Goal: Task Accomplishment & Management: Complete application form

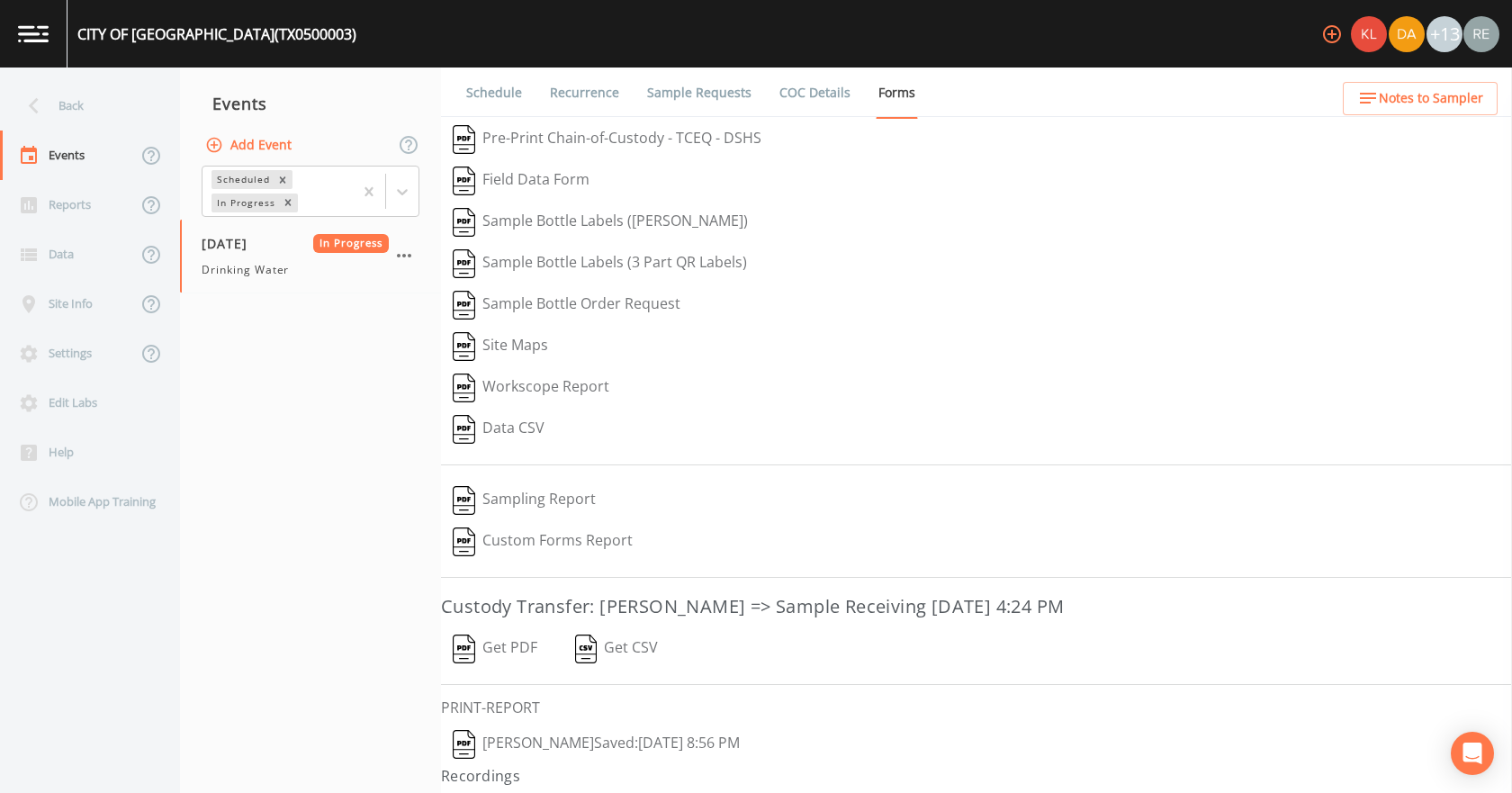
click at [50, 88] on div "Back" at bounding box center [80, 106] width 162 height 49
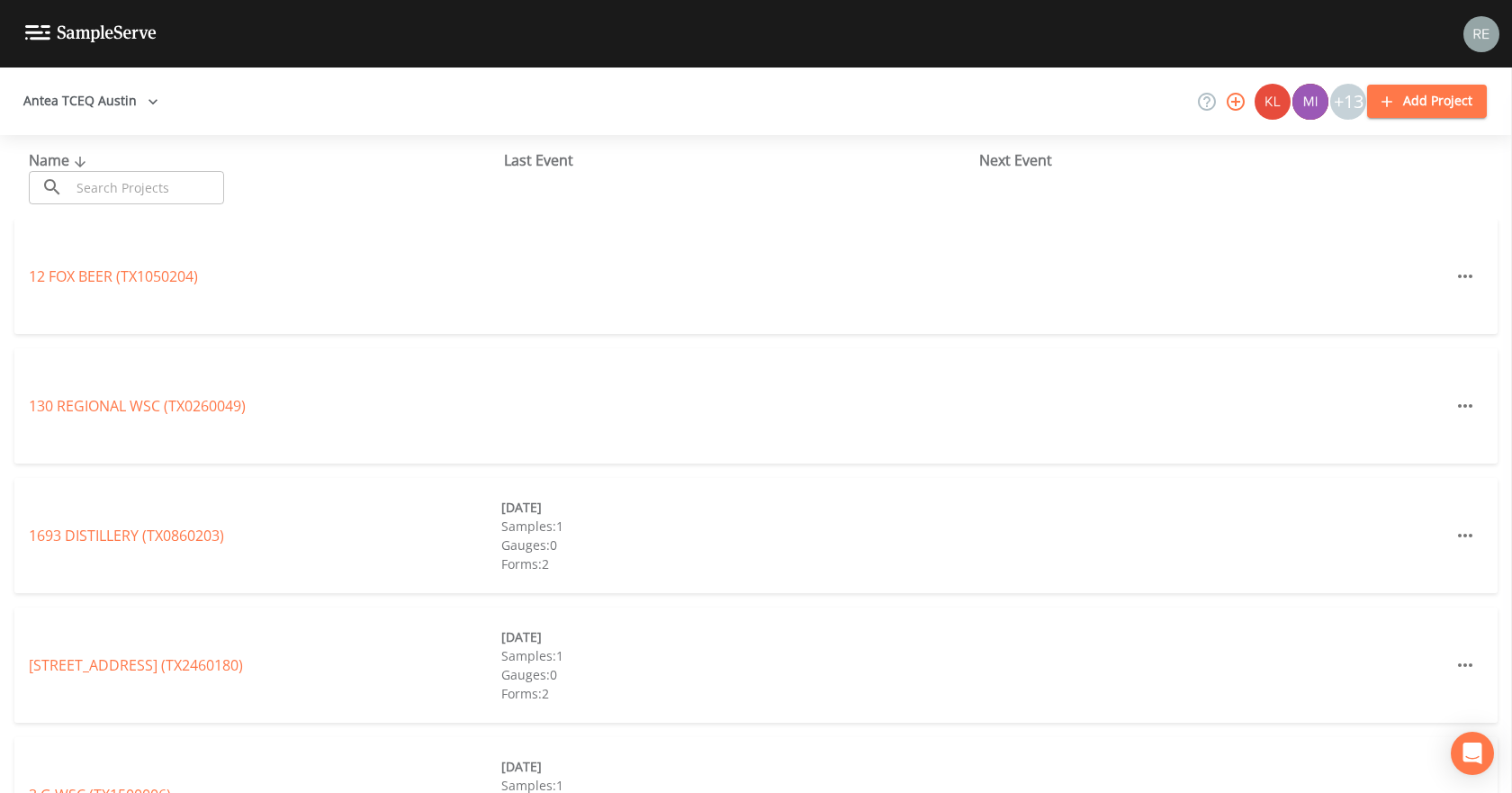
click at [121, 190] on input "text" at bounding box center [147, 188] width 154 height 33
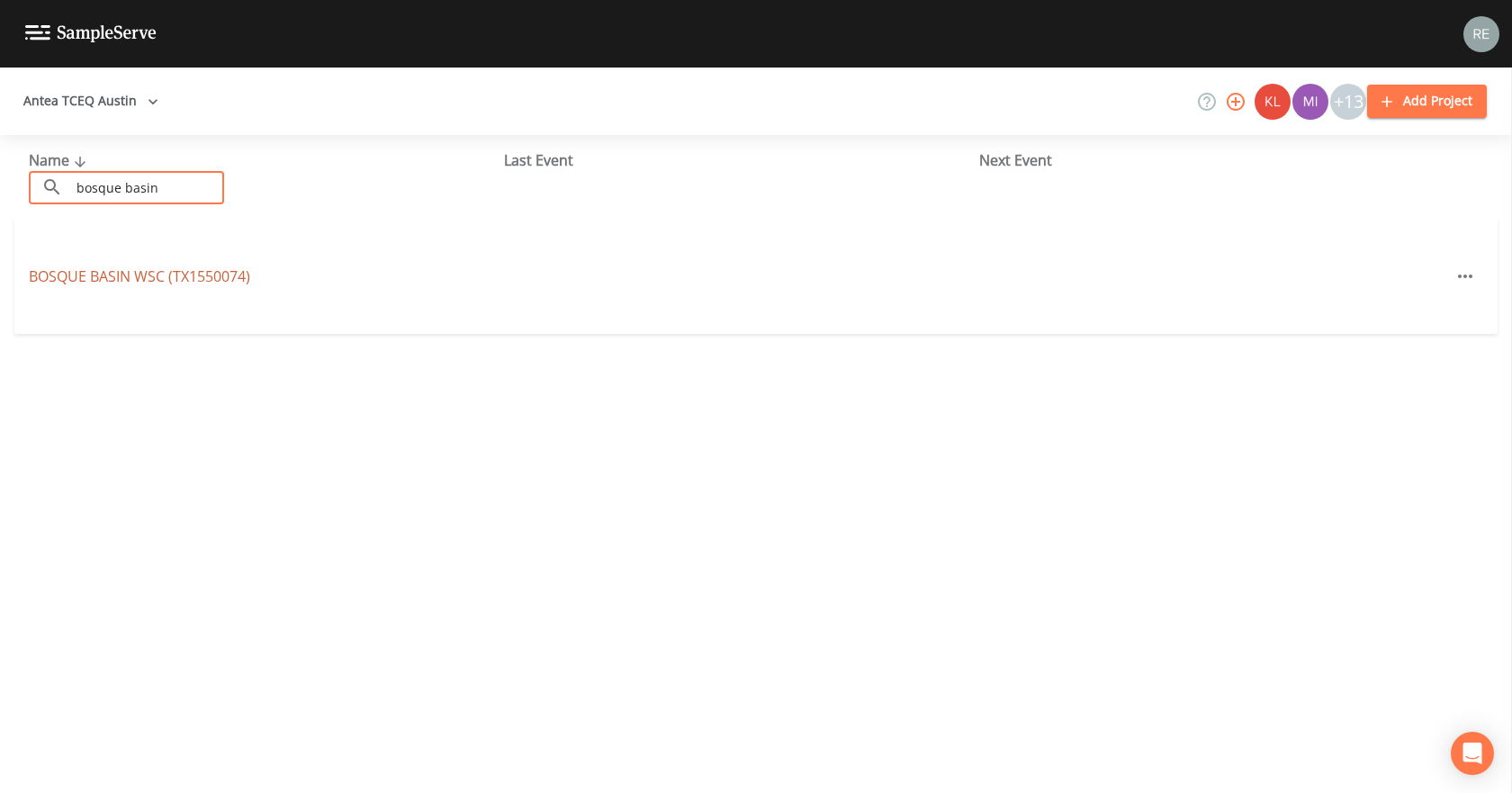
type input "bosque basin"
click at [141, 273] on link "[GEOGRAPHIC_DATA] (TX1550074)" at bounding box center [140, 276] width 221 height 20
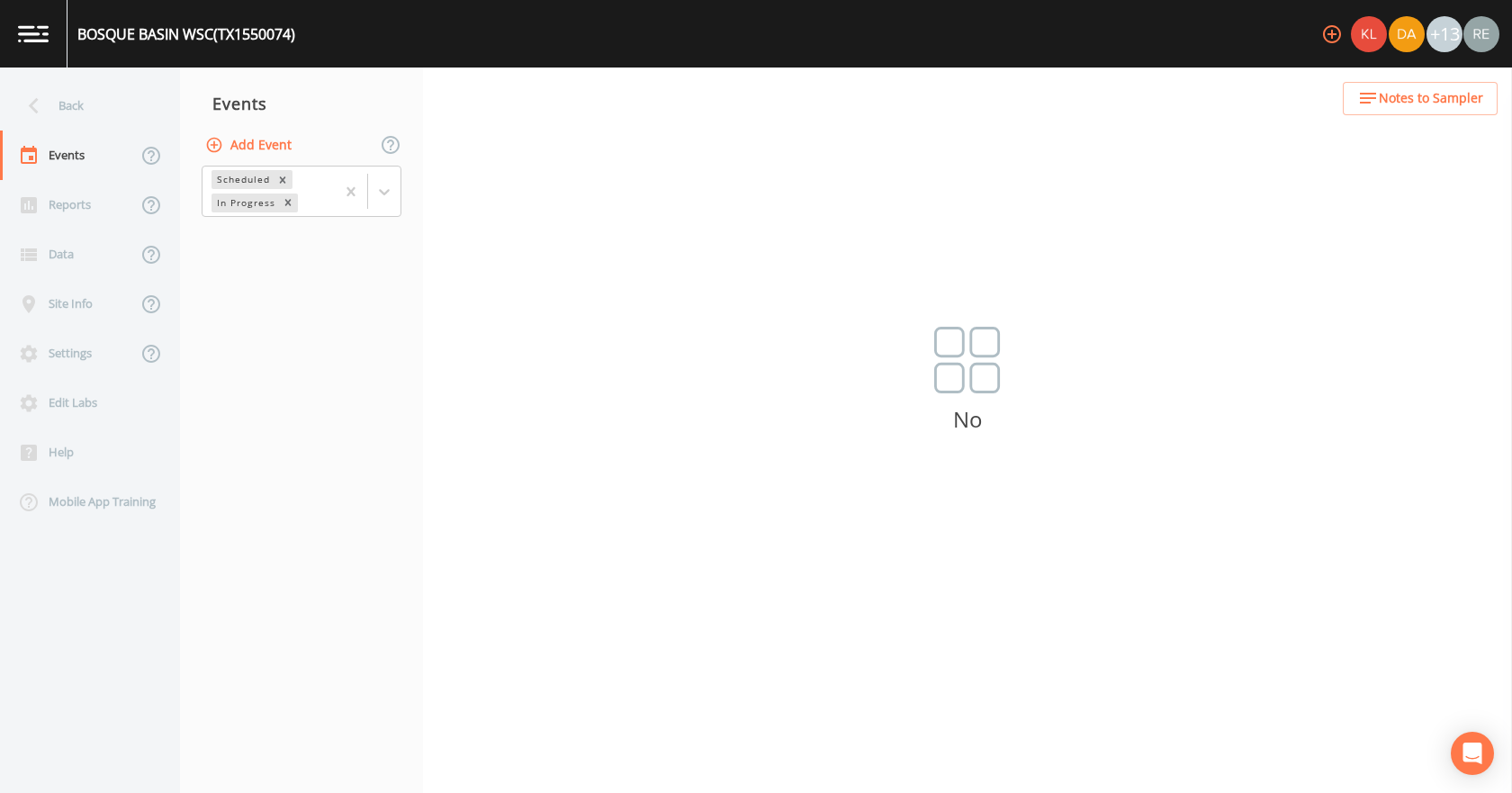
click at [297, 139] on div "Add Event" at bounding box center [302, 145] width 243 height 38
click at [289, 140] on button "Add Event" at bounding box center [250, 145] width 97 height 33
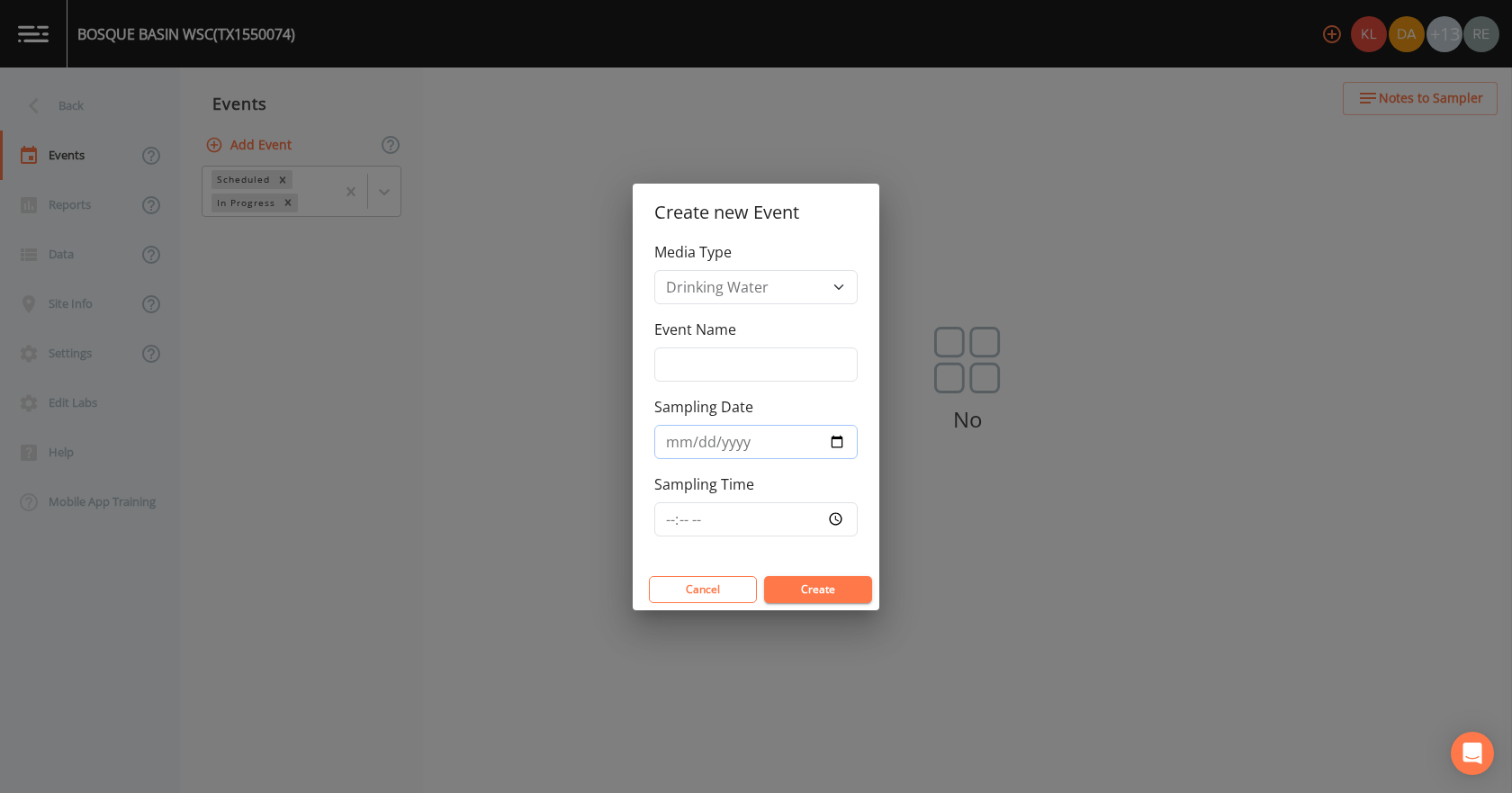
click at [837, 438] on input "Sampling Date" at bounding box center [756, 442] width 203 height 34
type input "[DATE]"
click at [817, 587] on button "Create" at bounding box center [818, 590] width 108 height 27
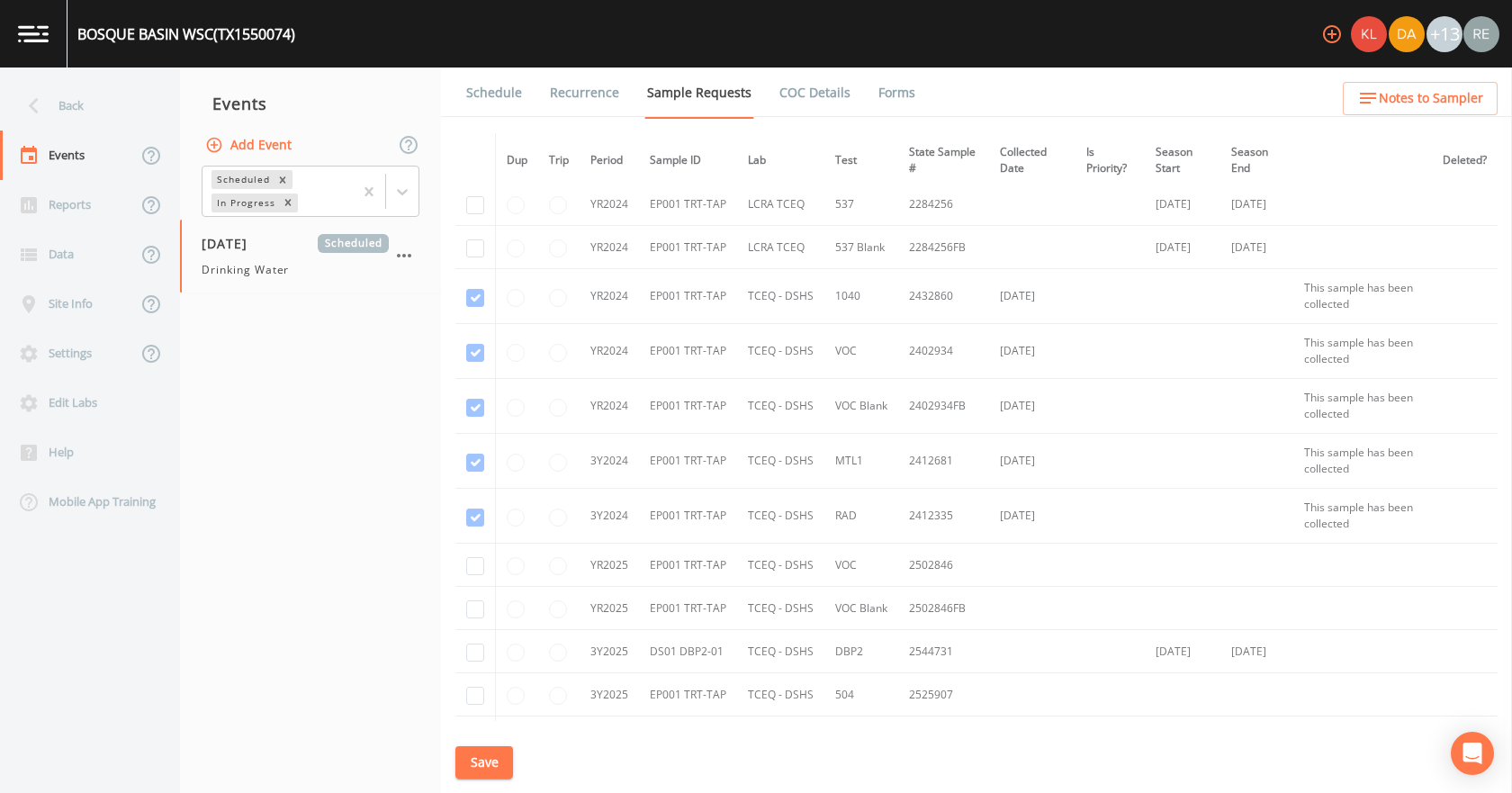
scroll to position [180, 0]
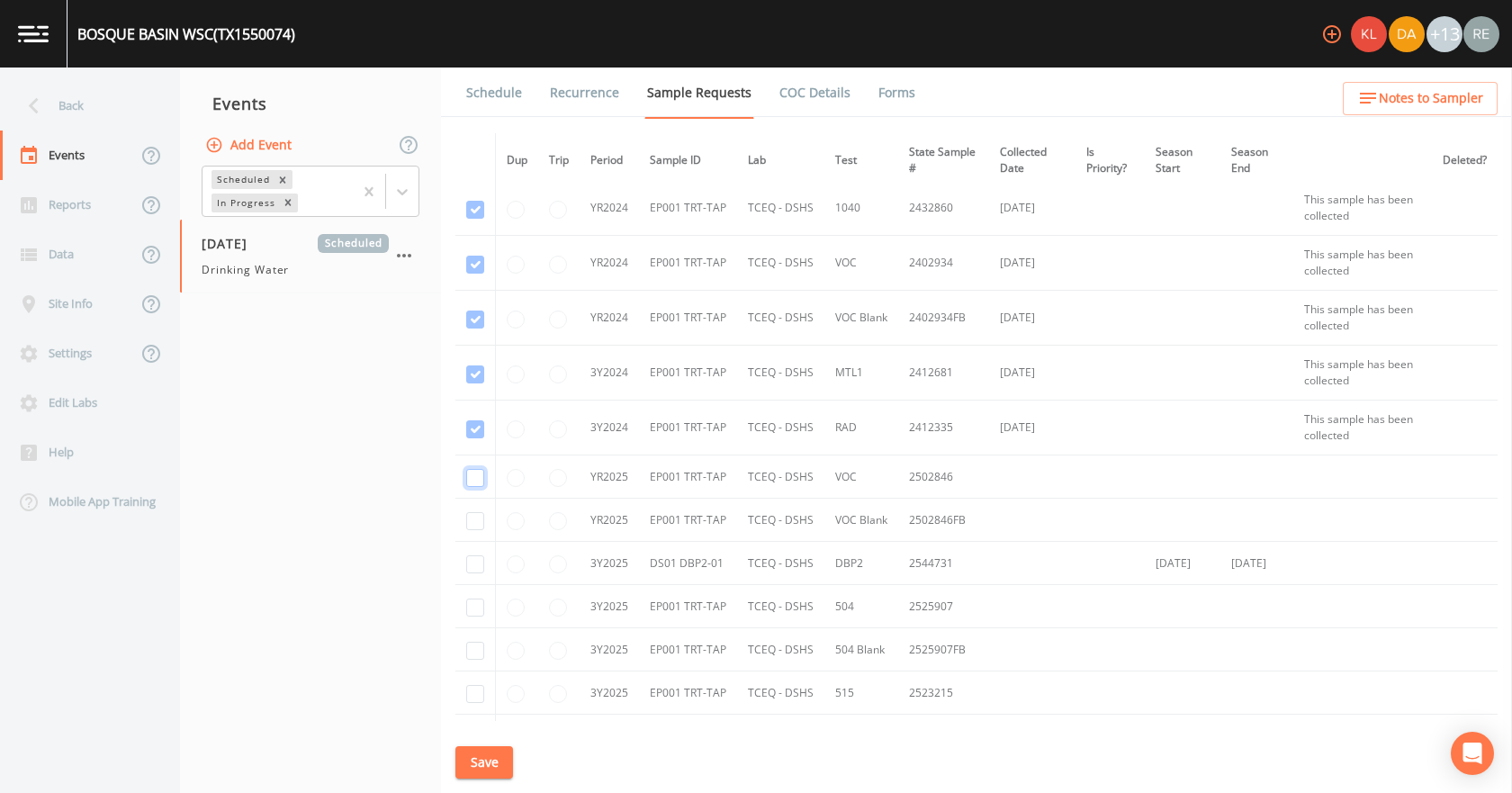
click at [481, 473] on input "checkbox" at bounding box center [475, 478] width 18 height 18
checkbox input "true"
click at [470, 525] on input "checkbox" at bounding box center [475, 521] width 18 height 18
checkbox input "true"
click at [473, 558] on input "checkbox" at bounding box center [475, 564] width 18 height 18
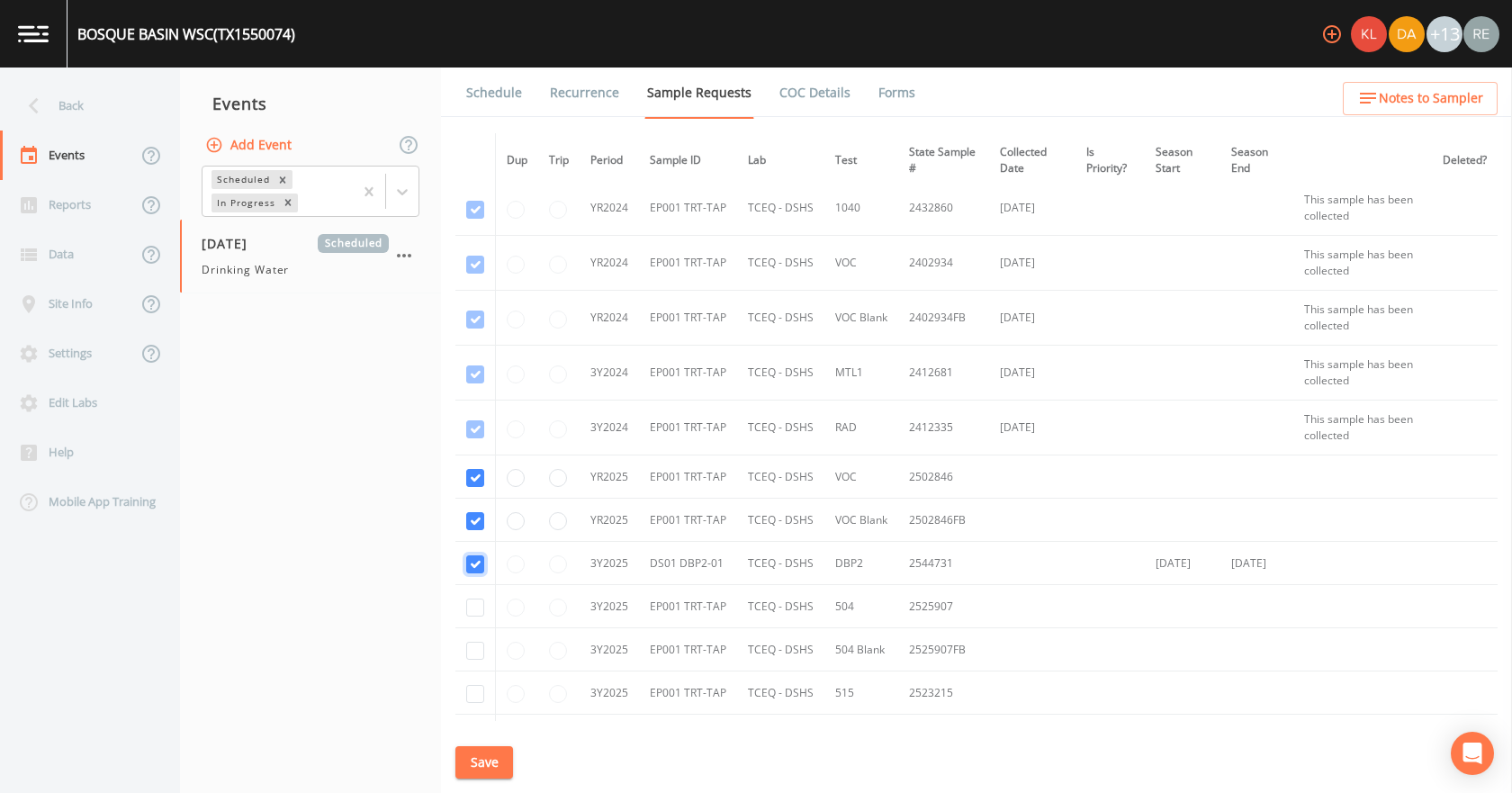
checkbox input "true"
click at [470, 615] on input "checkbox" at bounding box center [475, 608] width 18 height 18
checkbox input "true"
click at [470, 644] on input "checkbox" at bounding box center [475, 651] width 18 height 18
checkbox input "true"
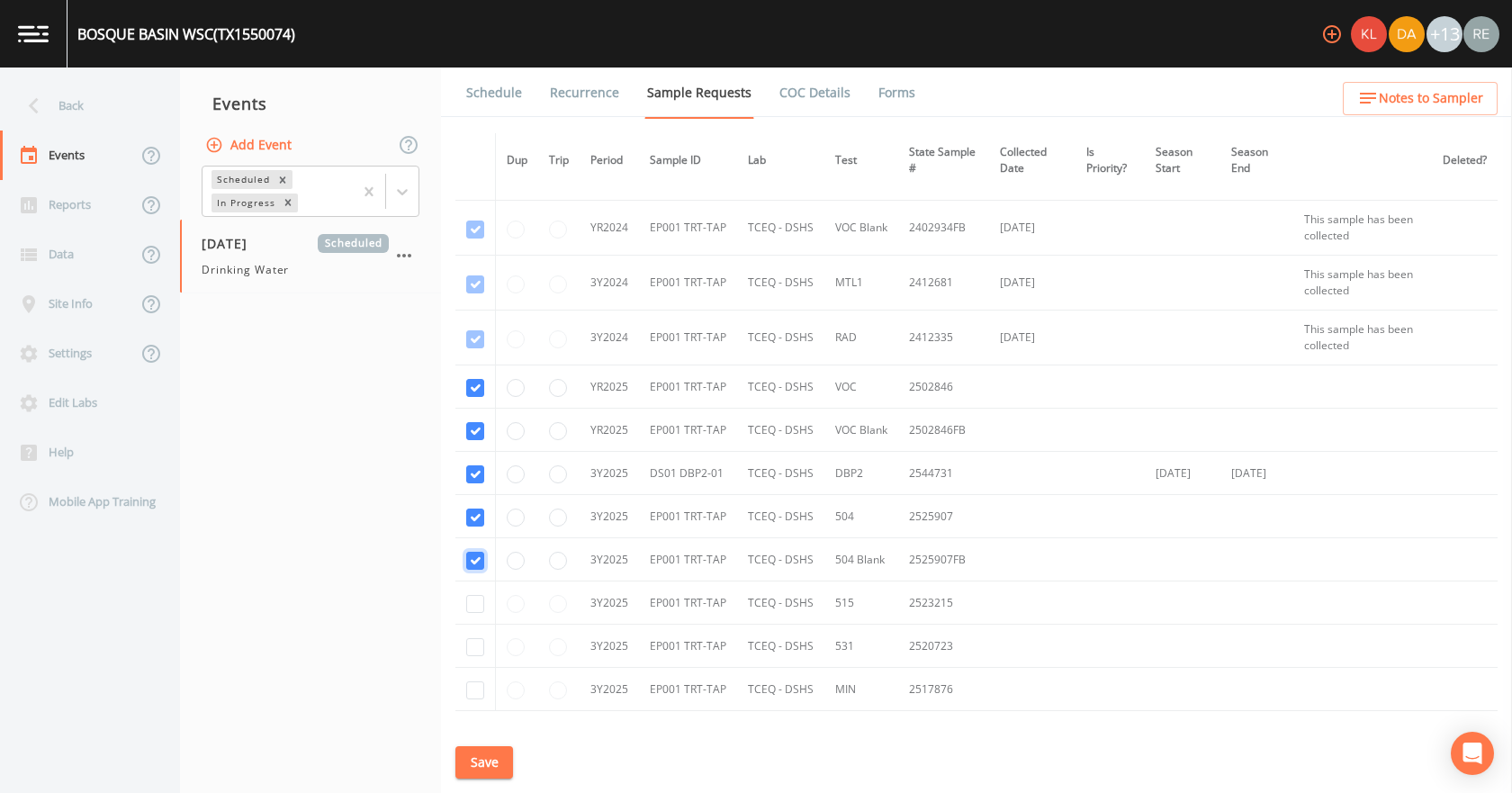
scroll to position [360, 0]
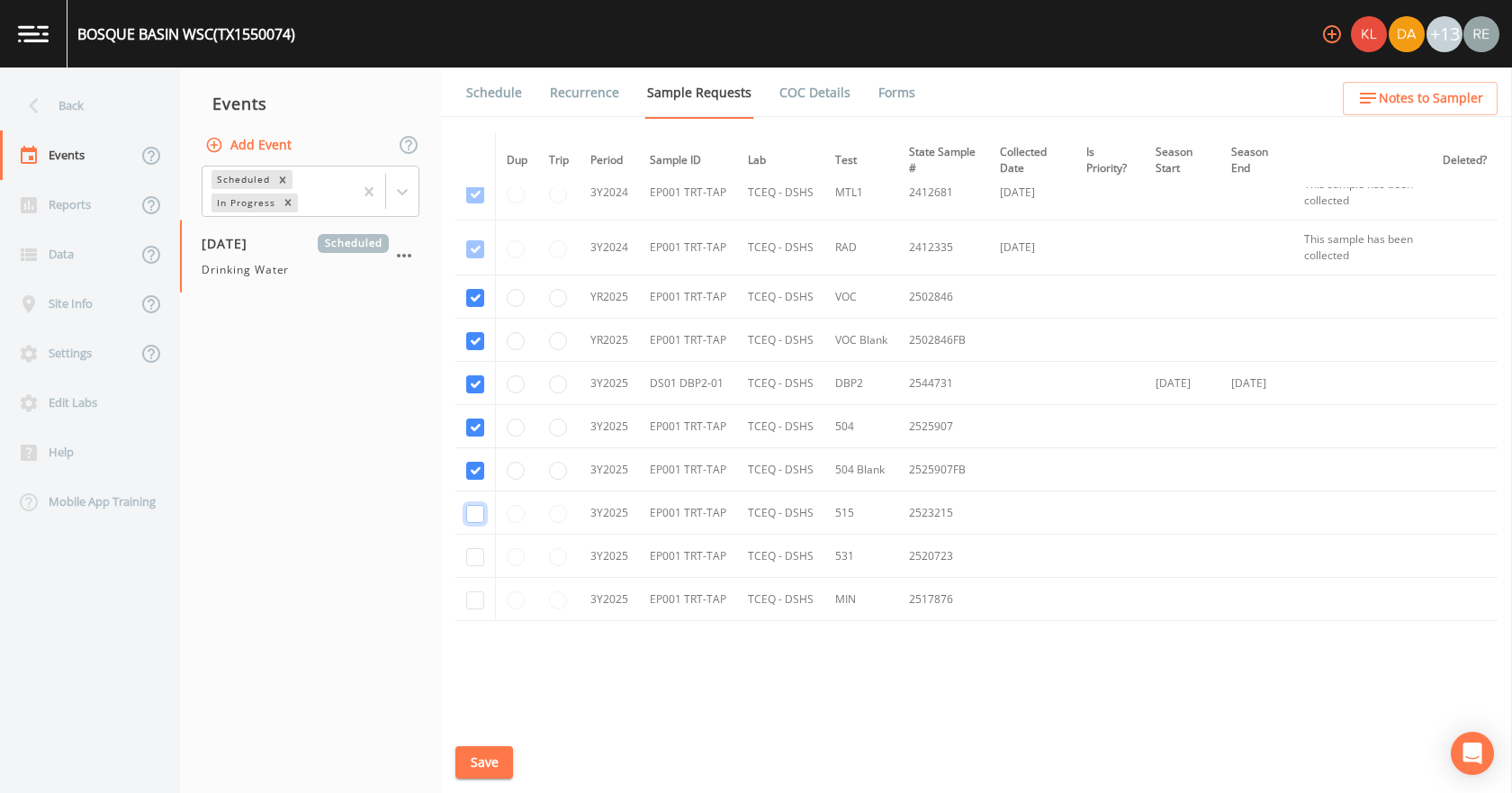
click at [468, 518] on input "checkbox" at bounding box center [475, 514] width 18 height 18
checkbox input "true"
click at [470, 551] on input "checkbox" at bounding box center [475, 558] width 18 height 18
checkbox input "true"
click at [484, 600] on input "checkbox" at bounding box center [475, 601] width 18 height 18
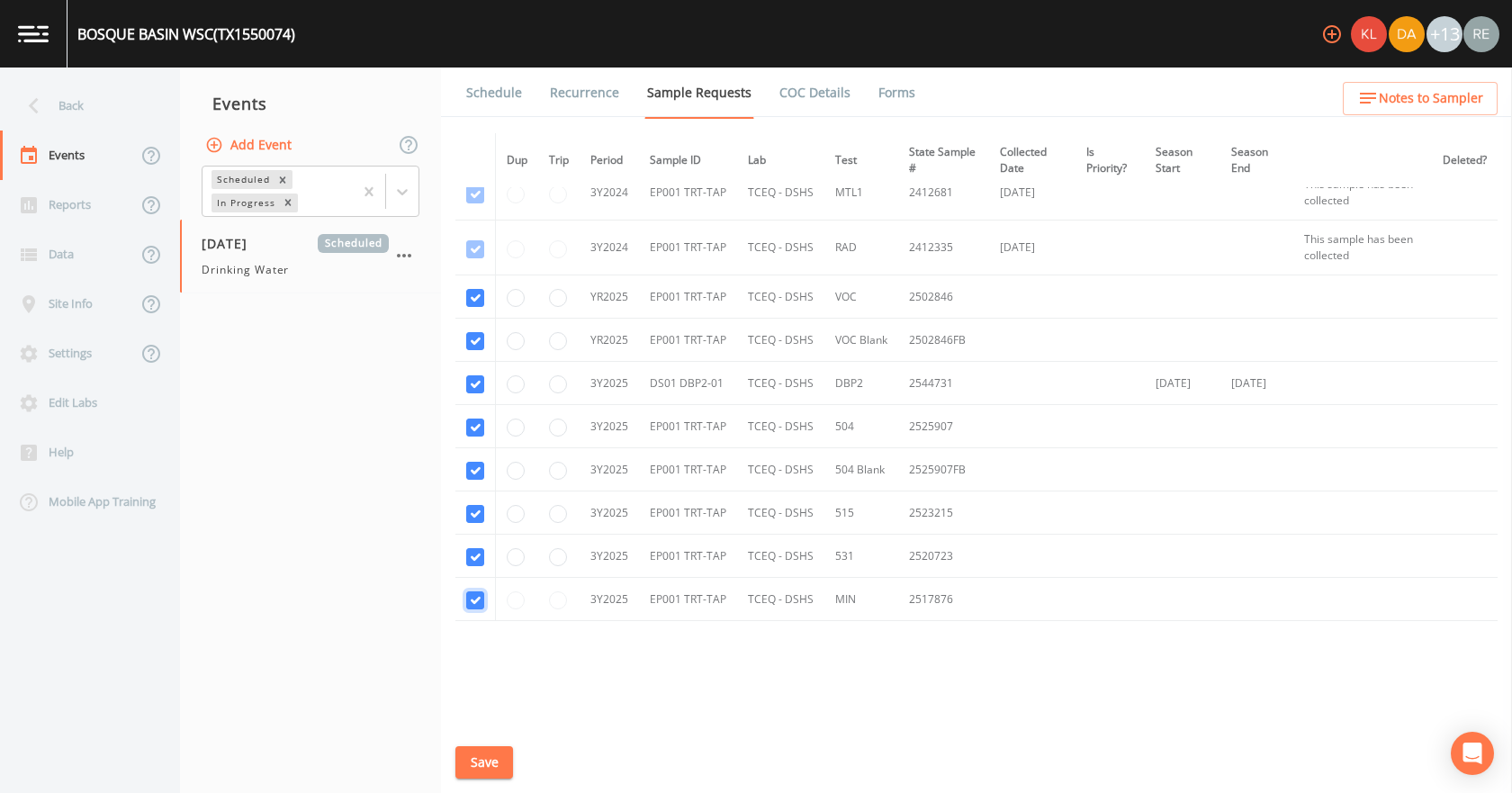
checkbox input "true"
click at [470, 778] on button "Save" at bounding box center [484, 763] width 58 height 33
click at [504, 91] on link "Schedule" at bounding box center [494, 92] width 61 height 50
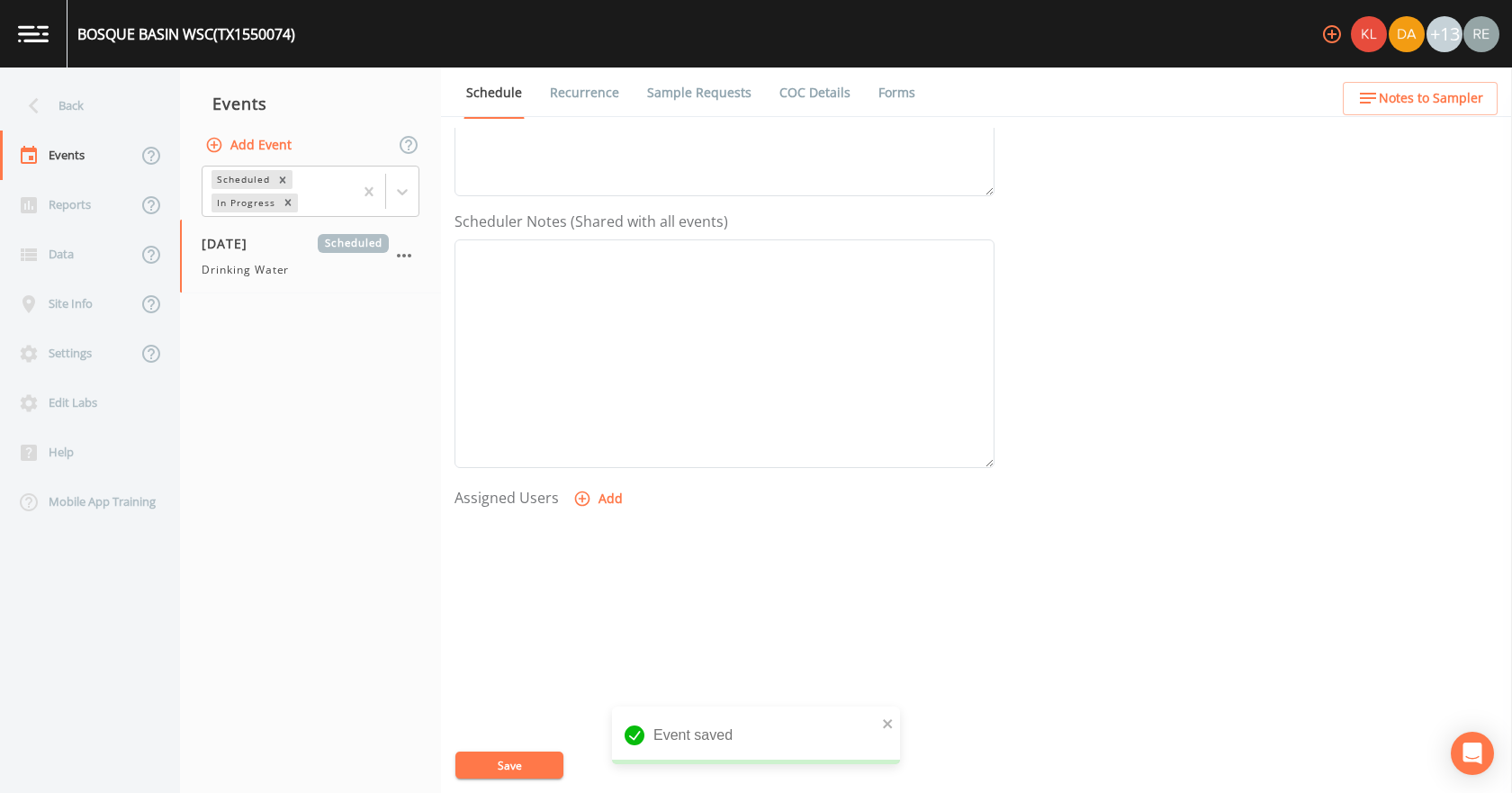
scroll to position [450, 0]
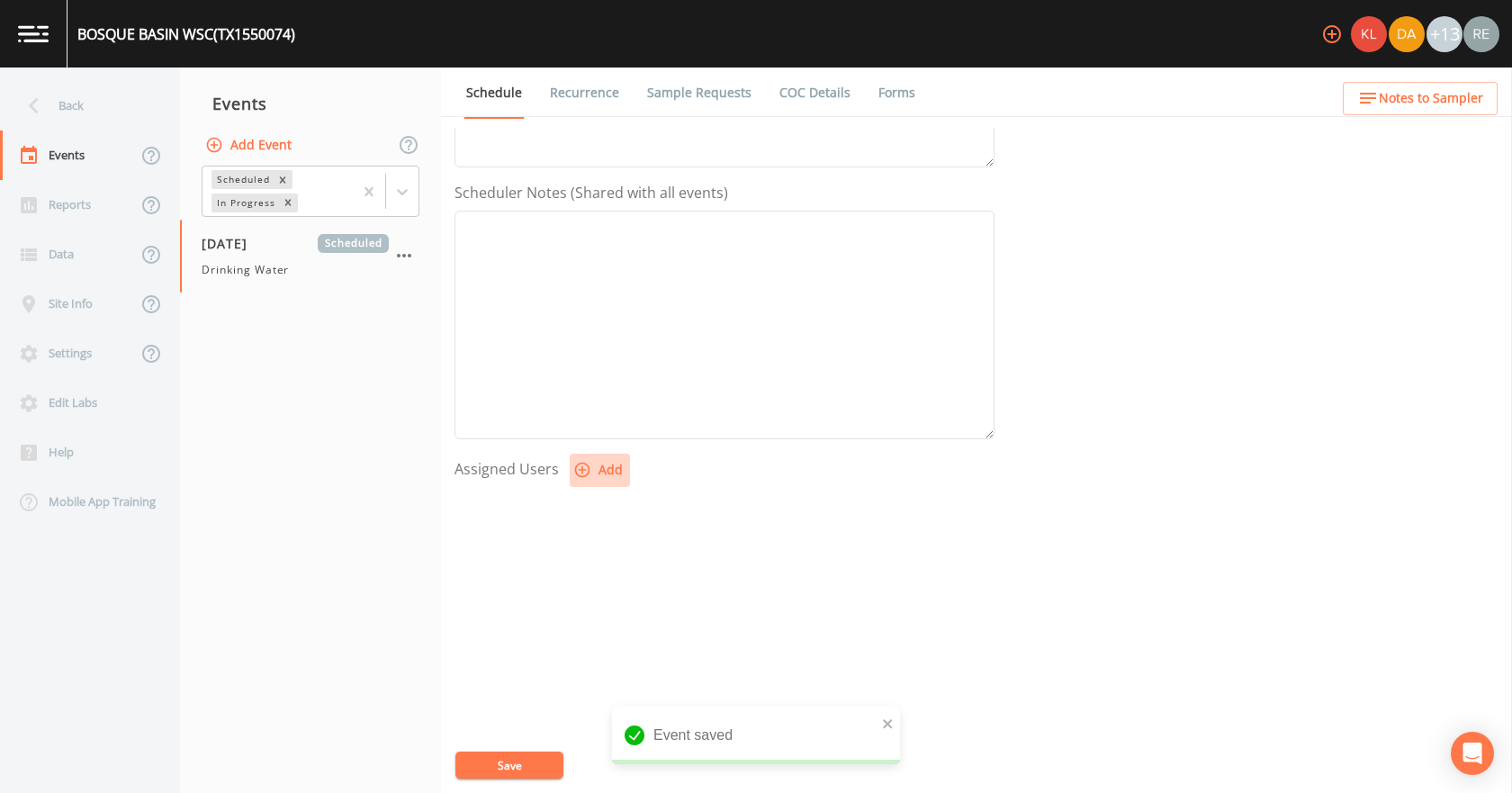
click at [599, 460] on button "Add" at bounding box center [600, 470] width 60 height 33
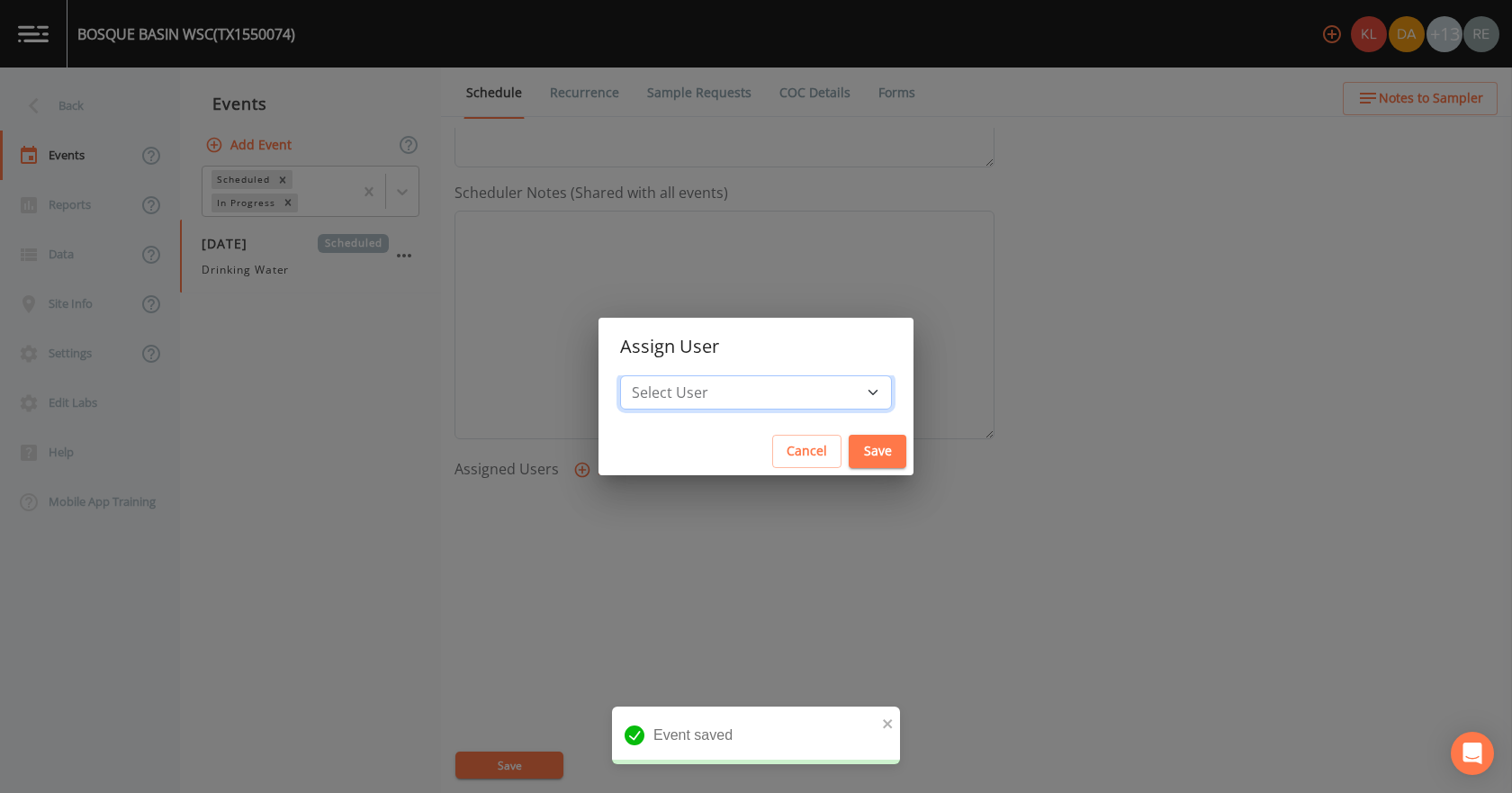
click at [695, 389] on select "Select User [PERSON_NAME] [PERSON_NAME] [PERSON_NAME] [PERSON_NAME] [PERSON_NAM…" at bounding box center [755, 392] width 272 height 34
select select "cda467bf-2385-465e-b0d0-2ef008f7967e"
click at [676, 376] on select "Select User [PERSON_NAME] [PERSON_NAME] [PERSON_NAME] [PERSON_NAME] [PERSON_NAM…" at bounding box center [755, 392] width 272 height 34
click at [848, 435] on button "Save" at bounding box center [877, 452] width 58 height 33
select select
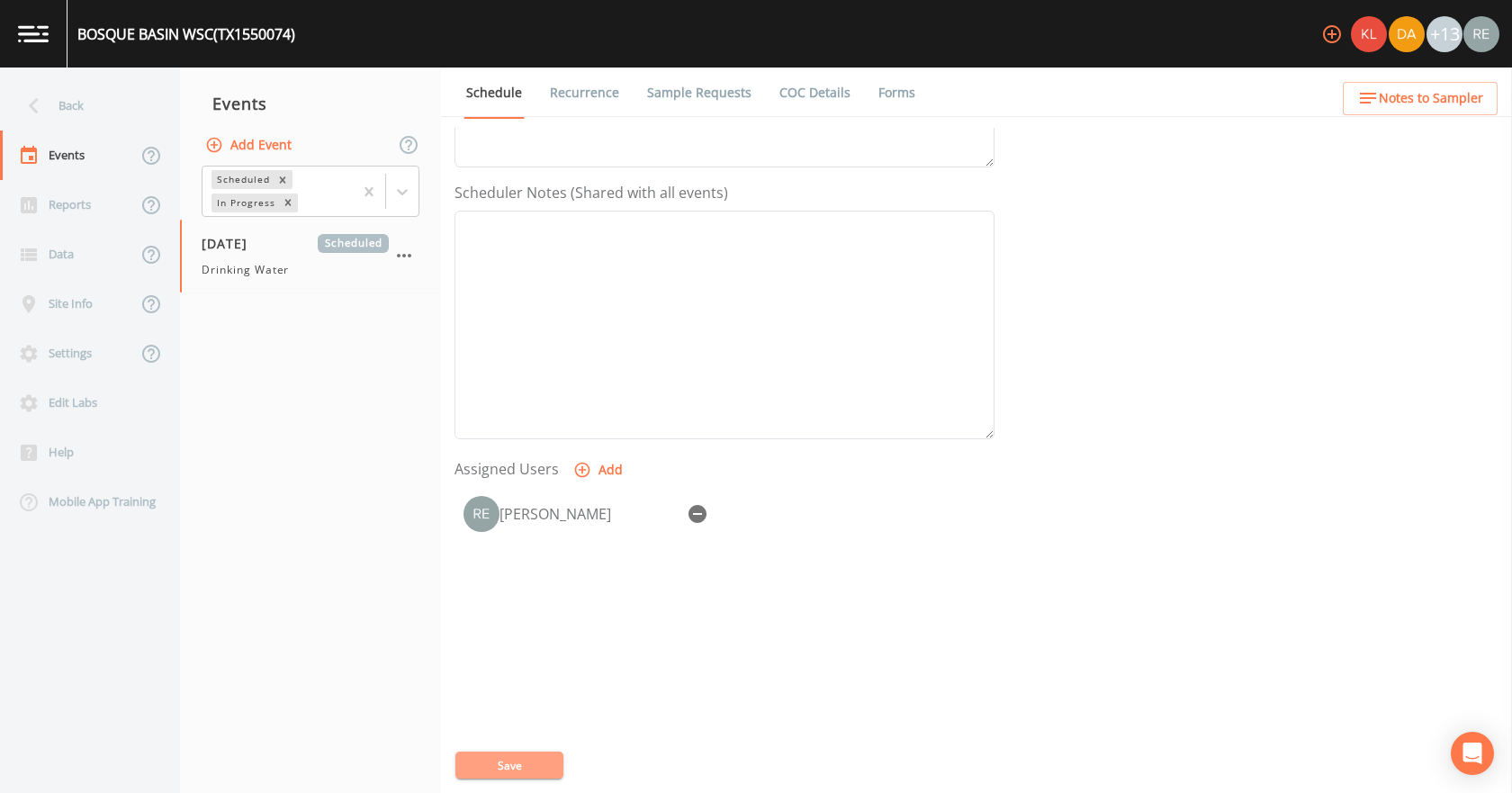
click at [551, 755] on button "Save" at bounding box center [509, 766] width 108 height 27
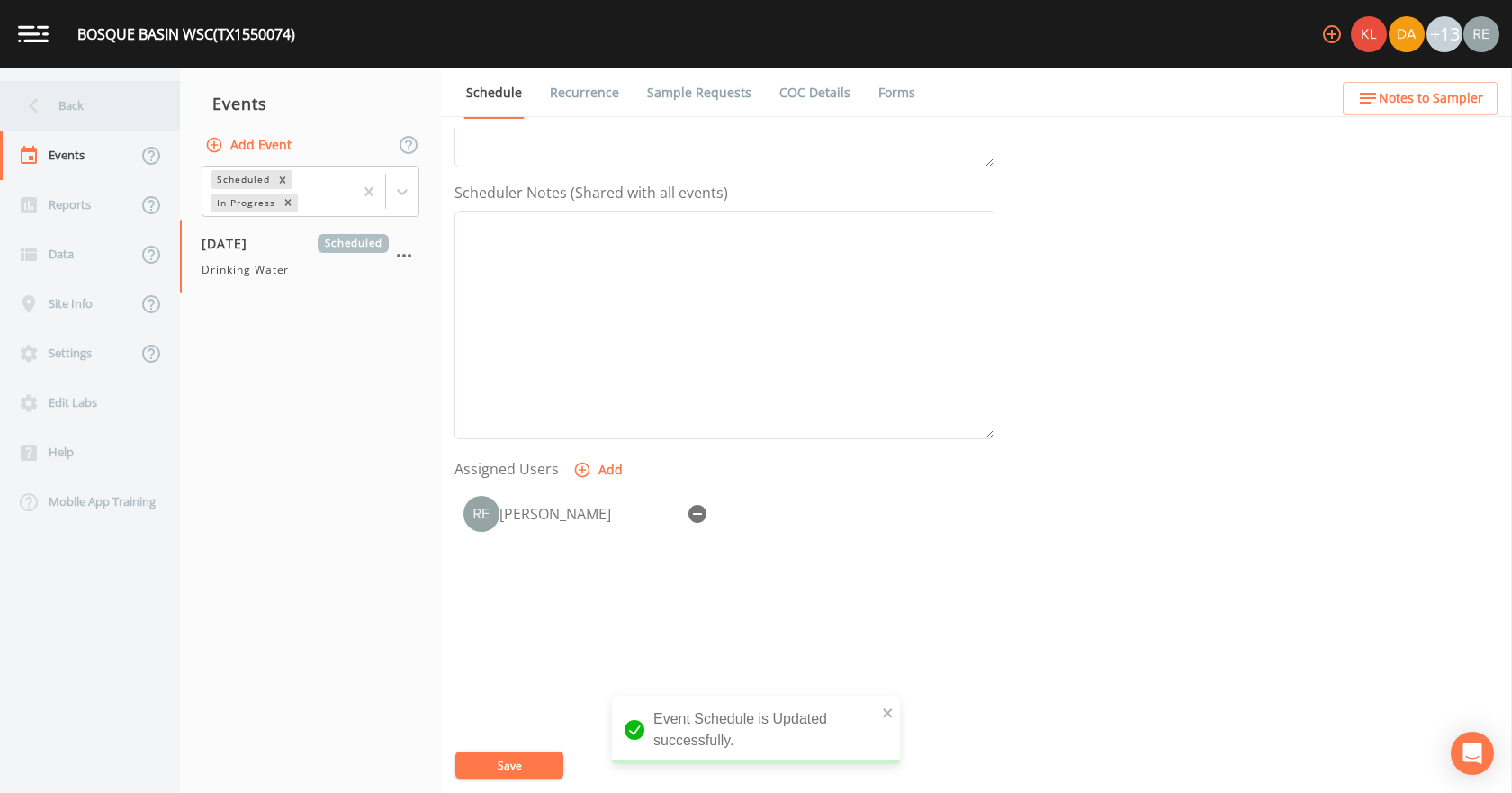
click at [106, 104] on div "Back" at bounding box center [80, 106] width 162 height 49
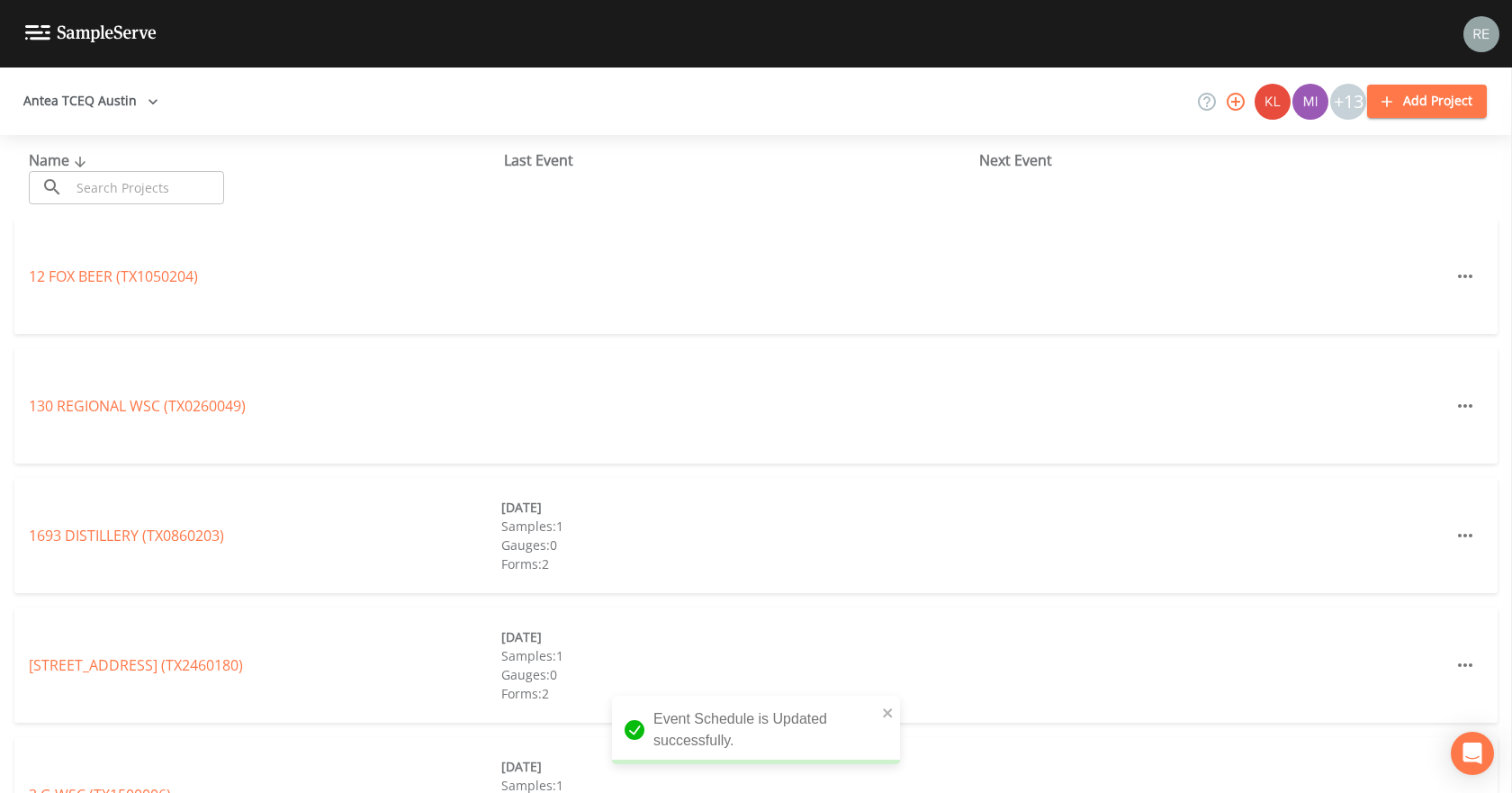
click at [96, 177] on input "text" at bounding box center [147, 188] width 154 height 33
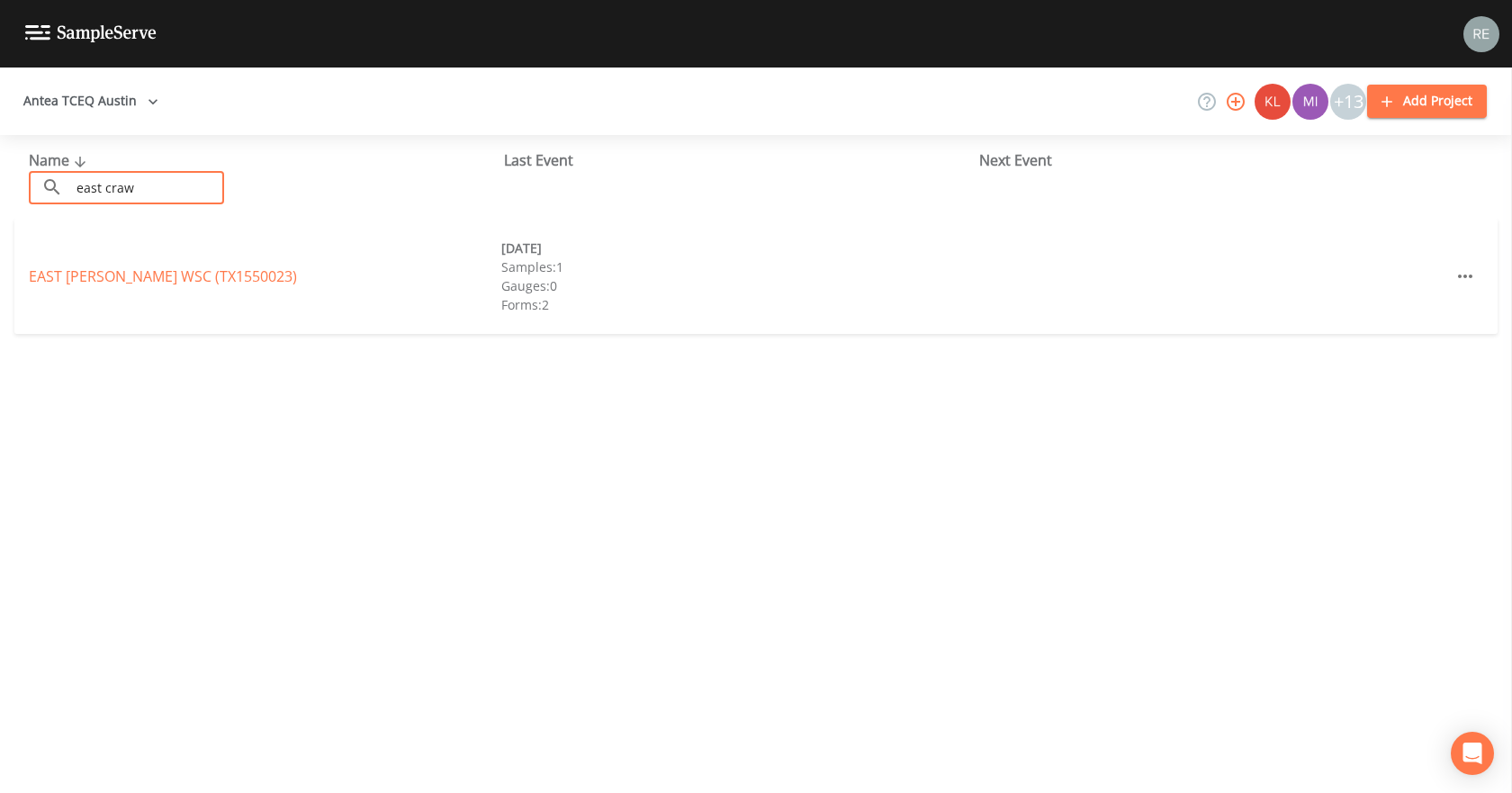
type input "east craw"
drag, startPoint x: 105, startPoint y: 261, endPoint x: 99, endPoint y: 270, distance: 10.8
click at [99, 270] on link "EAST [PERSON_NAME] WSC (TX1550023)" at bounding box center [163, 276] width 268 height 20
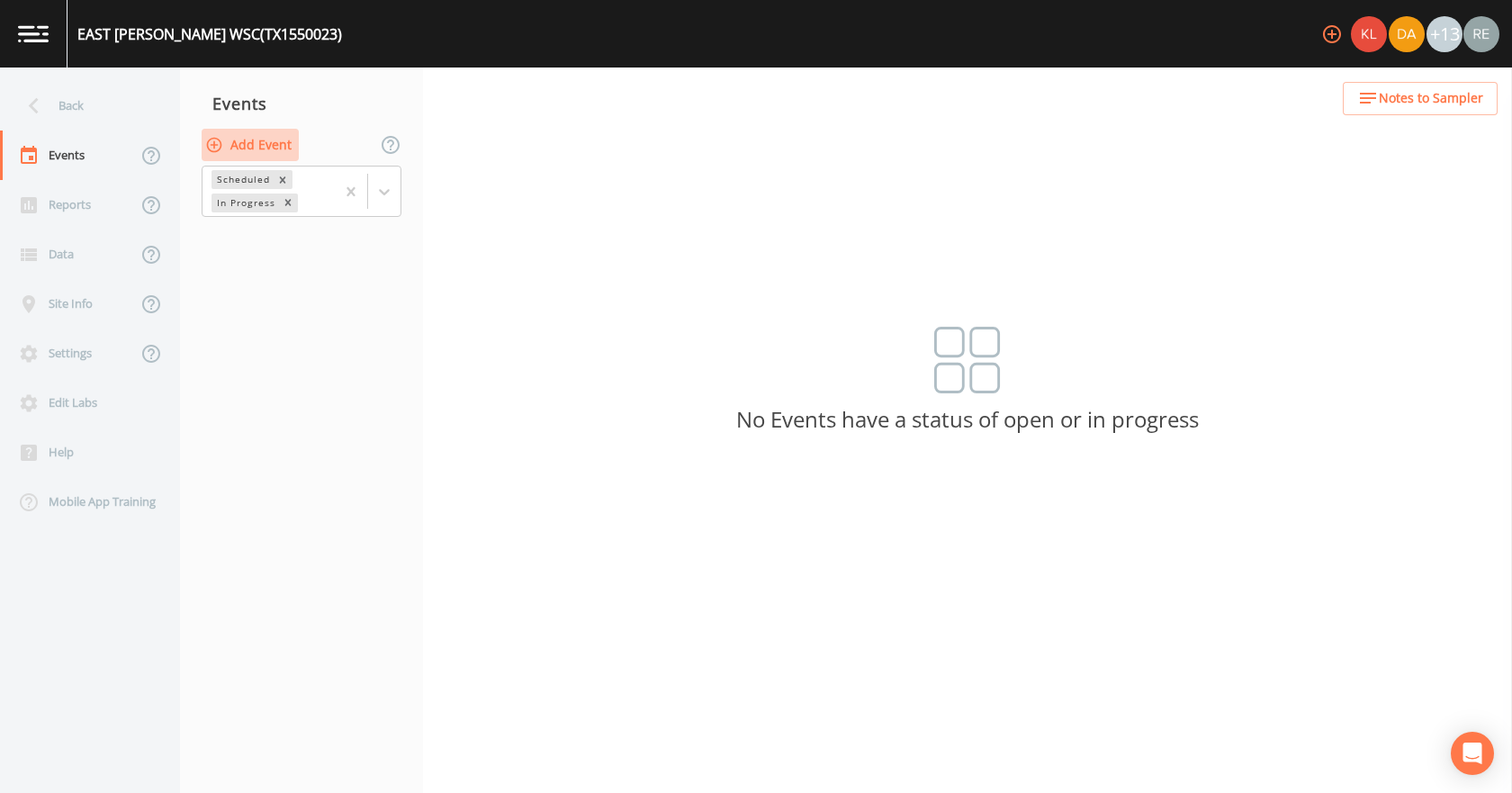
click at [265, 136] on button "Add Event" at bounding box center [250, 145] width 97 height 33
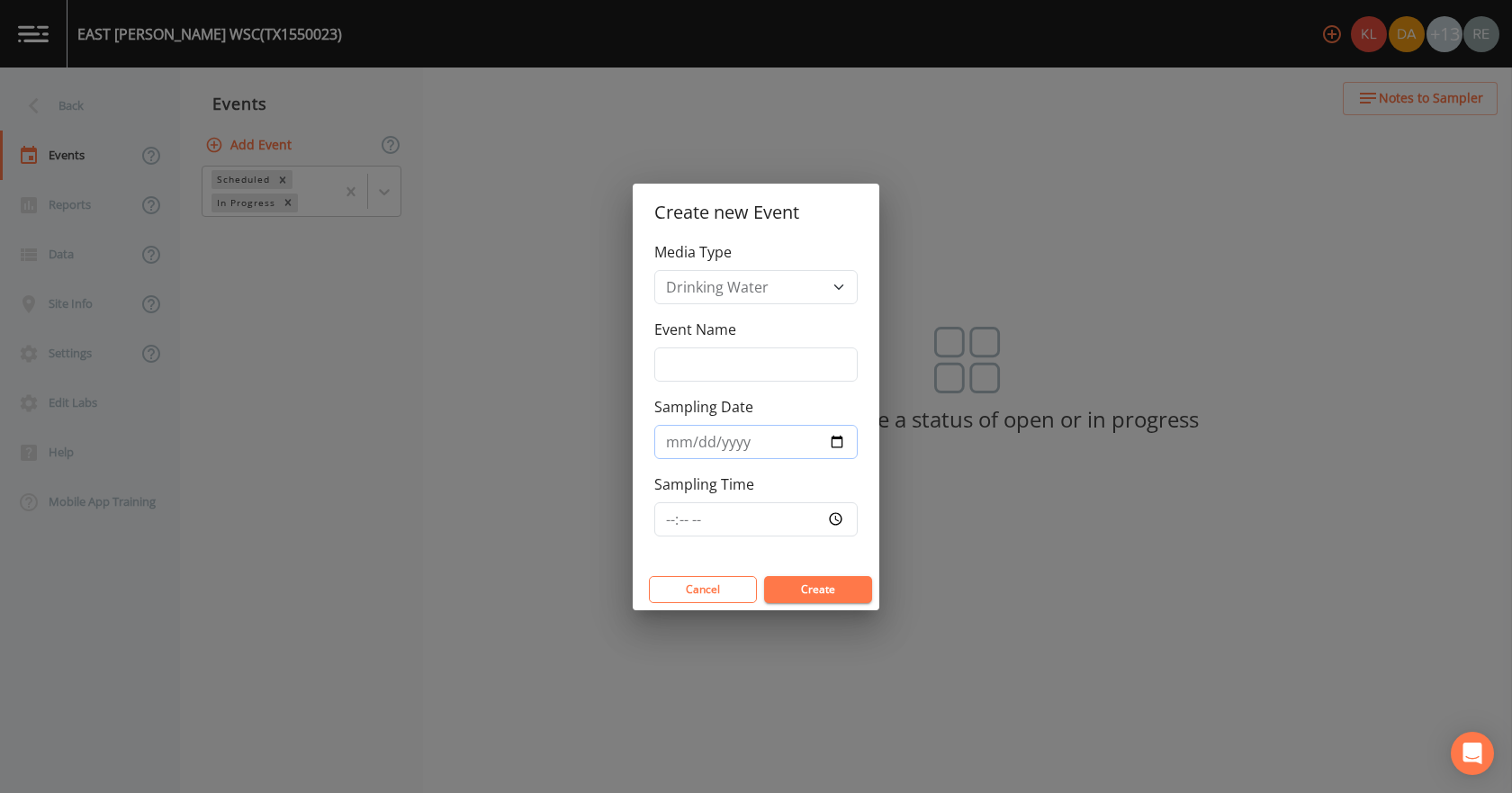
click at [836, 442] on input "Sampling Date" at bounding box center [756, 442] width 203 height 34
type input "[DATE]"
click at [789, 586] on button "Create" at bounding box center [818, 590] width 108 height 27
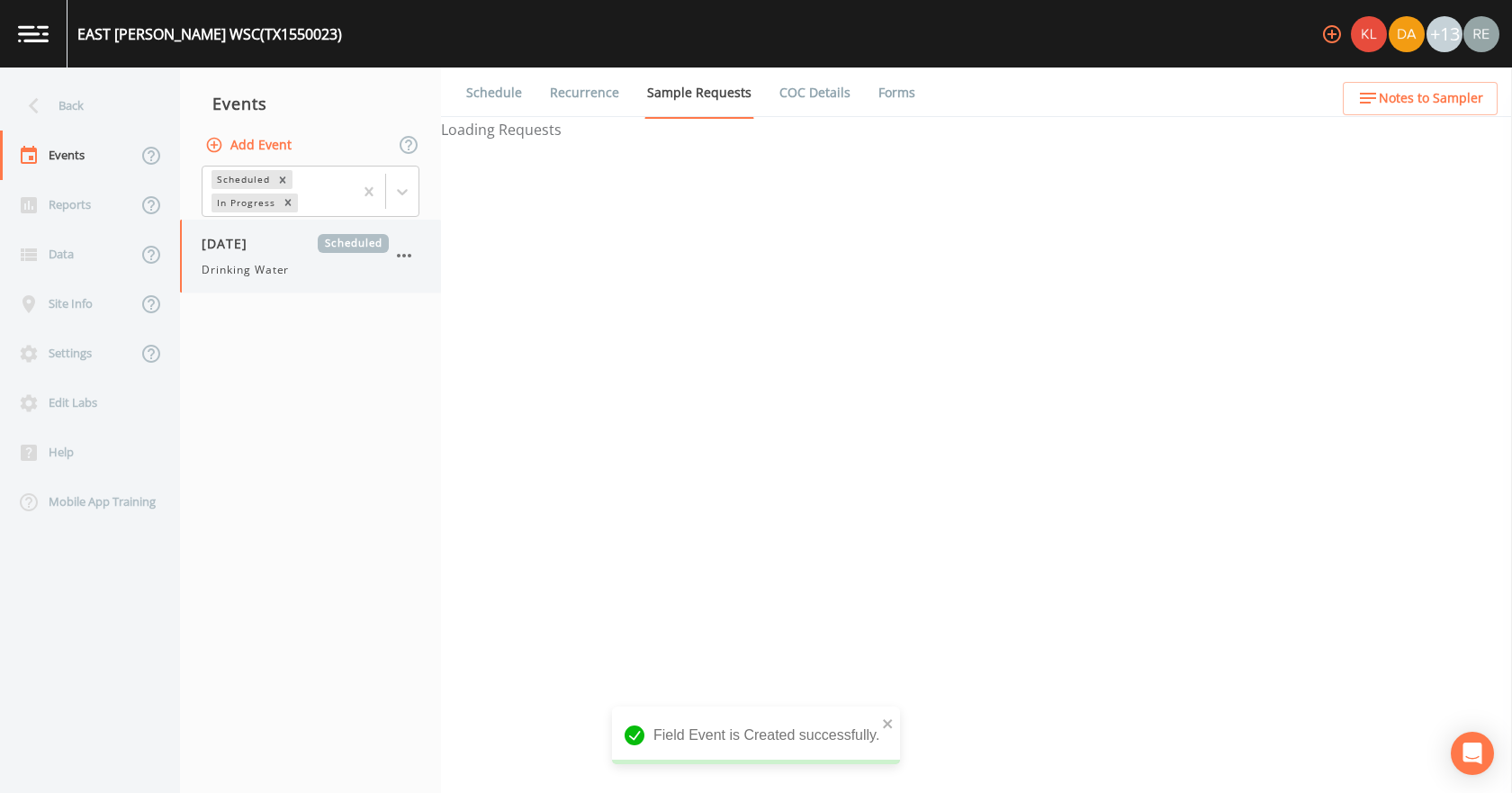
click at [258, 264] on span "Drinking Water" at bounding box center [245, 270] width 87 height 16
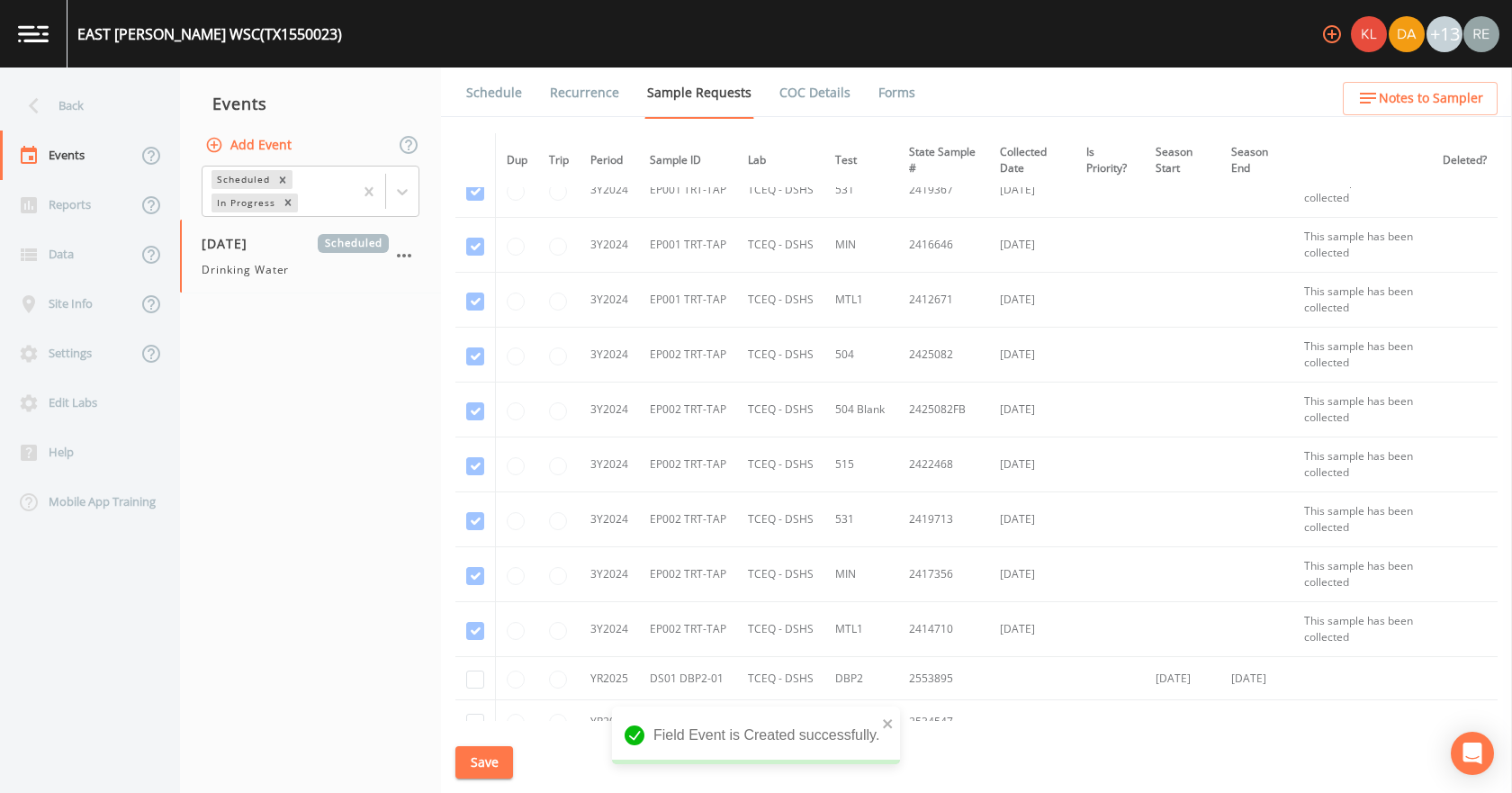
scroll to position [1080, 0]
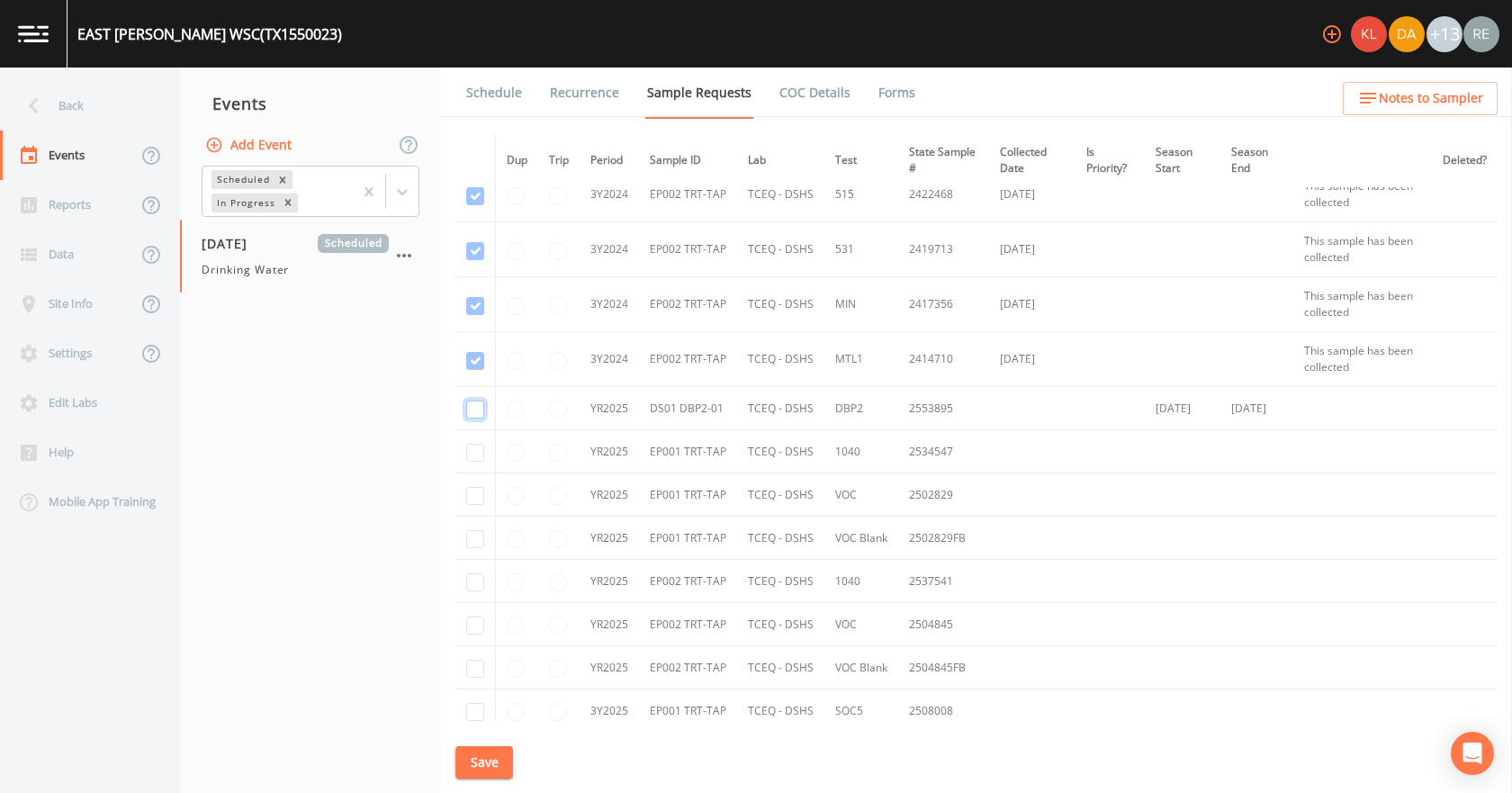
click at [466, 404] on input "checkbox" at bounding box center [475, 410] width 18 height 18
checkbox input "true"
click at [474, 453] on input "checkbox" at bounding box center [475, 453] width 18 height 18
checkbox input "true"
click at [481, 493] on input "checkbox" at bounding box center [475, 497] width 18 height 18
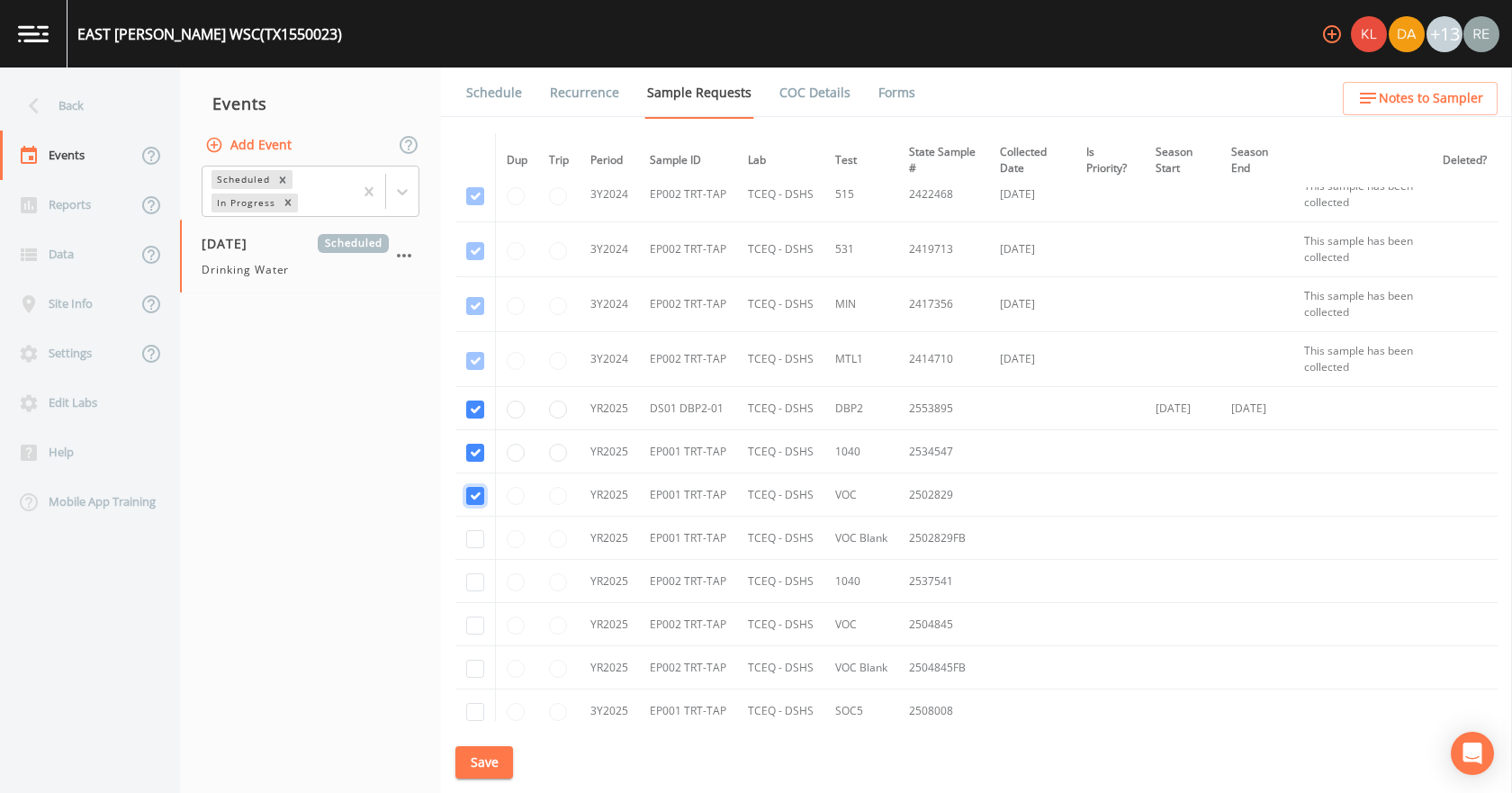
checkbox input "true"
click at [479, 534] on input "checkbox" at bounding box center [475, 540] width 18 height 18
checkbox input "true"
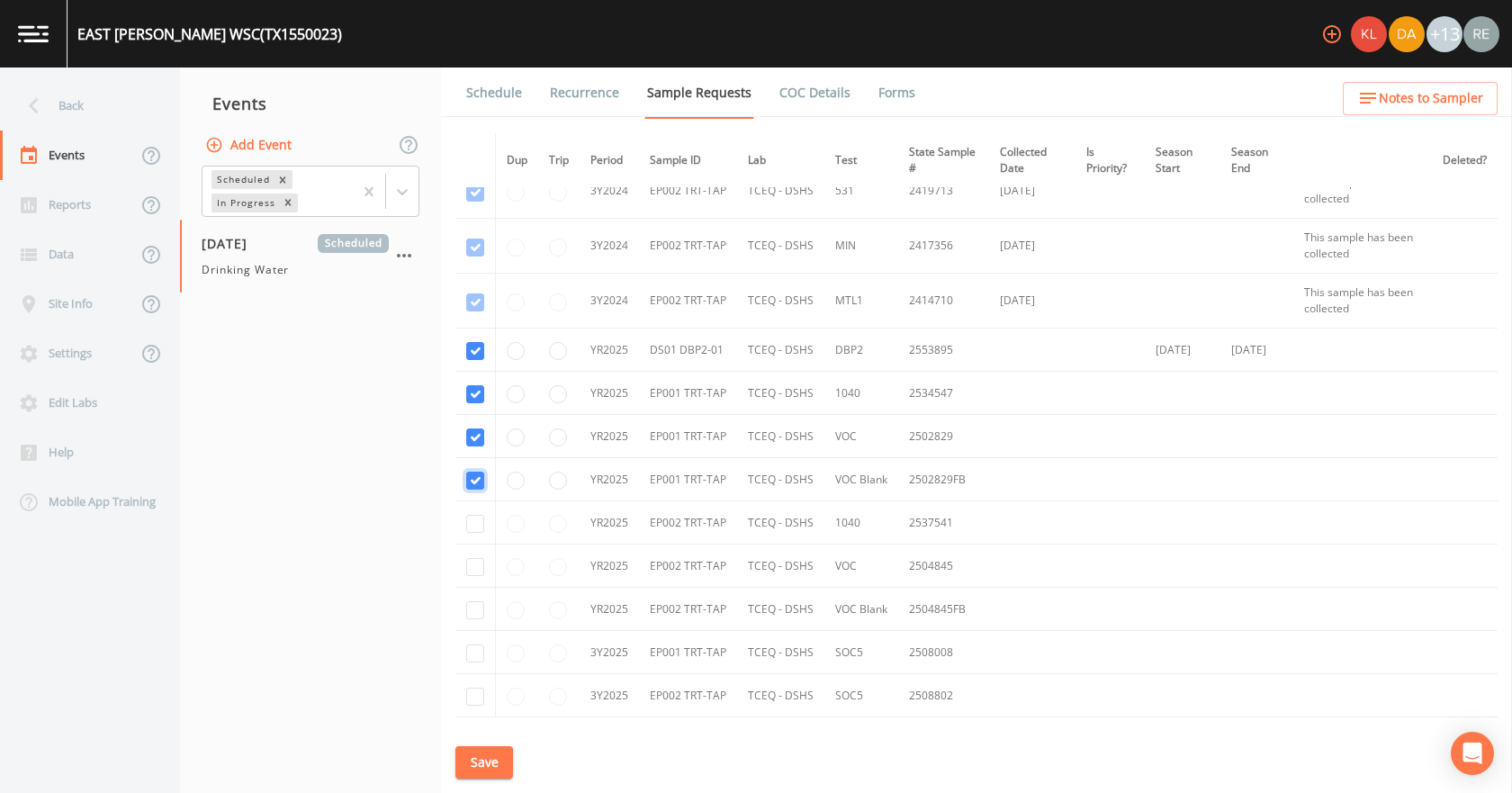
scroll to position [1171, 0]
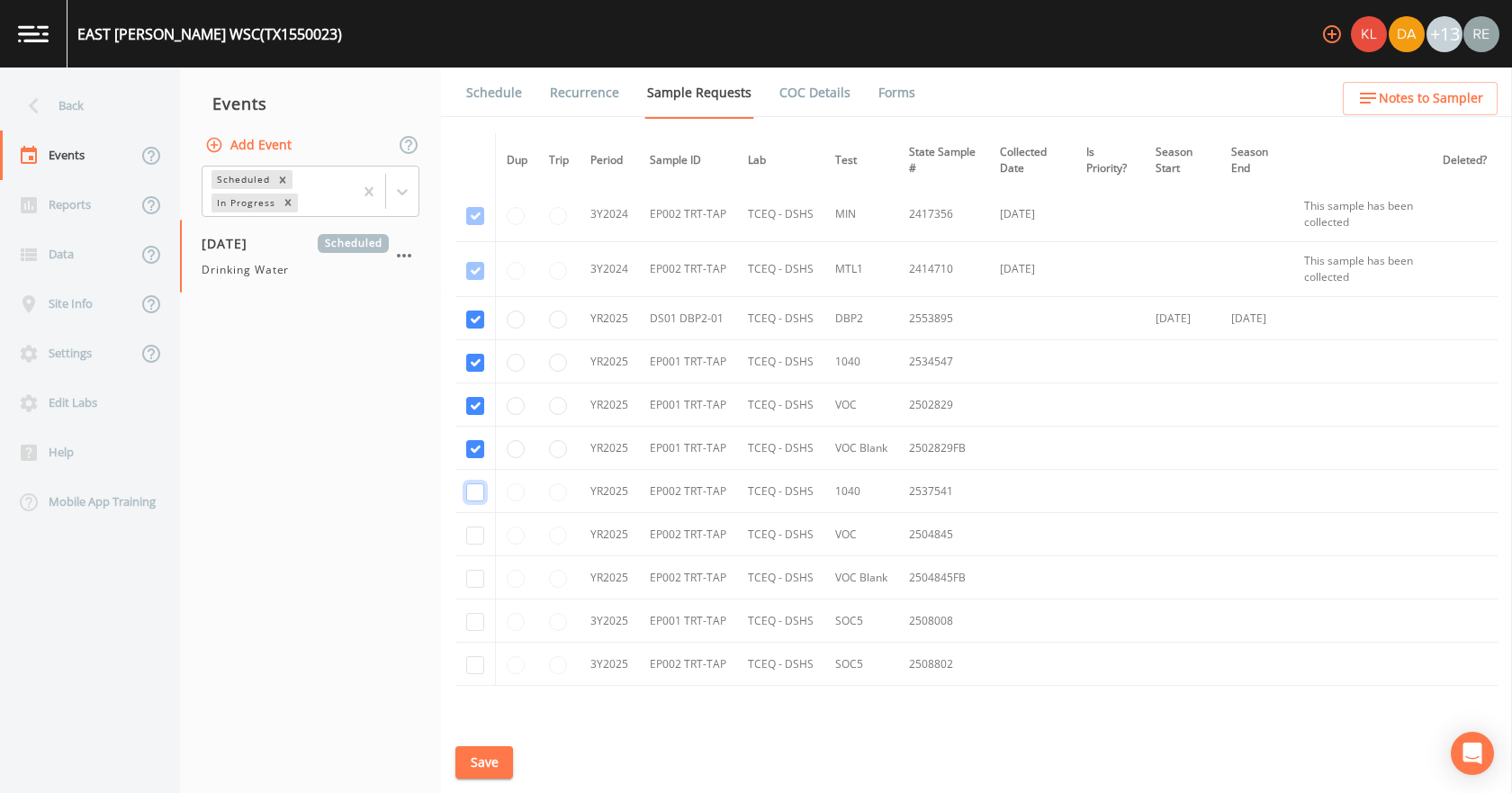
click at [474, 497] on input "checkbox" at bounding box center [475, 493] width 18 height 18
checkbox input "true"
click at [480, 529] on input "checkbox" at bounding box center [475, 536] width 18 height 18
checkbox input "true"
click at [475, 584] on input "checkbox" at bounding box center [475, 579] width 18 height 18
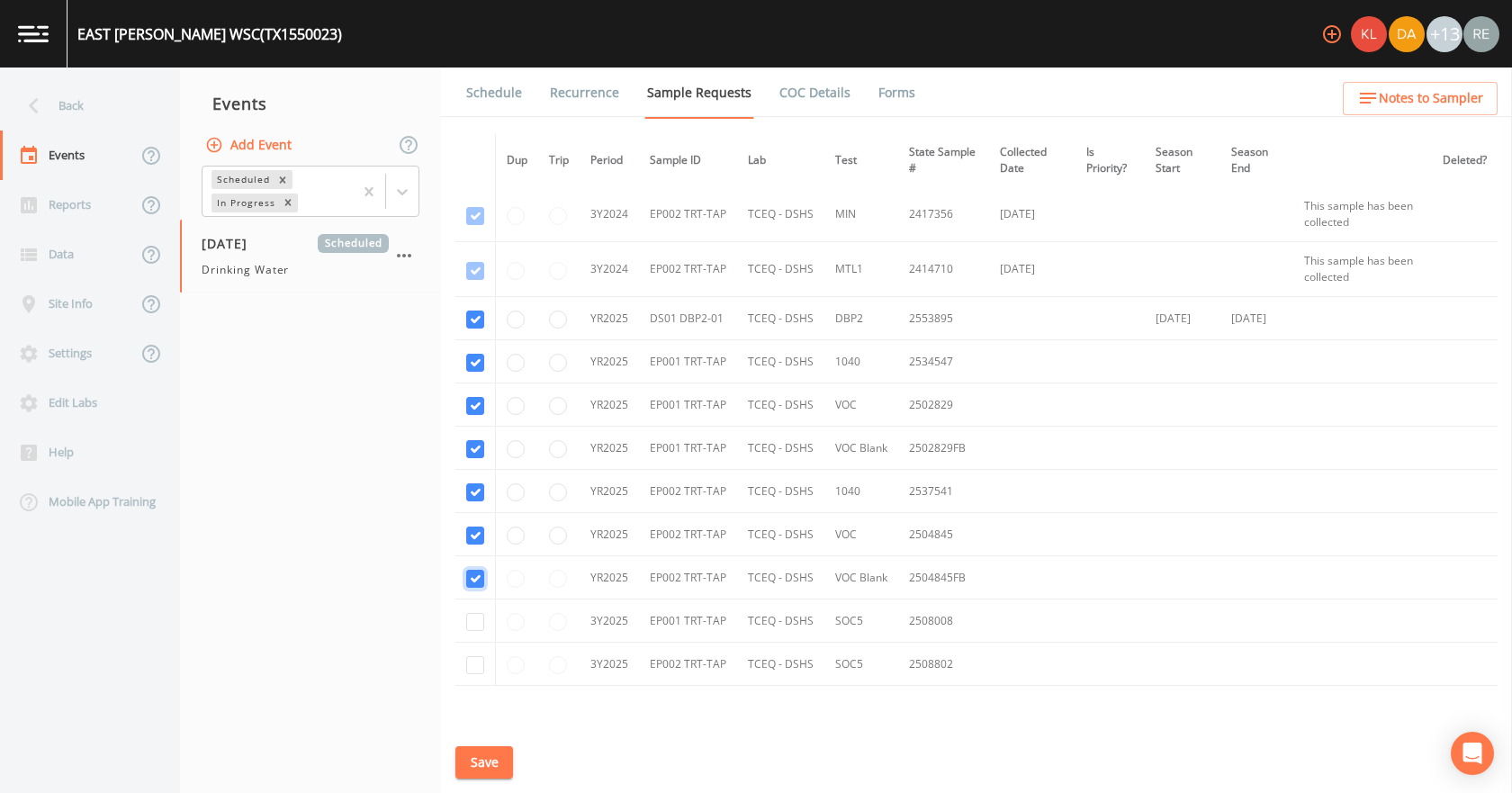
checkbox input "true"
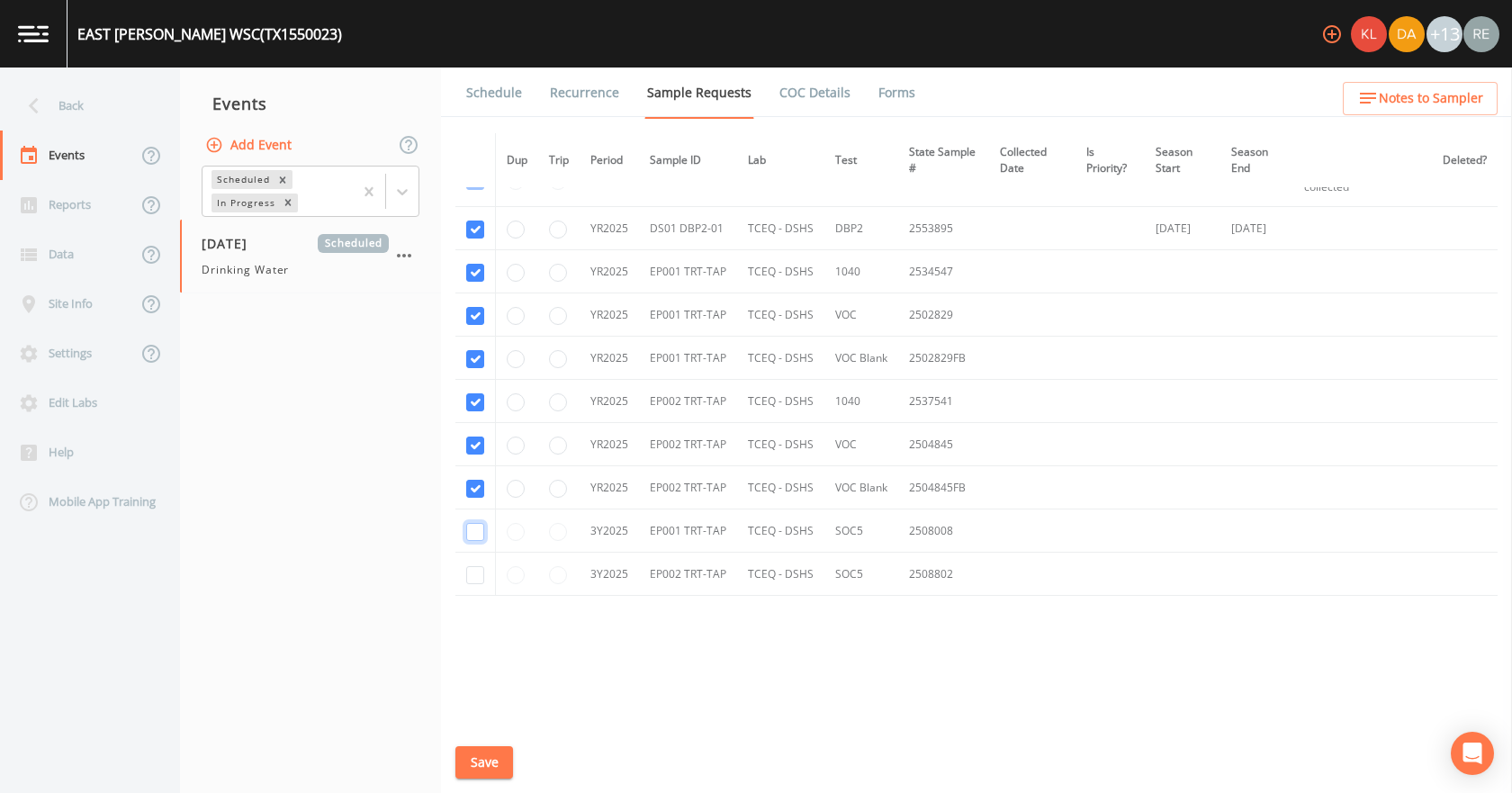
click at [476, 526] on input "checkbox" at bounding box center [475, 532] width 18 height 18
checkbox input "true"
click at [470, 574] on input "checkbox" at bounding box center [475, 575] width 18 height 18
checkbox input "true"
click at [500, 760] on button "Save" at bounding box center [484, 763] width 58 height 33
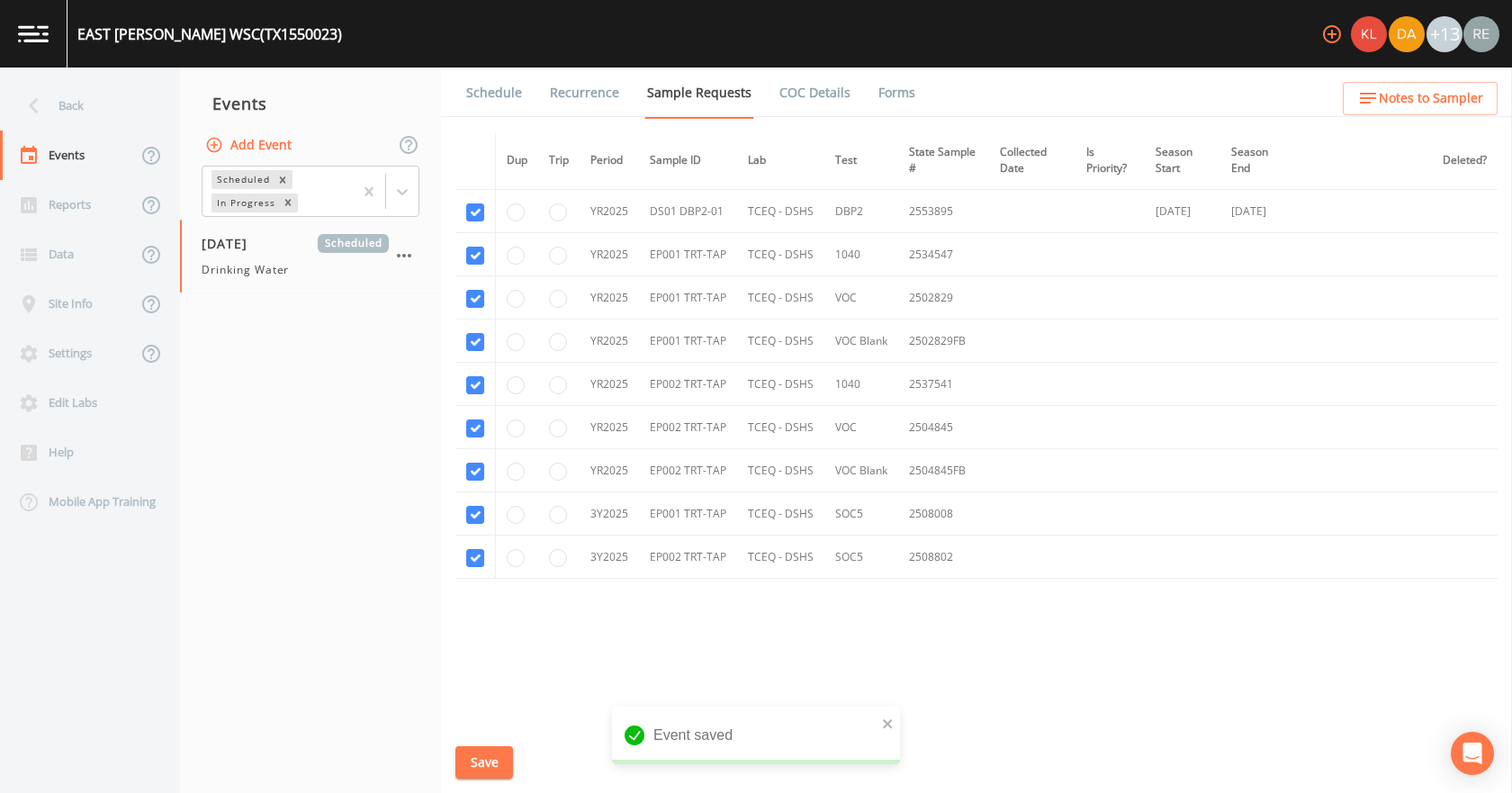
scroll to position [1280, 0]
click at [514, 99] on link "Schedule" at bounding box center [494, 92] width 61 height 50
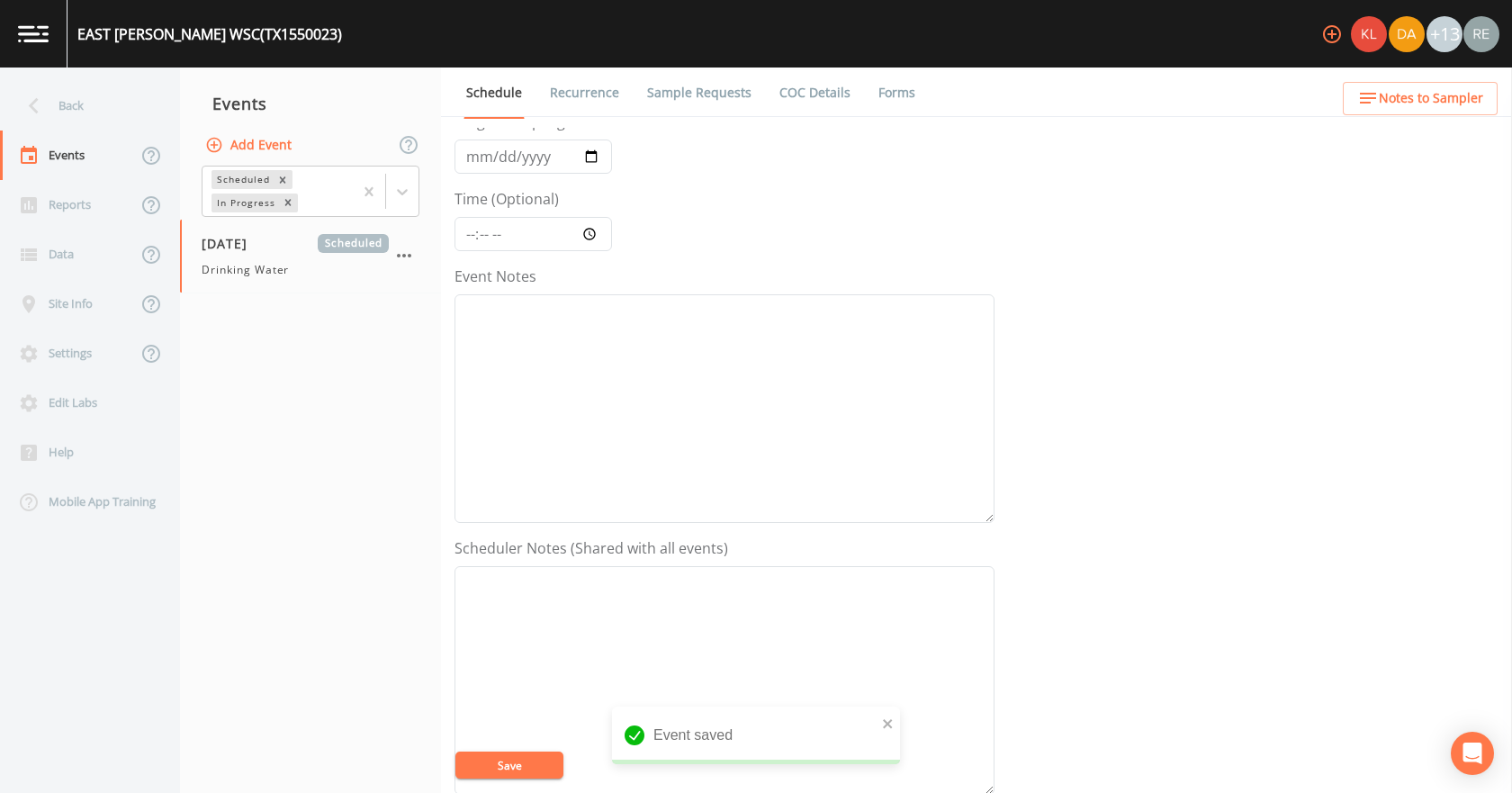
scroll to position [360, 0]
click at [594, 559] on button "Add" at bounding box center [600, 561] width 60 height 33
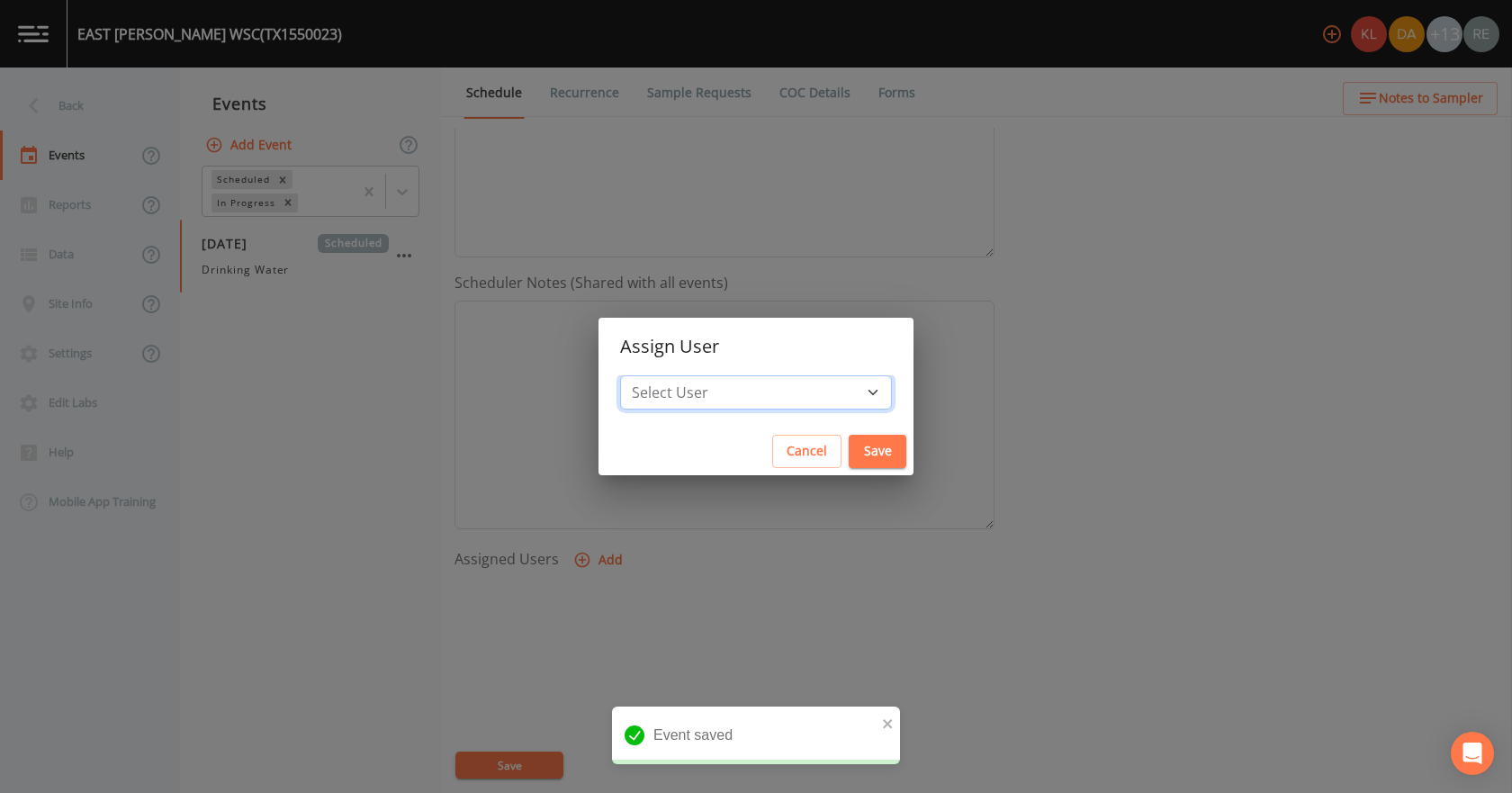
click at [709, 400] on select "Select User [PERSON_NAME] [PERSON_NAME] [PERSON_NAME] [PERSON_NAME] [PERSON_NAM…" at bounding box center [755, 392] width 272 height 34
select select "cda467bf-2385-465e-b0d0-2ef008f7967e"
click at [676, 376] on select "Select User [PERSON_NAME] [PERSON_NAME] [PERSON_NAME] [PERSON_NAME] [PERSON_NAM…" at bounding box center [755, 392] width 272 height 34
click at [848, 439] on button "Save" at bounding box center [877, 452] width 58 height 33
select select
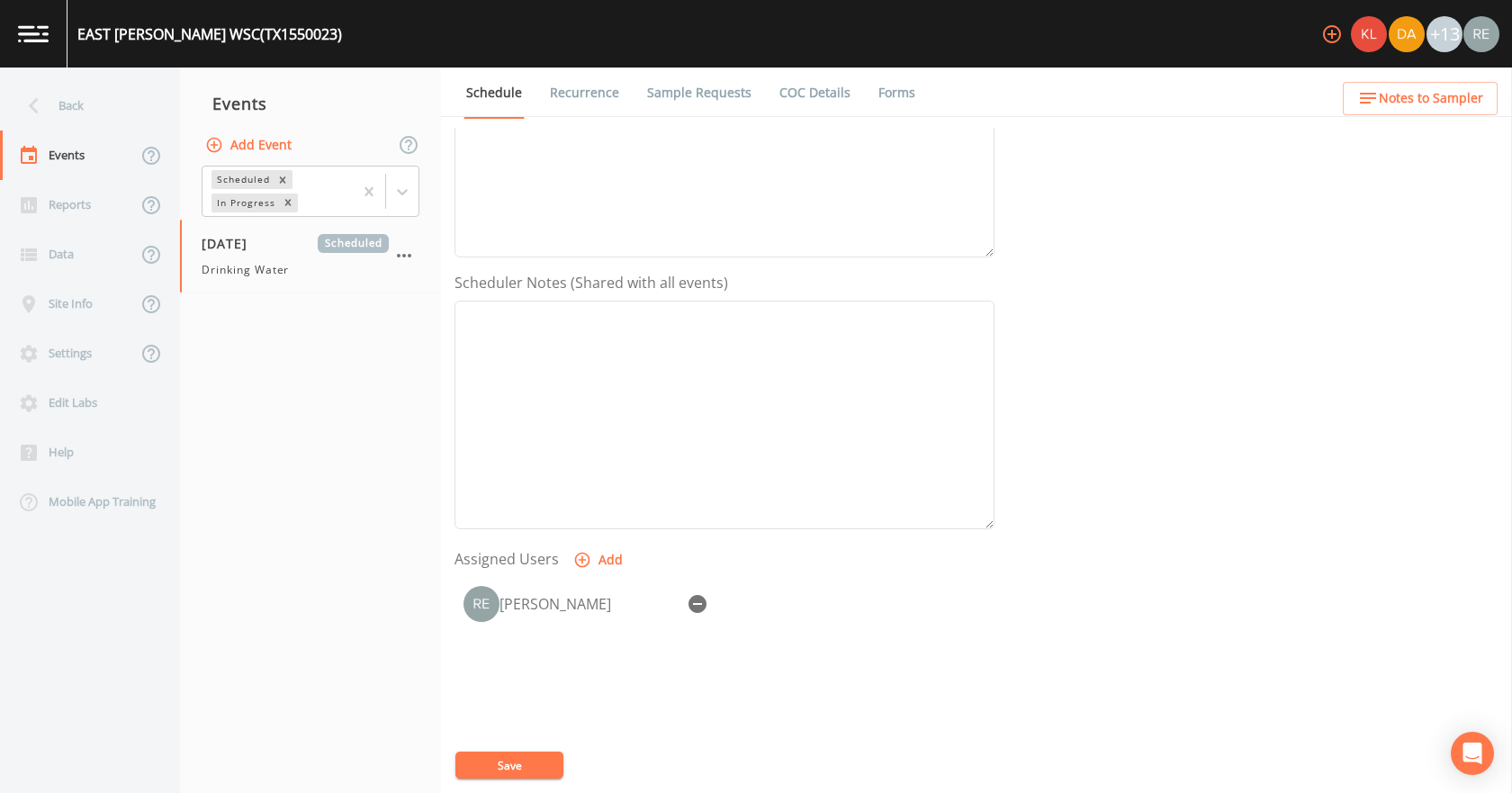
click at [535, 754] on button "Save" at bounding box center [509, 766] width 108 height 27
click at [74, 102] on div "Back" at bounding box center [80, 106] width 162 height 49
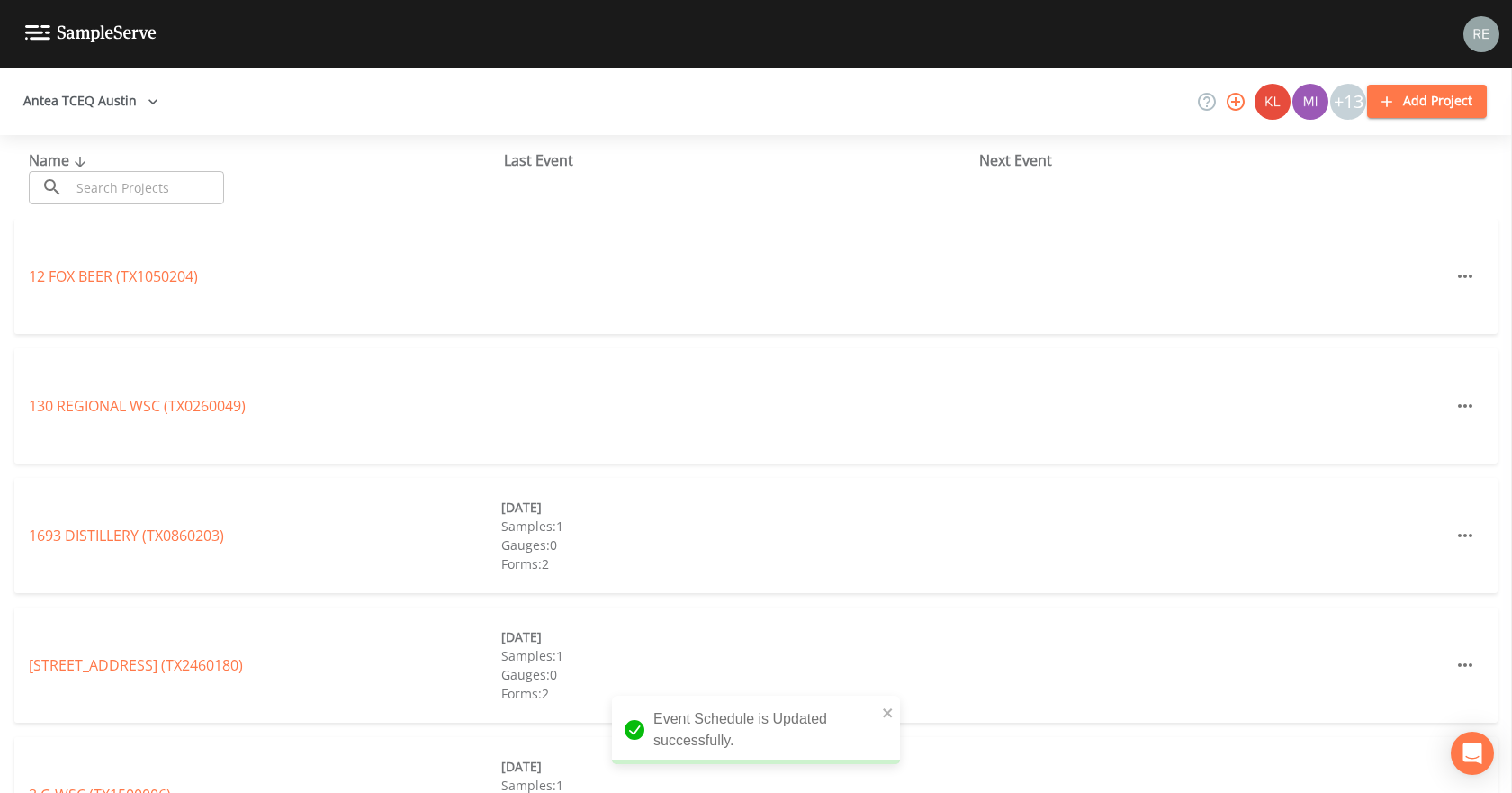
click at [114, 191] on input "text" at bounding box center [147, 188] width 154 height 33
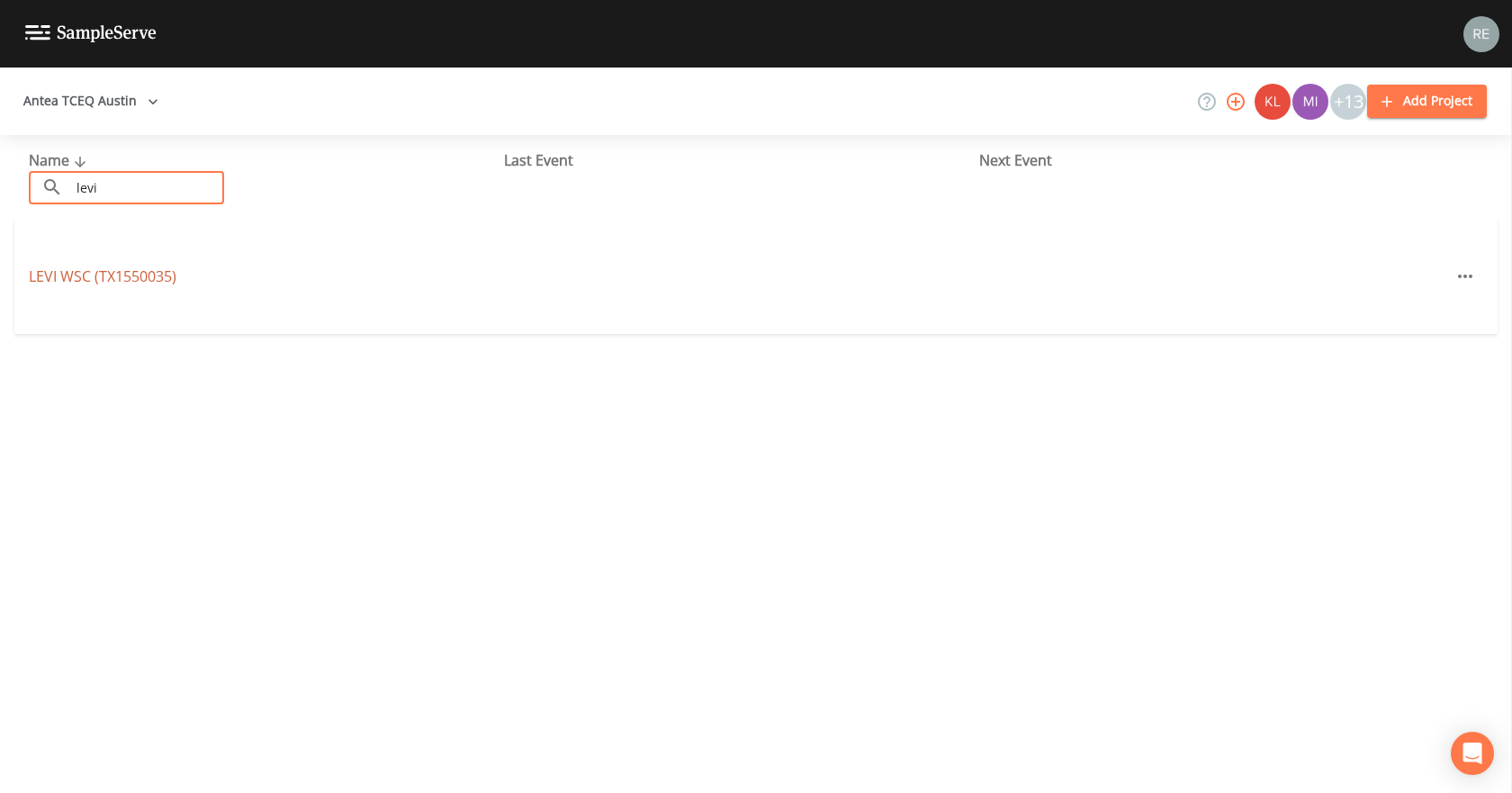
type input "levi"
click at [117, 278] on link "LEVI WSC (TX1550035)" at bounding box center [102, 276] width 147 height 20
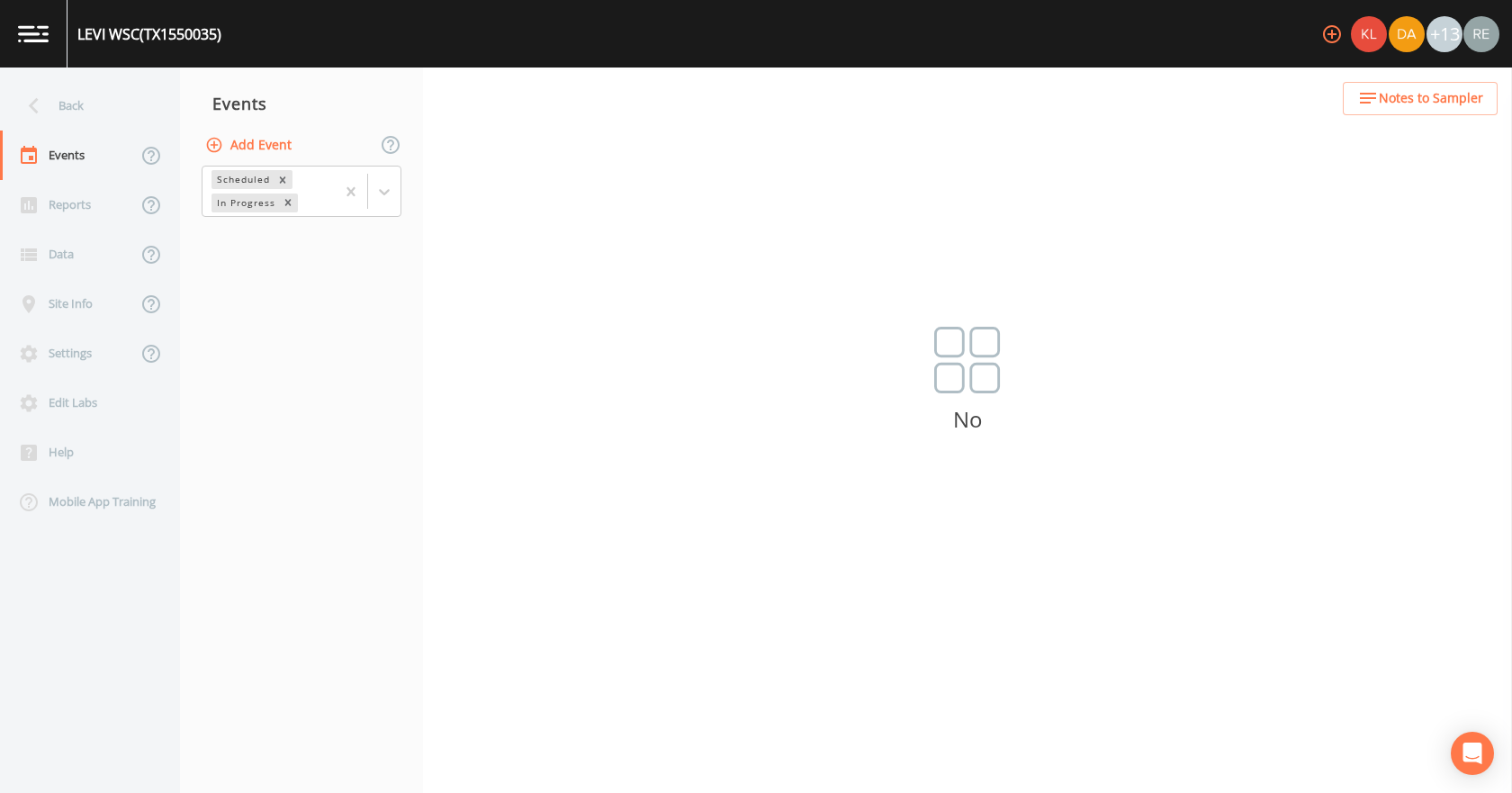
click at [256, 141] on button "Add Event" at bounding box center [250, 145] width 97 height 33
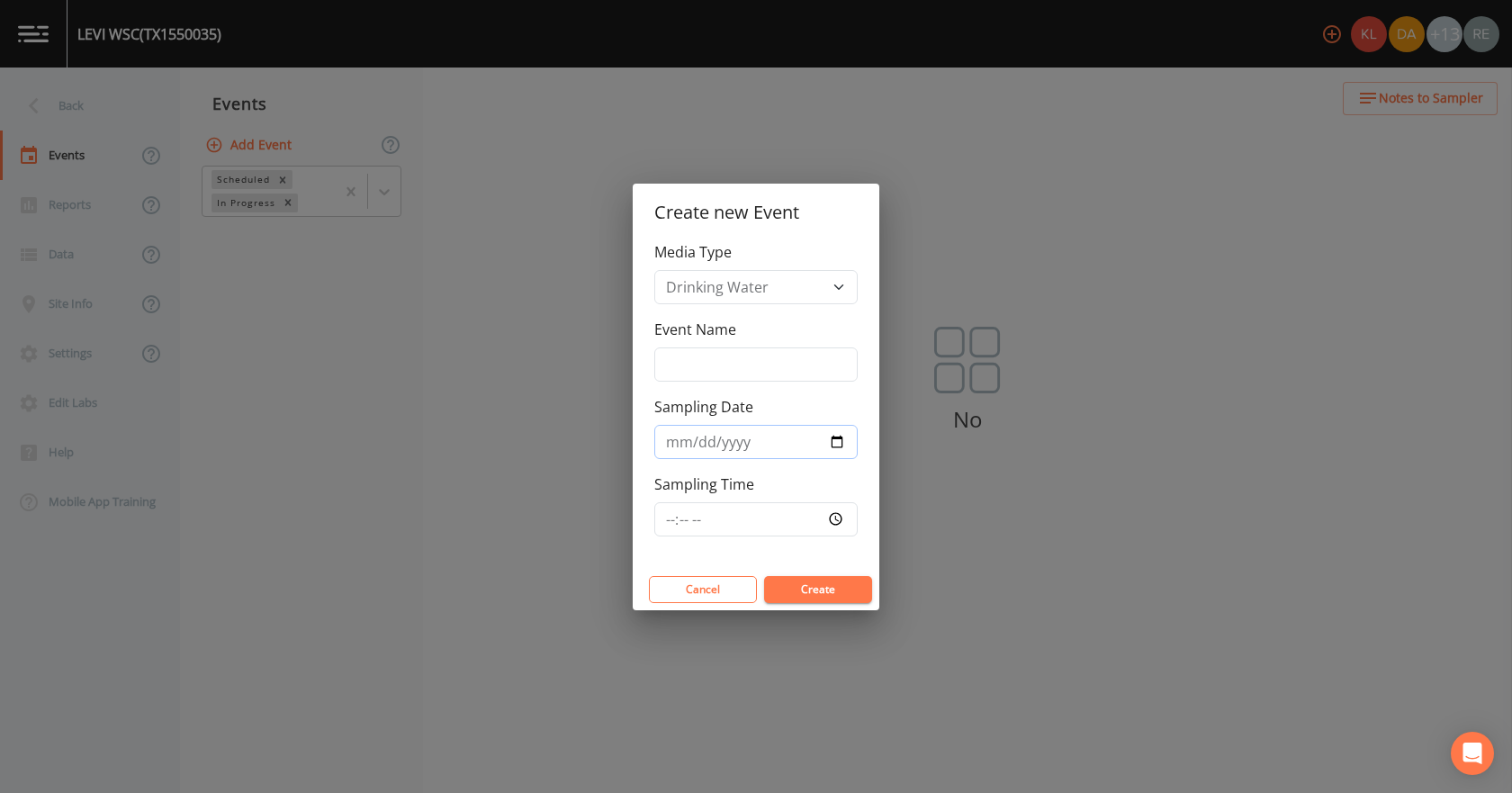
click at [838, 443] on input "Sampling Date" at bounding box center [756, 442] width 203 height 34
type input "[DATE]"
click at [796, 590] on button "Create" at bounding box center [818, 590] width 108 height 27
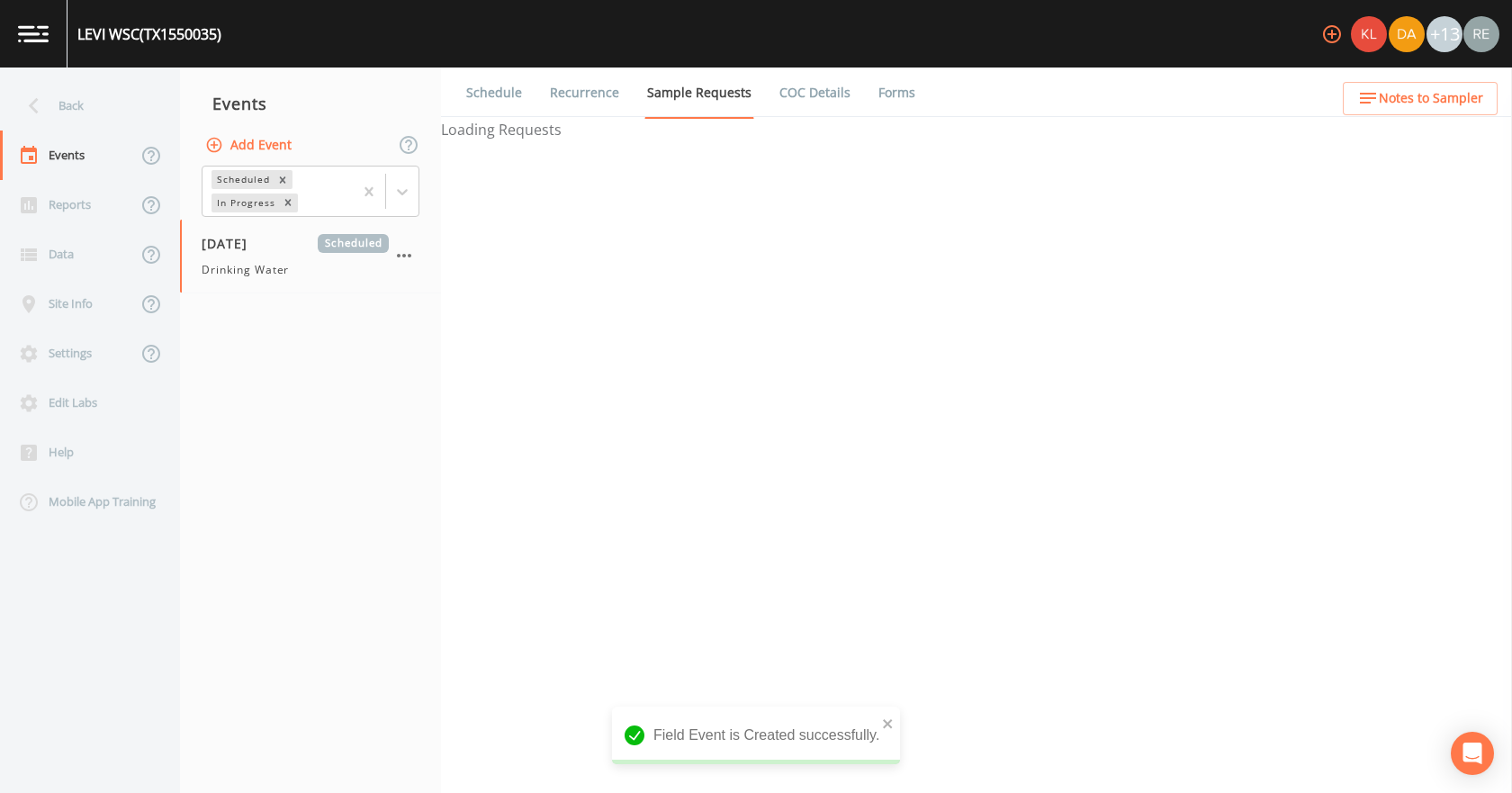
click at [247, 267] on span "Drinking Water" at bounding box center [245, 270] width 87 height 16
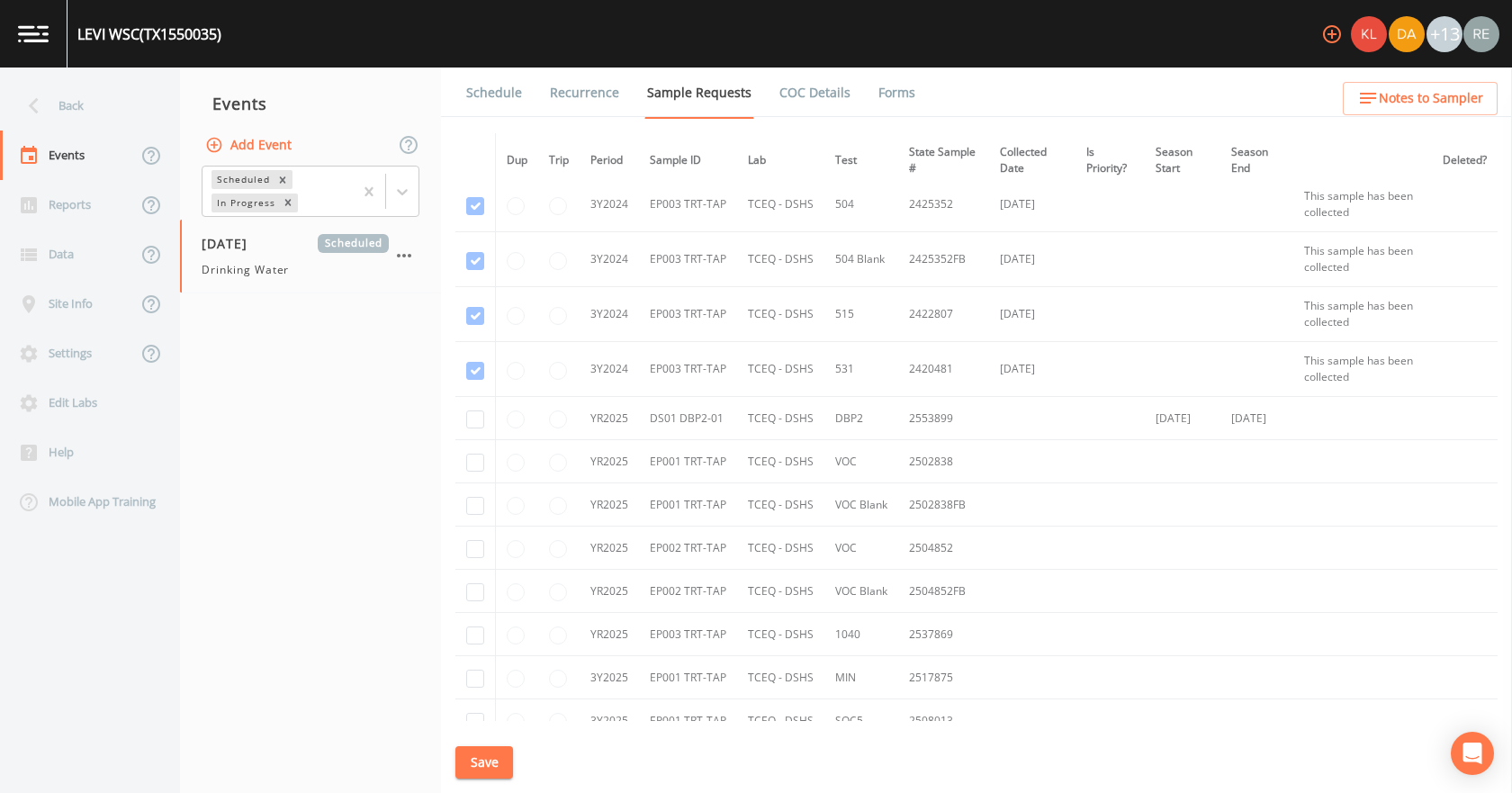
scroll to position [1621, 0]
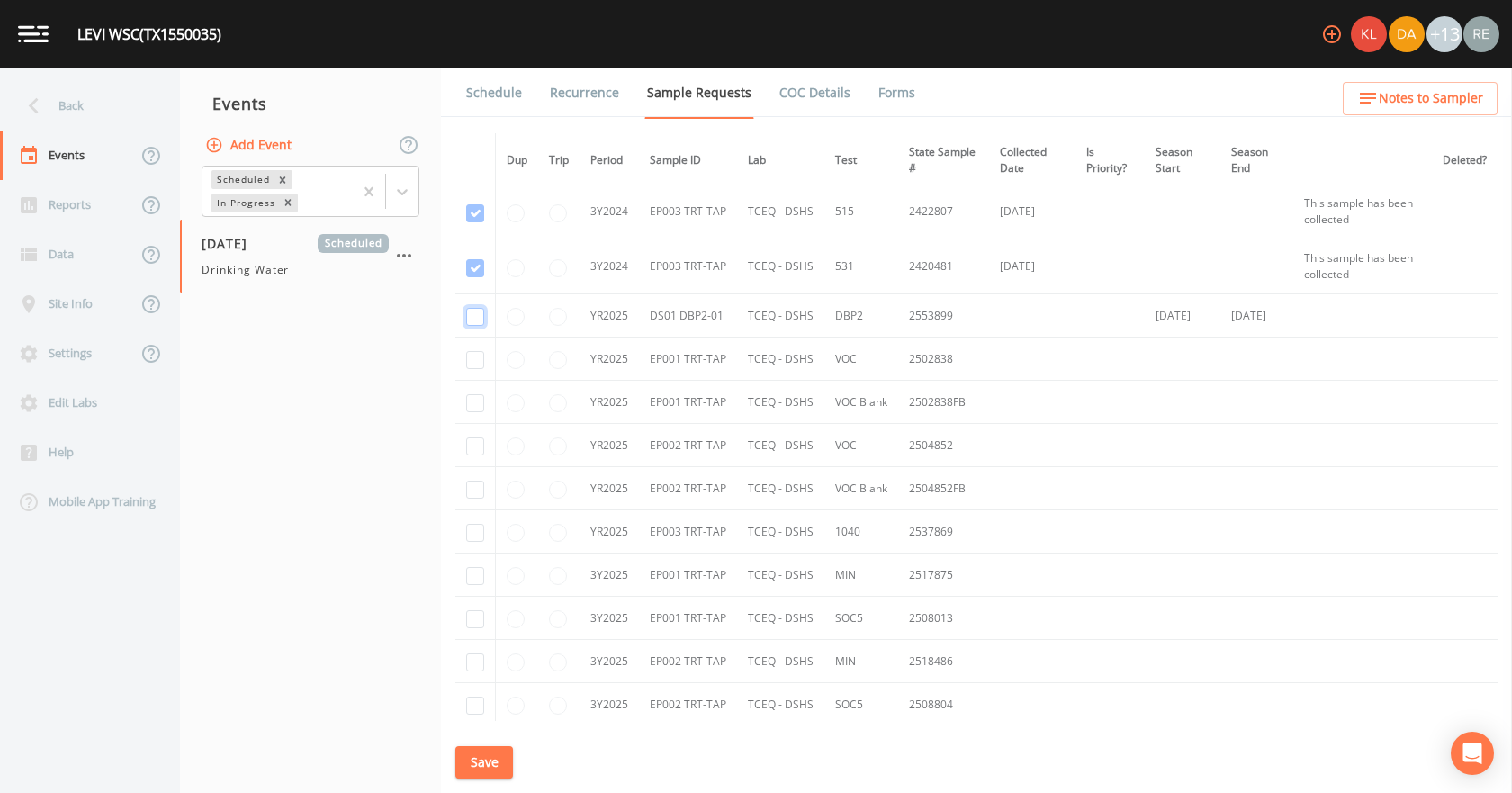
click at [479, 320] on input "checkbox" at bounding box center [475, 317] width 18 height 18
checkbox input "true"
click at [478, 359] on input "checkbox" at bounding box center [475, 360] width 18 height 18
checkbox input "true"
click at [479, 397] on input "checkbox" at bounding box center [475, 403] width 18 height 18
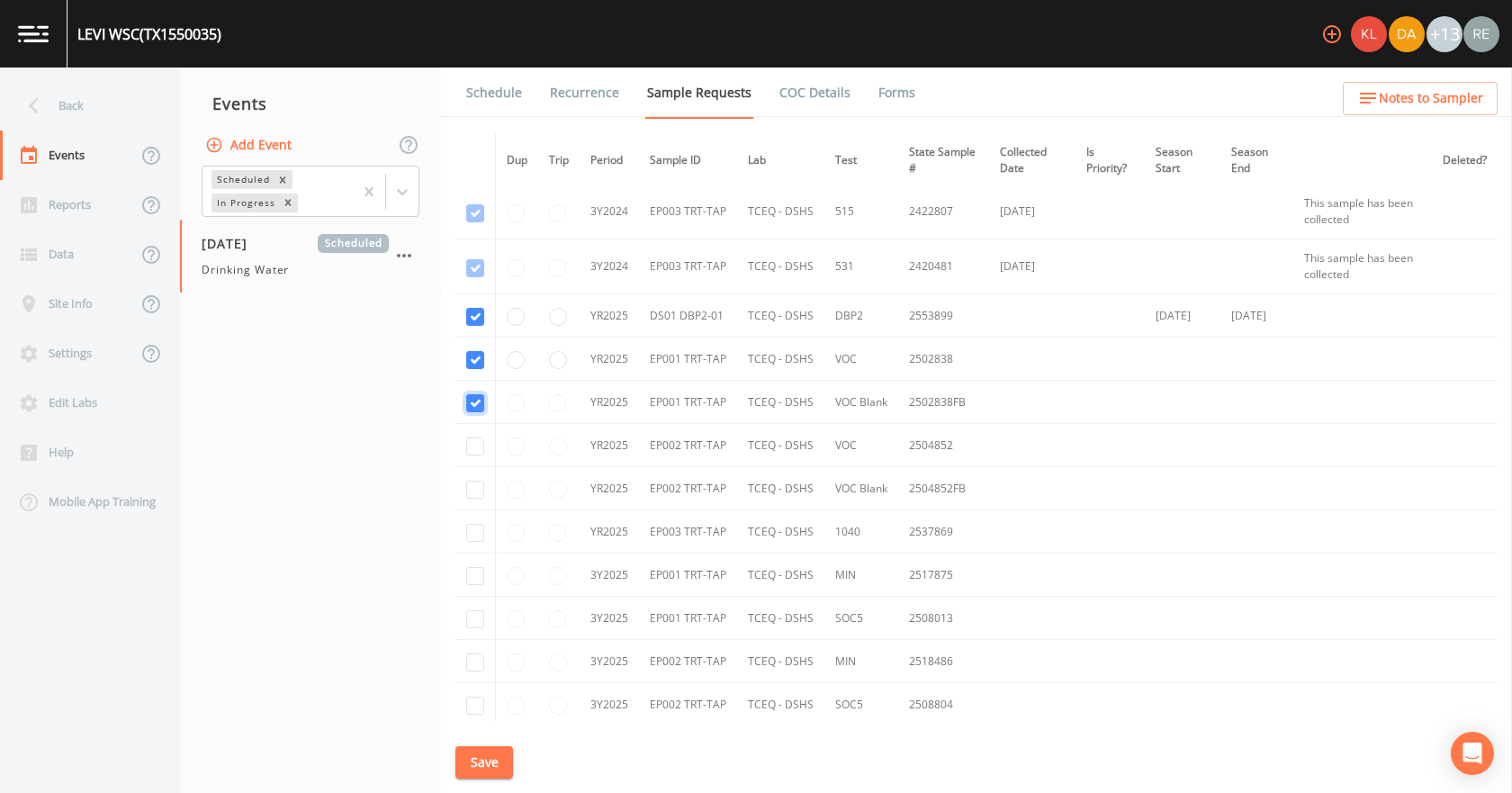
checkbox input "true"
click at [469, 446] on input "checkbox" at bounding box center [475, 446] width 18 height 18
checkbox input "true"
click at [475, 496] on input "checkbox" at bounding box center [475, 490] width 18 height 18
checkbox input "true"
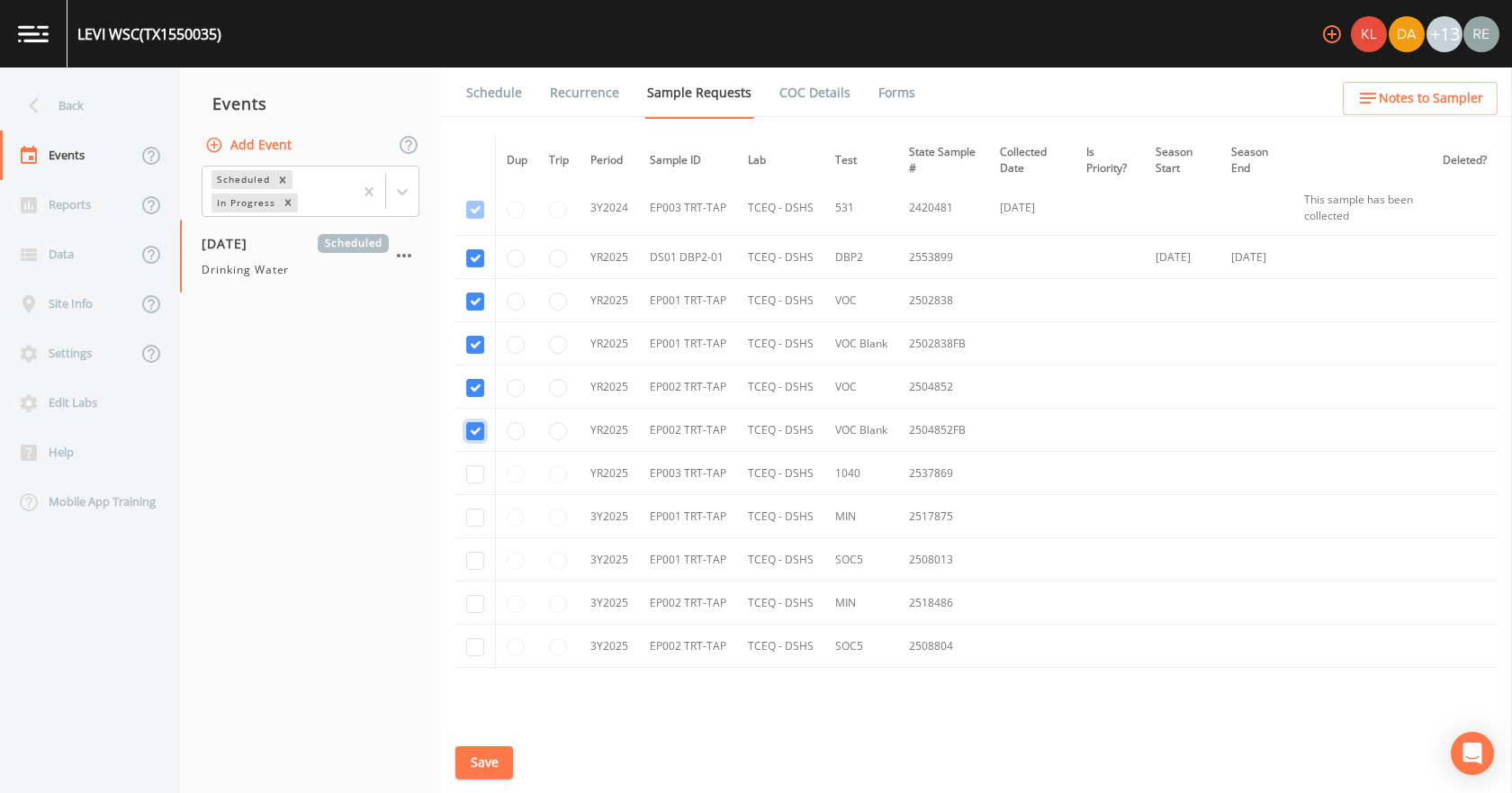
scroll to position [1710, 0]
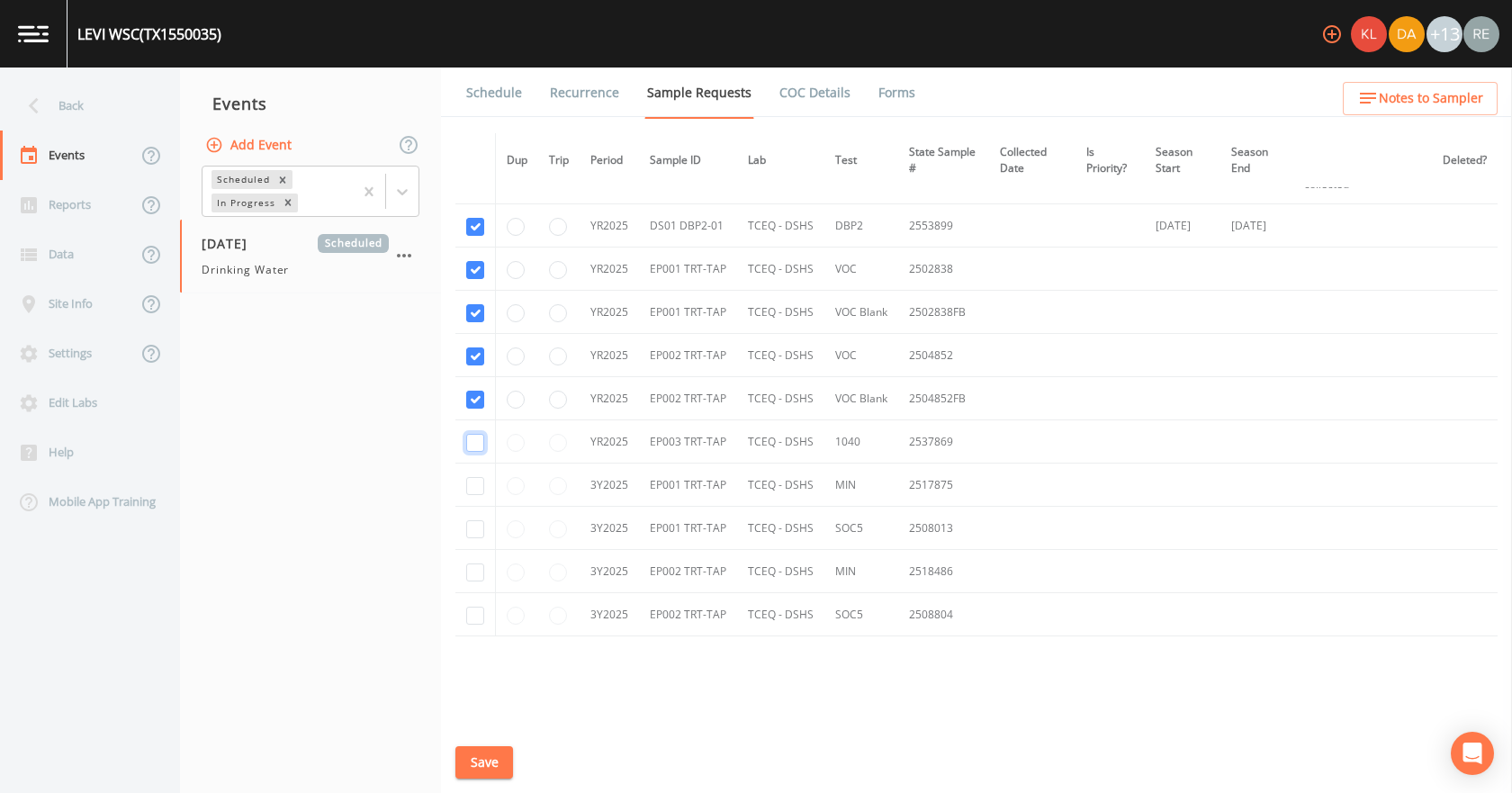
click at [477, 442] on input "checkbox" at bounding box center [475, 444] width 18 height 18
checkbox input "true"
click at [476, 478] on input "checkbox" at bounding box center [475, 487] width 18 height 18
checkbox input "true"
click at [478, 526] on input "checkbox" at bounding box center [475, 530] width 18 height 18
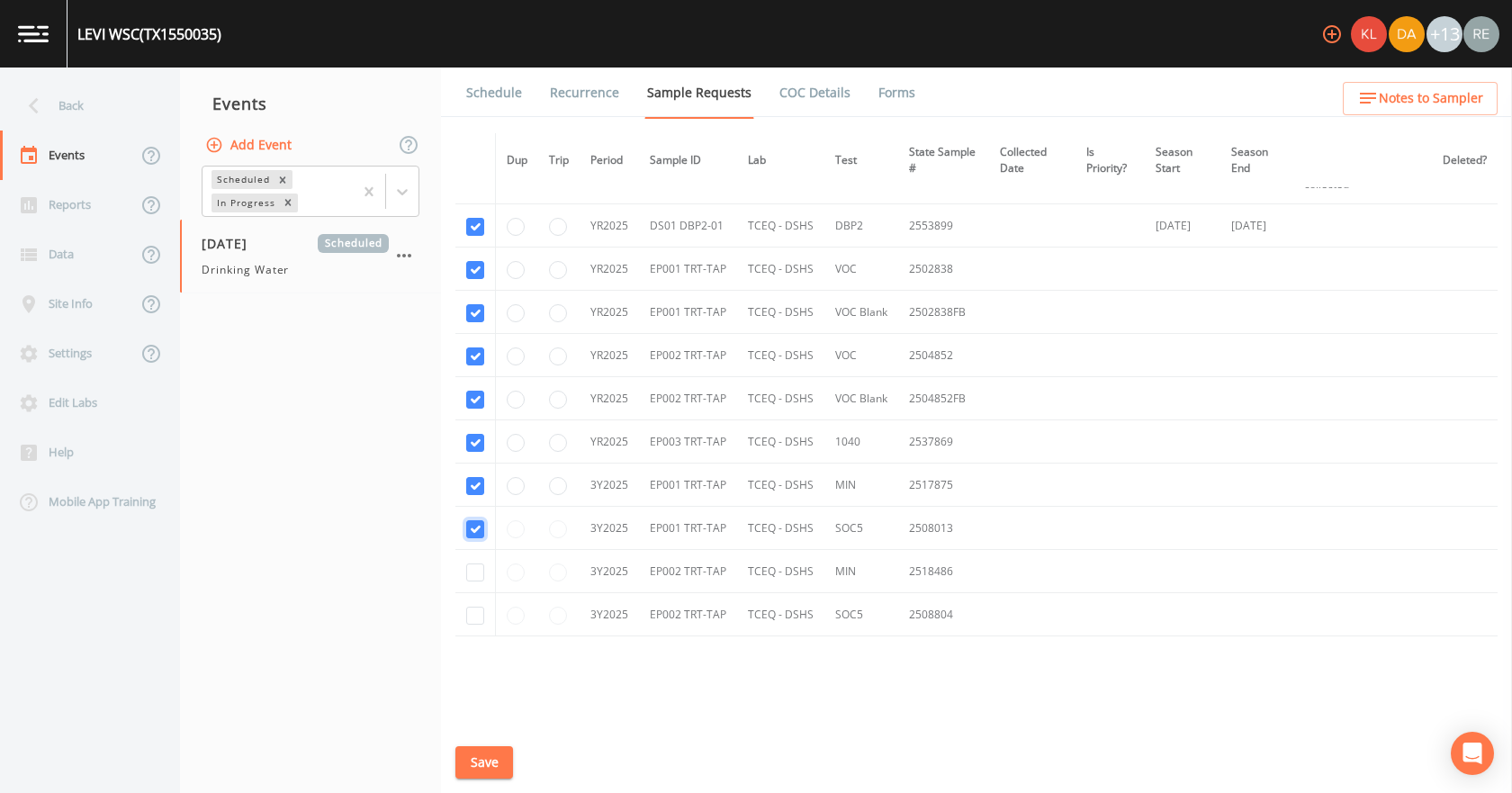
checkbox input "true"
click at [476, 570] on input "checkbox" at bounding box center [475, 573] width 18 height 18
checkbox input "true"
click at [474, 612] on input "checkbox" at bounding box center [475, 616] width 18 height 18
checkbox input "true"
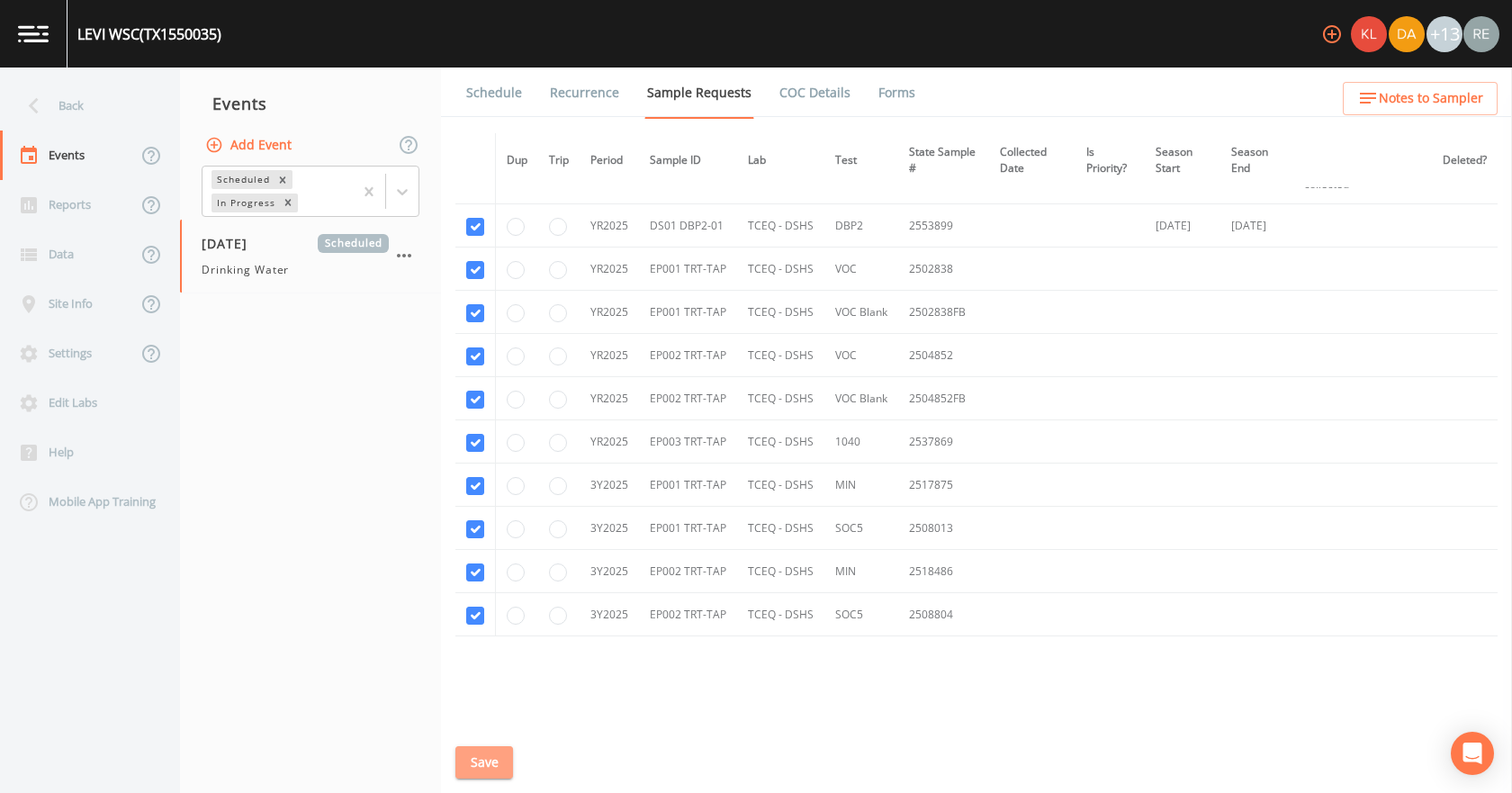
click at [477, 758] on button "Save" at bounding box center [484, 763] width 58 height 33
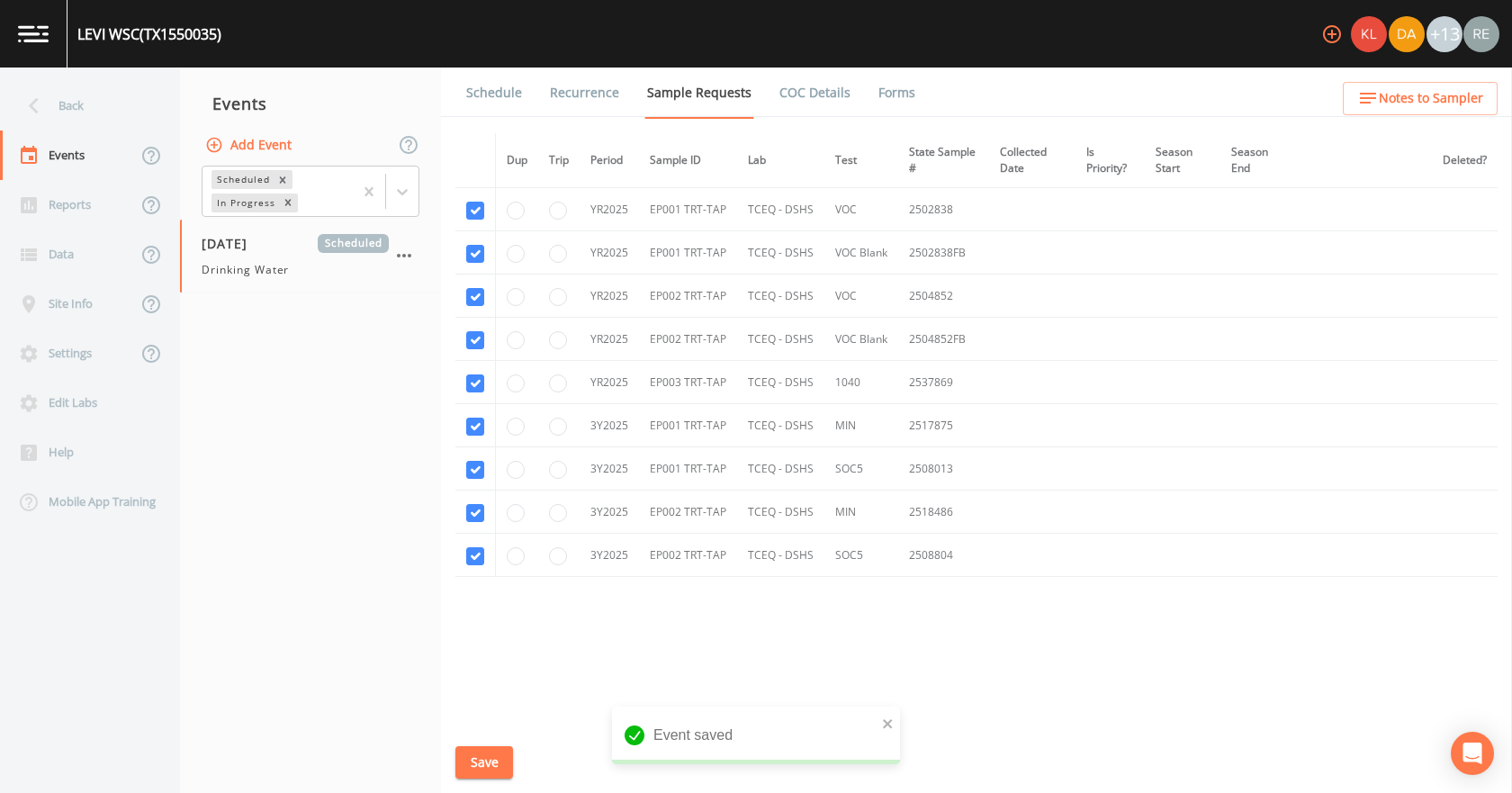
click at [499, 87] on link "Schedule" at bounding box center [494, 92] width 61 height 50
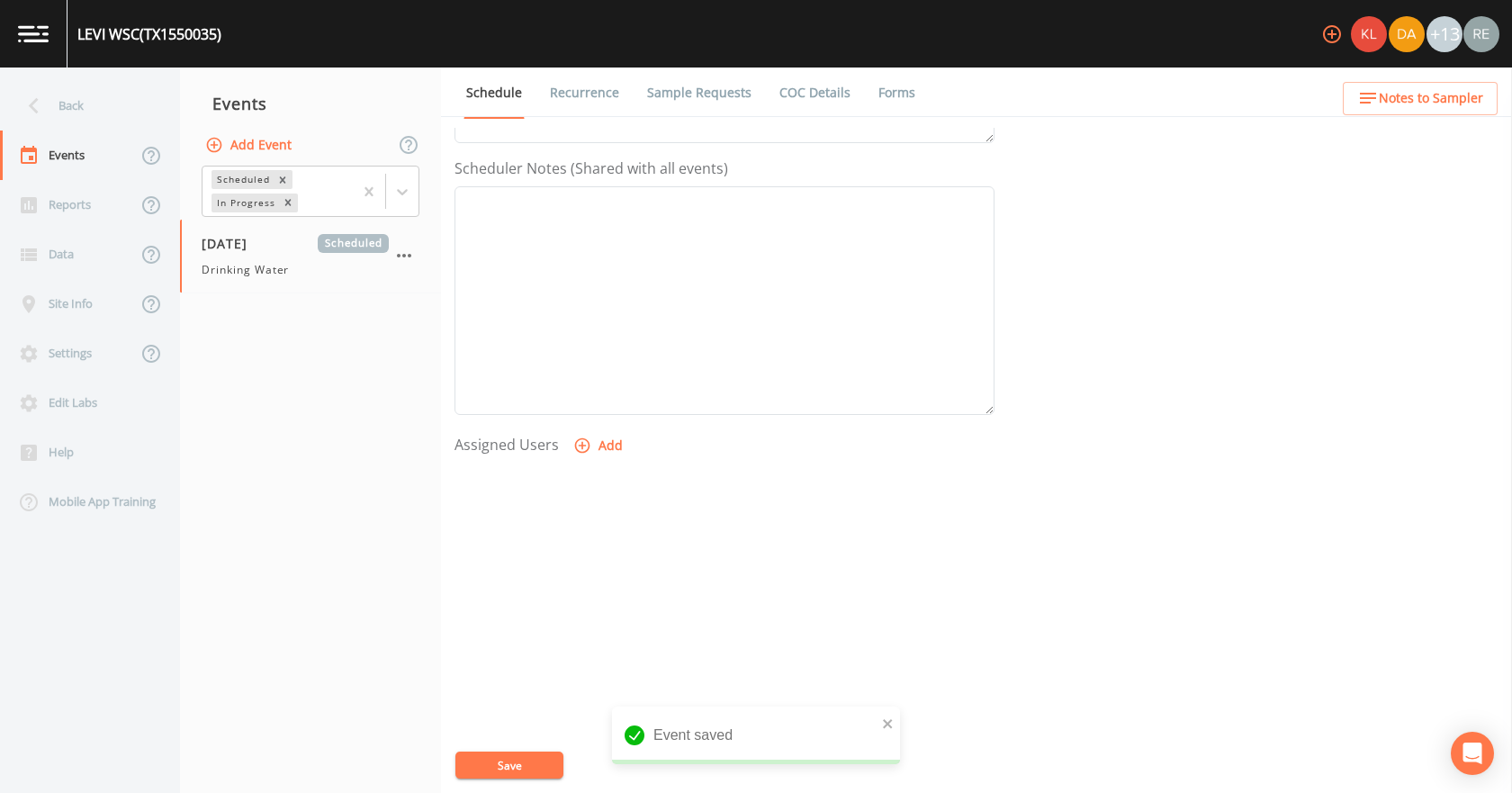
scroll to position [477, 0]
click at [609, 452] on button "Add" at bounding box center [600, 444] width 60 height 33
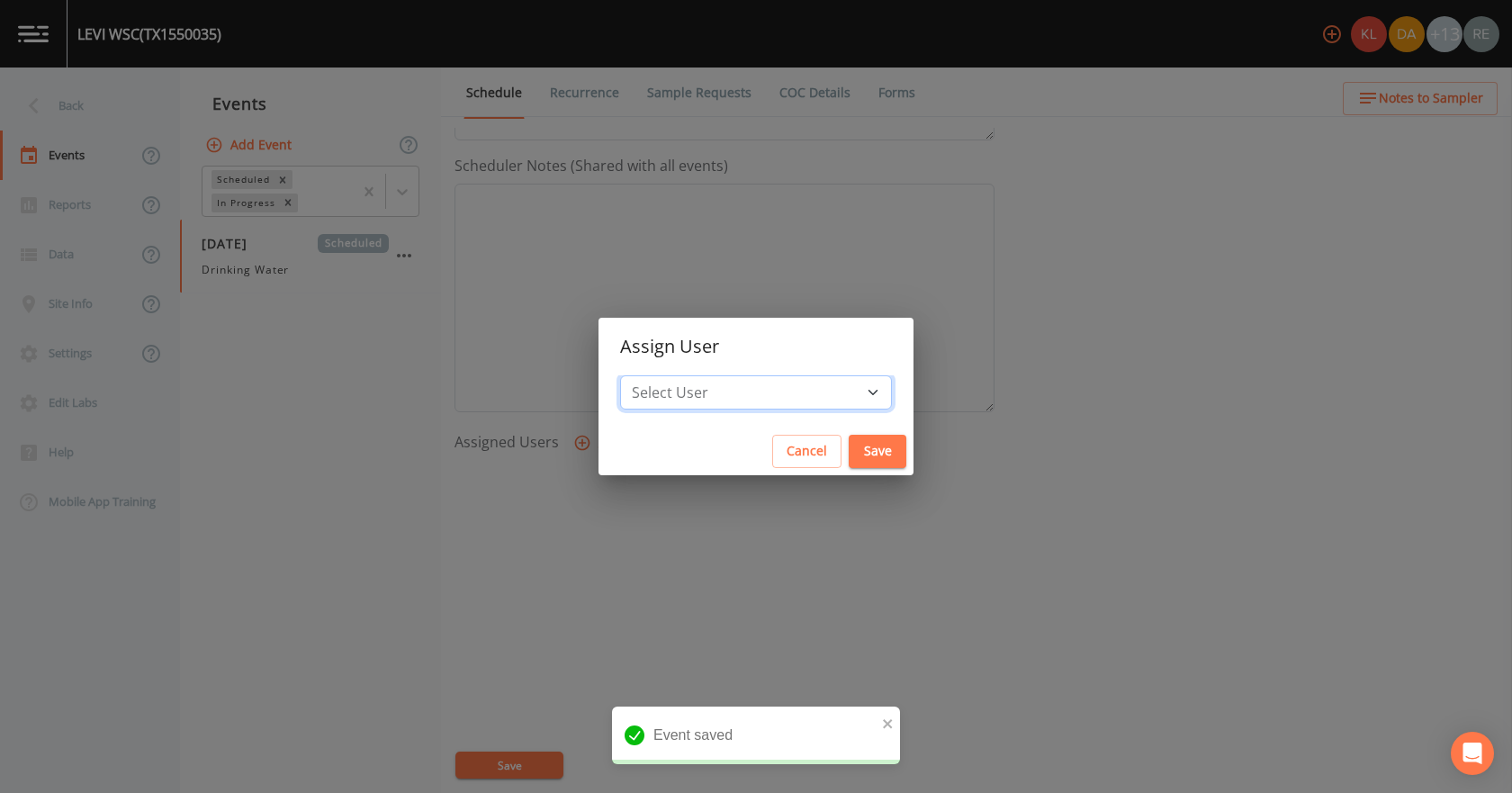
click at [691, 391] on select "Select User [PERSON_NAME] [PERSON_NAME] [PERSON_NAME] [PERSON_NAME] [PERSON_NAM…" at bounding box center [755, 392] width 272 height 34
select select "cda467bf-2385-465e-b0d0-2ef008f7967e"
click at [676, 376] on select "Select User [PERSON_NAME] [PERSON_NAME] [PERSON_NAME] [PERSON_NAME] [PERSON_NAM…" at bounding box center [755, 392] width 272 height 34
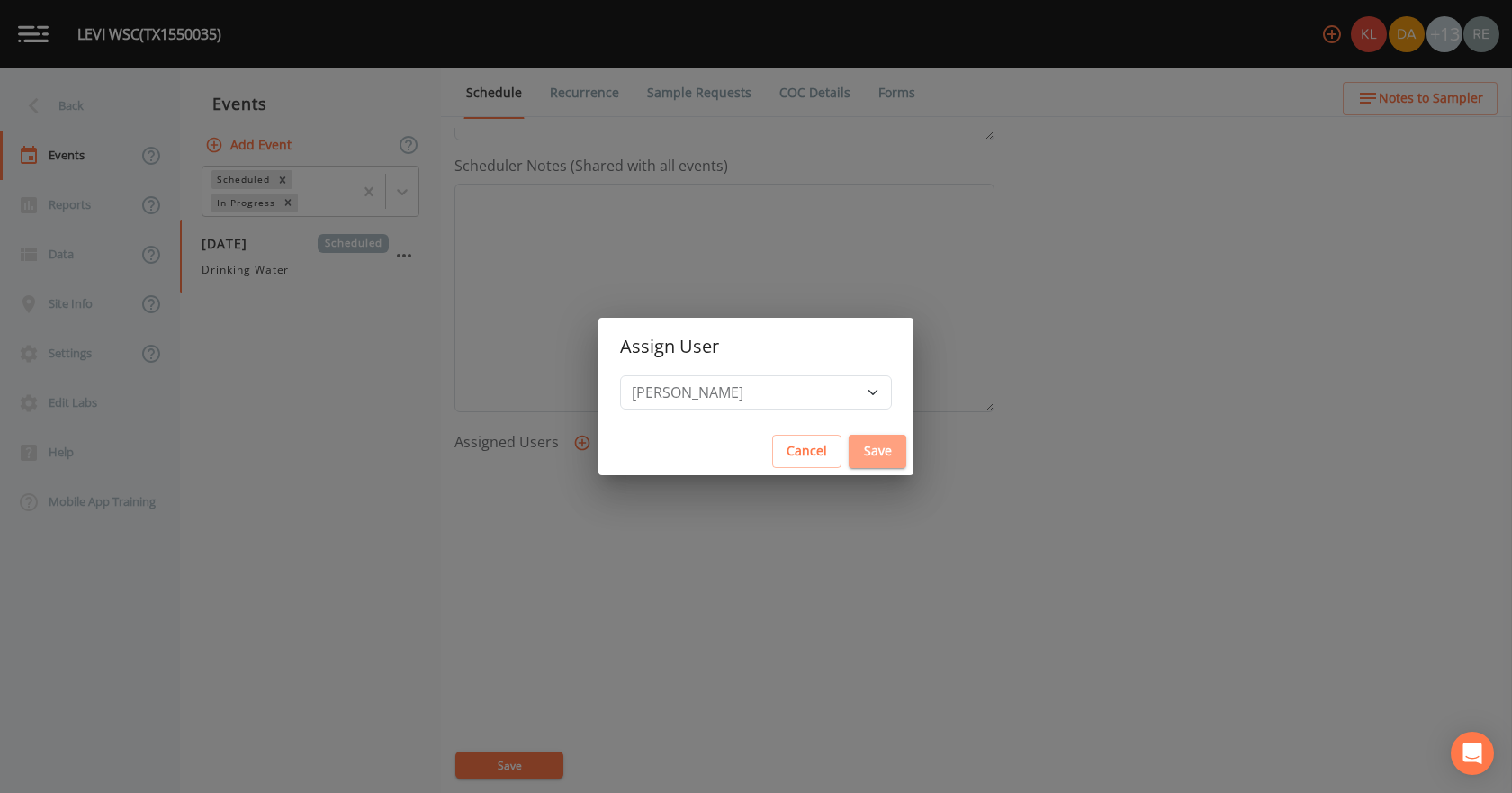
click at [848, 453] on button "Save" at bounding box center [877, 452] width 58 height 33
select select
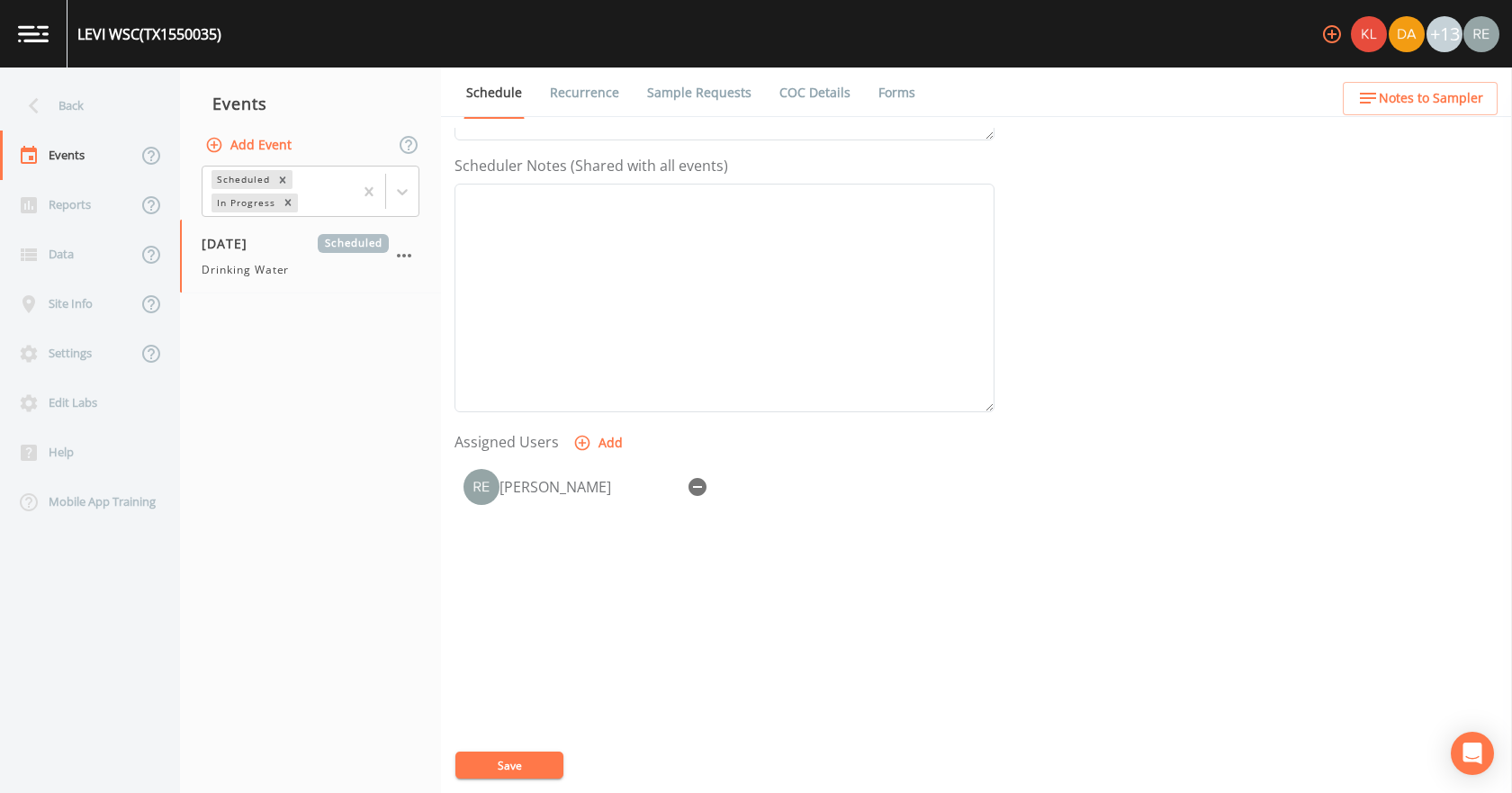
click at [486, 761] on button "Save" at bounding box center [509, 766] width 108 height 27
click at [87, 113] on div "Back" at bounding box center [80, 106] width 162 height 49
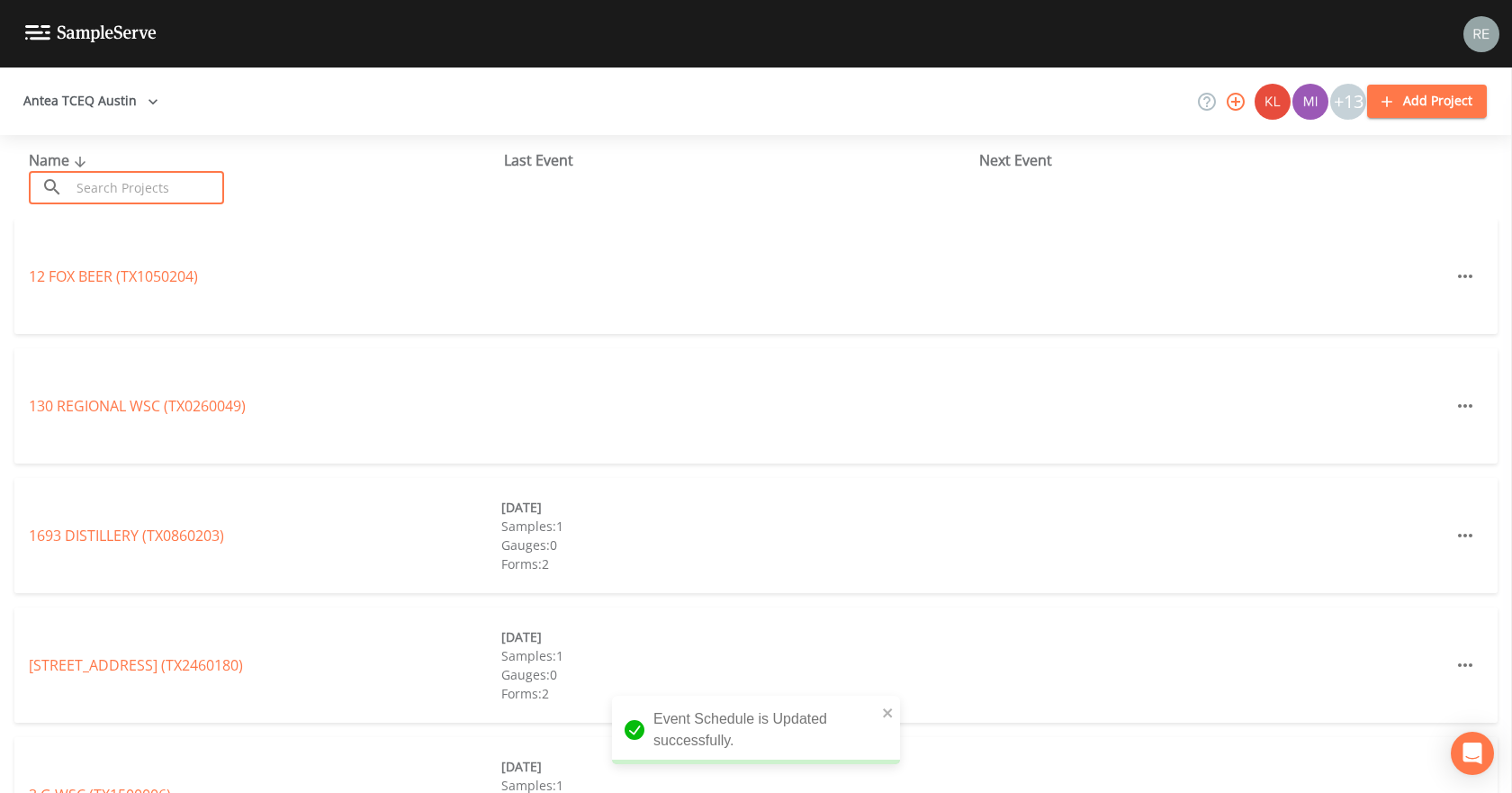
click at [112, 182] on input "text" at bounding box center [147, 188] width 154 height 33
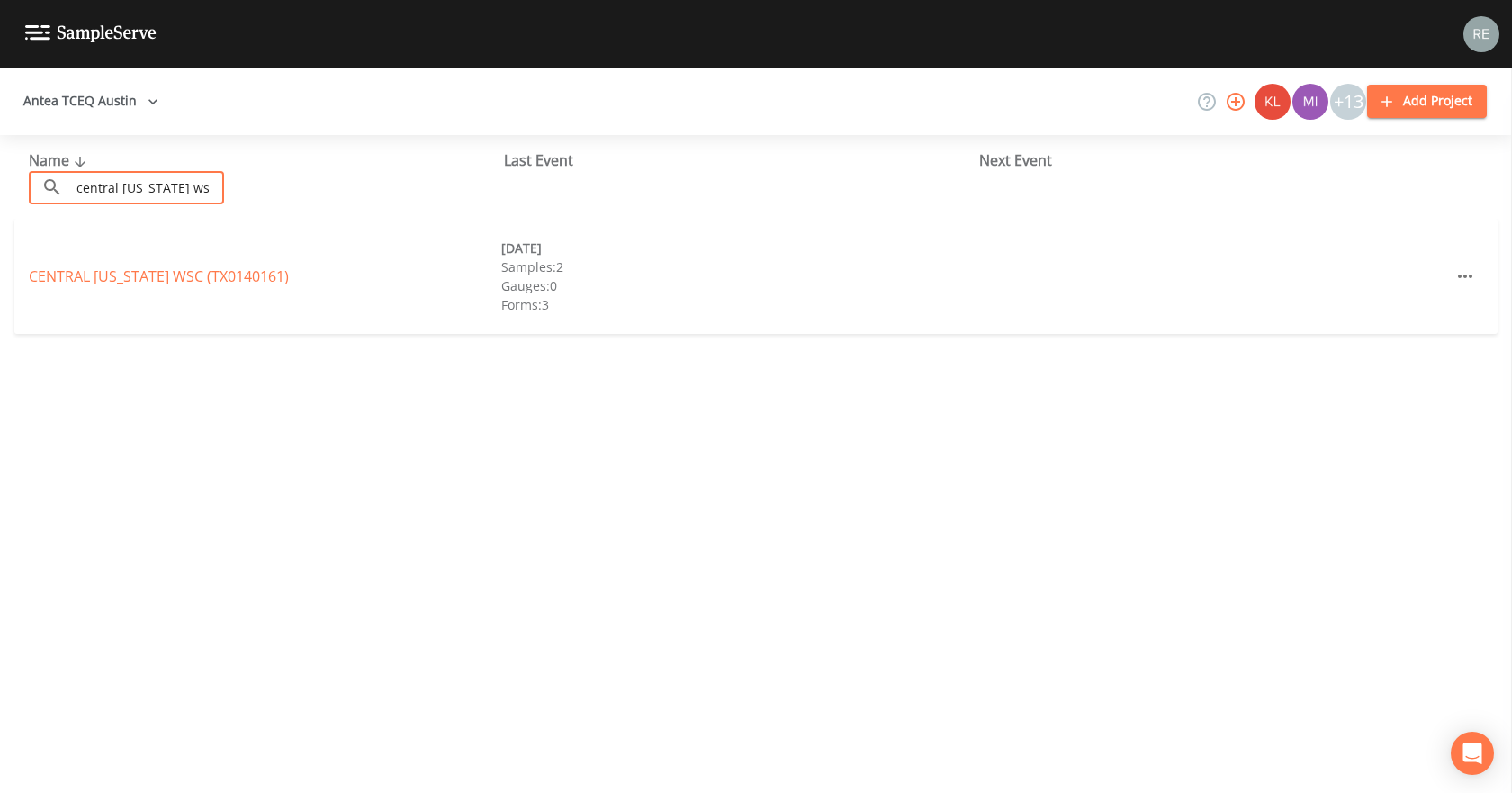
type input "central [US_STATE] ws"
click at [84, 280] on link "[GEOGRAPHIC_DATA][US_STATE] (TX0140161)" at bounding box center [159, 276] width 261 height 20
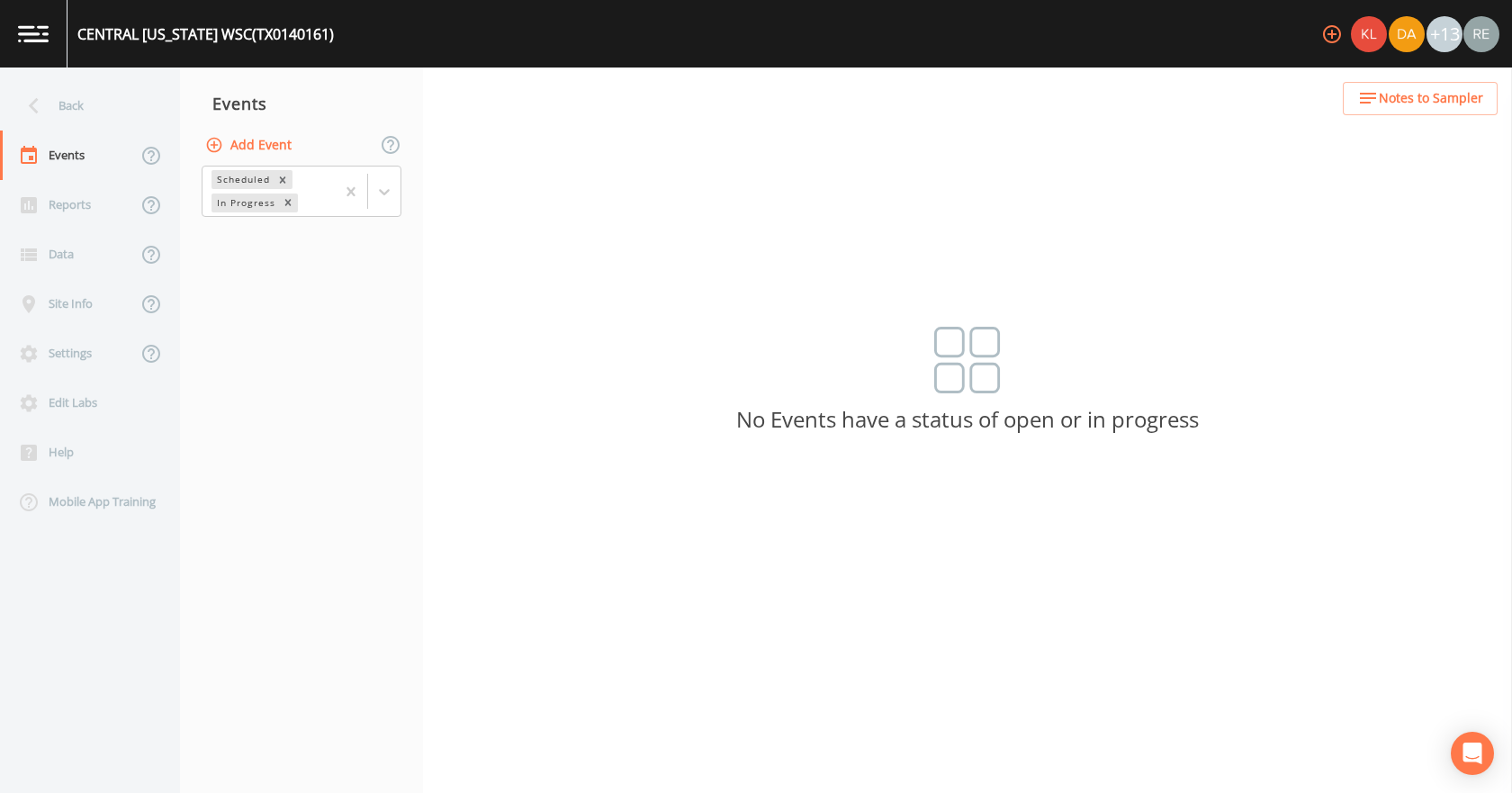
click at [255, 132] on button "Add Event" at bounding box center [250, 145] width 97 height 33
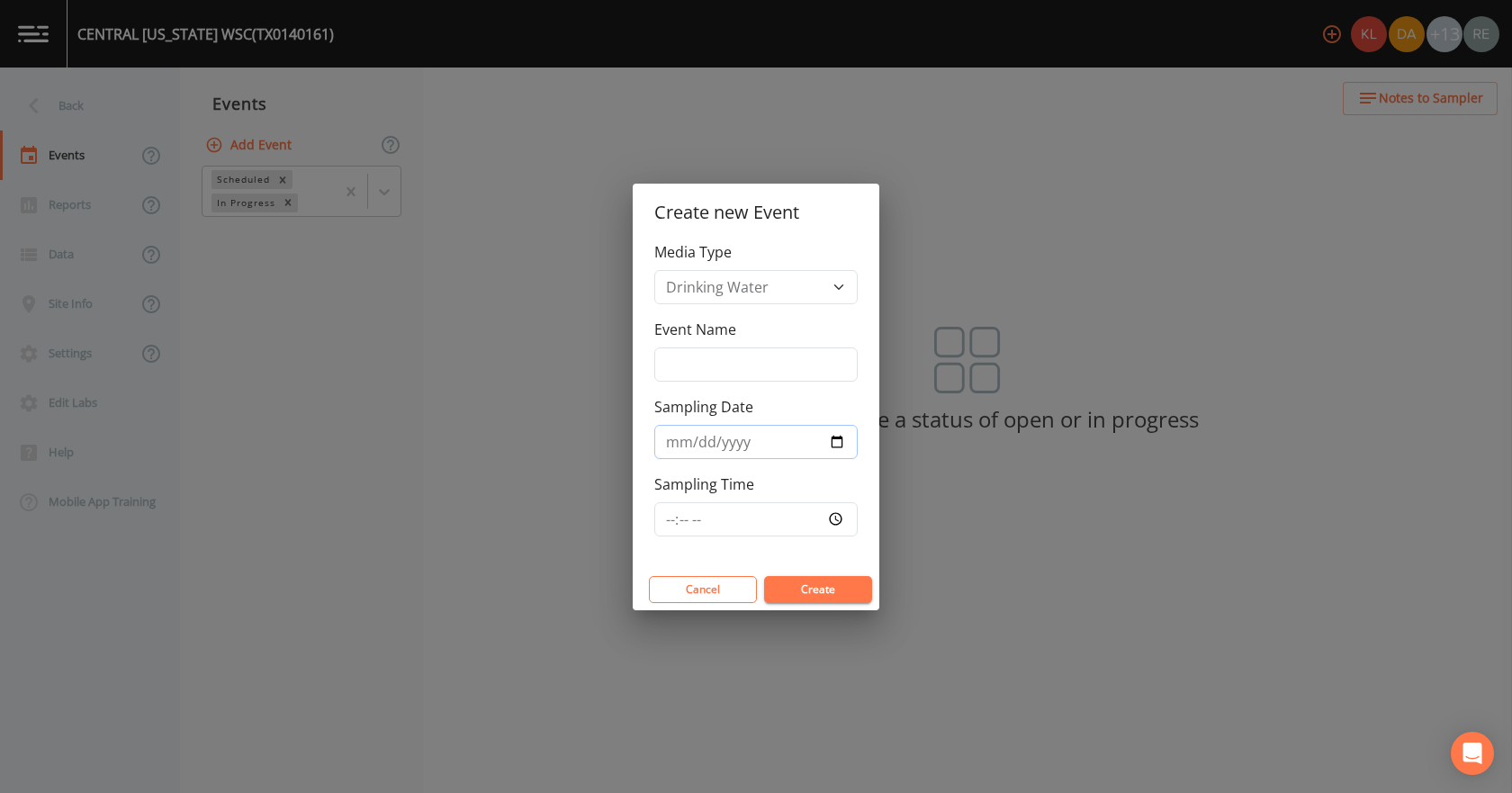
click at [840, 440] on input "Sampling Date" at bounding box center [756, 442] width 203 height 34
type input "[DATE]"
click at [809, 585] on button "Create" at bounding box center [818, 590] width 108 height 27
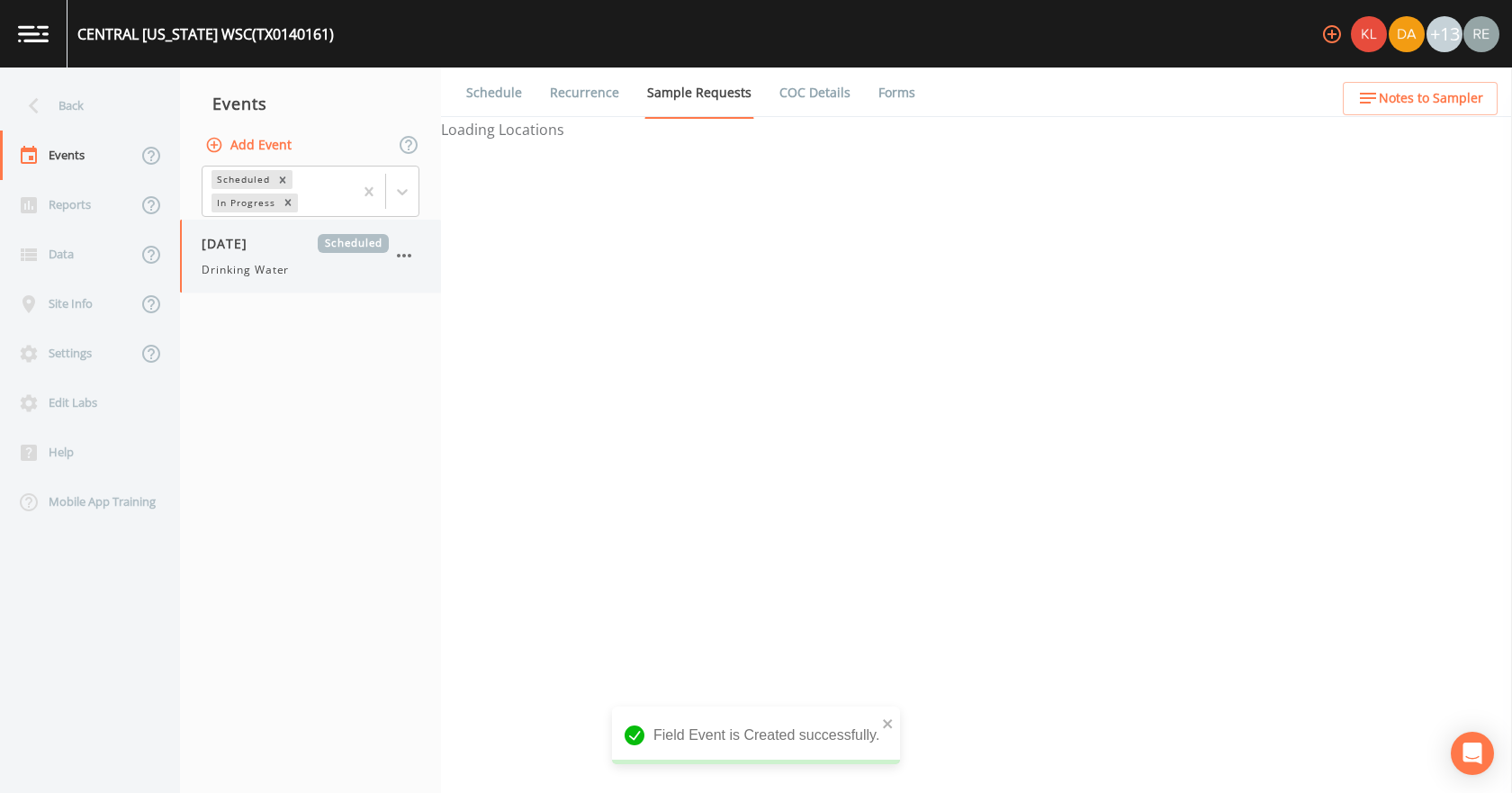
click at [261, 265] on span "Drinking Water" at bounding box center [245, 270] width 87 height 16
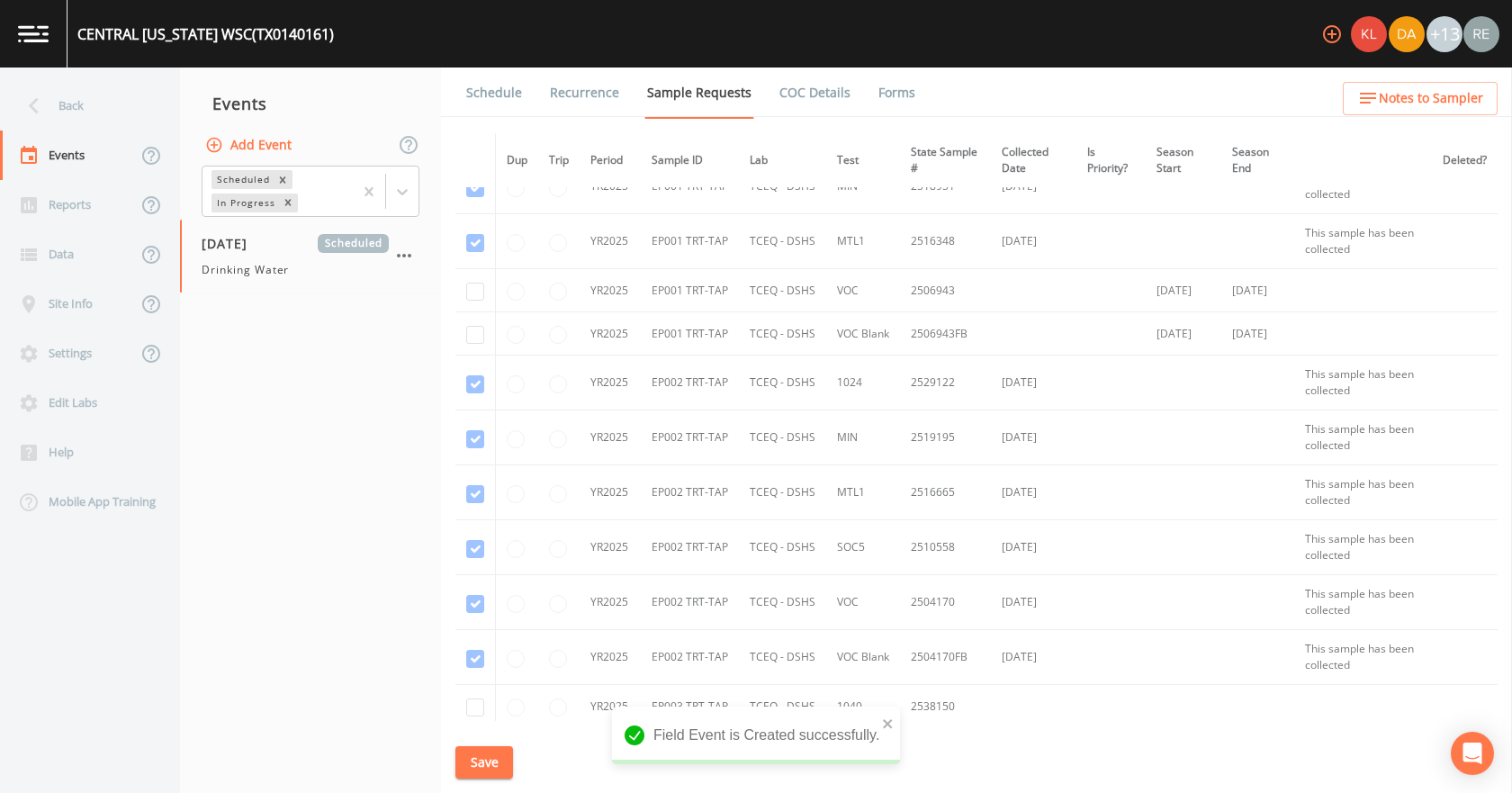
scroll to position [1621, 0]
click at [476, 297] on input "checkbox" at bounding box center [475, 293] width 18 height 18
checkbox input "true"
click at [476, 333] on input "checkbox" at bounding box center [475, 336] width 18 height 18
checkbox input "true"
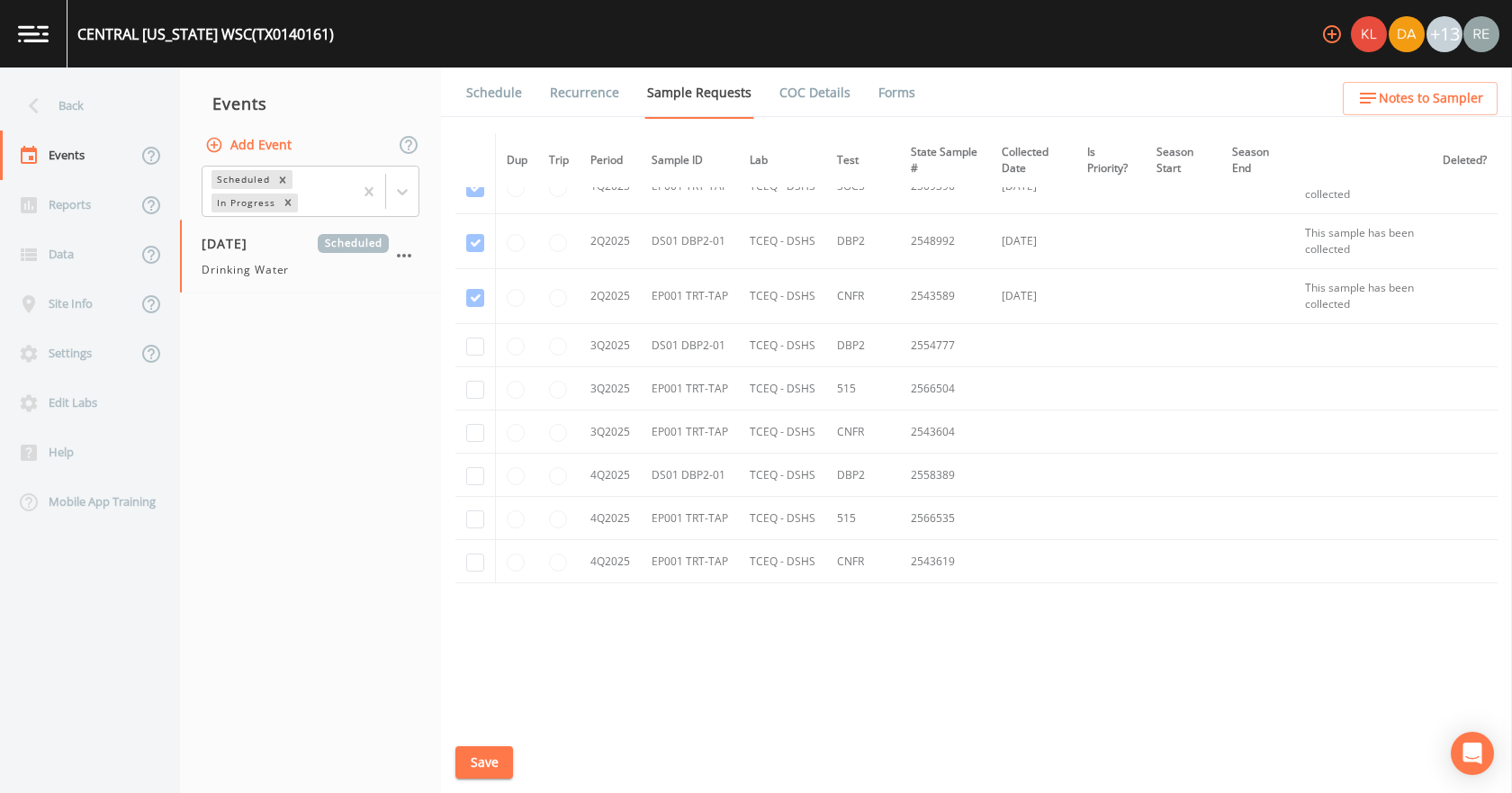
scroll to position [3103, 0]
click at [474, 340] on input "checkbox" at bounding box center [475, 340] width 18 height 18
checkbox input "true"
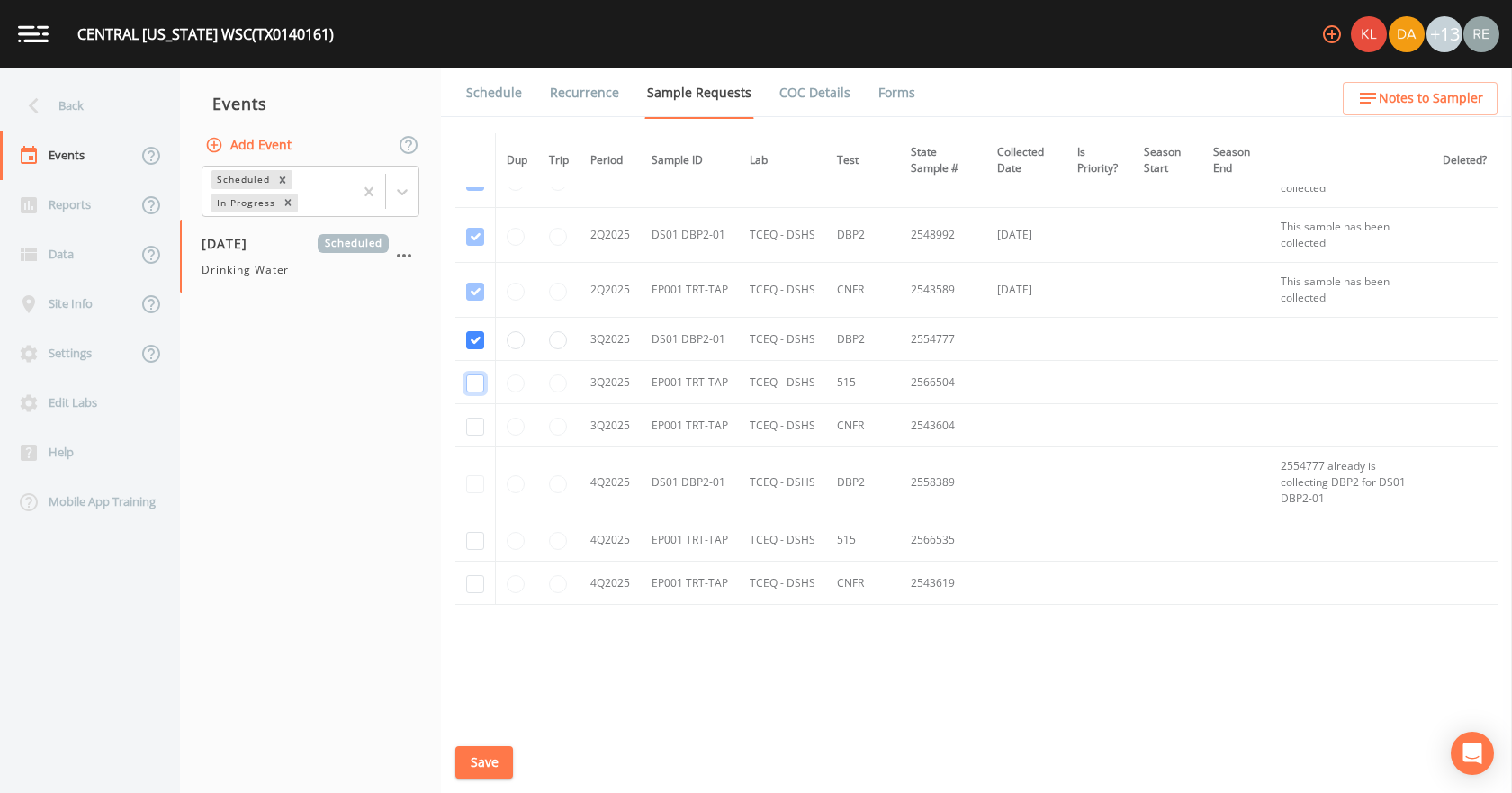
click at [474, 377] on input "checkbox" at bounding box center [475, 384] width 18 height 18
checkbox input "true"
click at [477, 427] on input "checkbox" at bounding box center [475, 427] width 18 height 18
checkbox input "true"
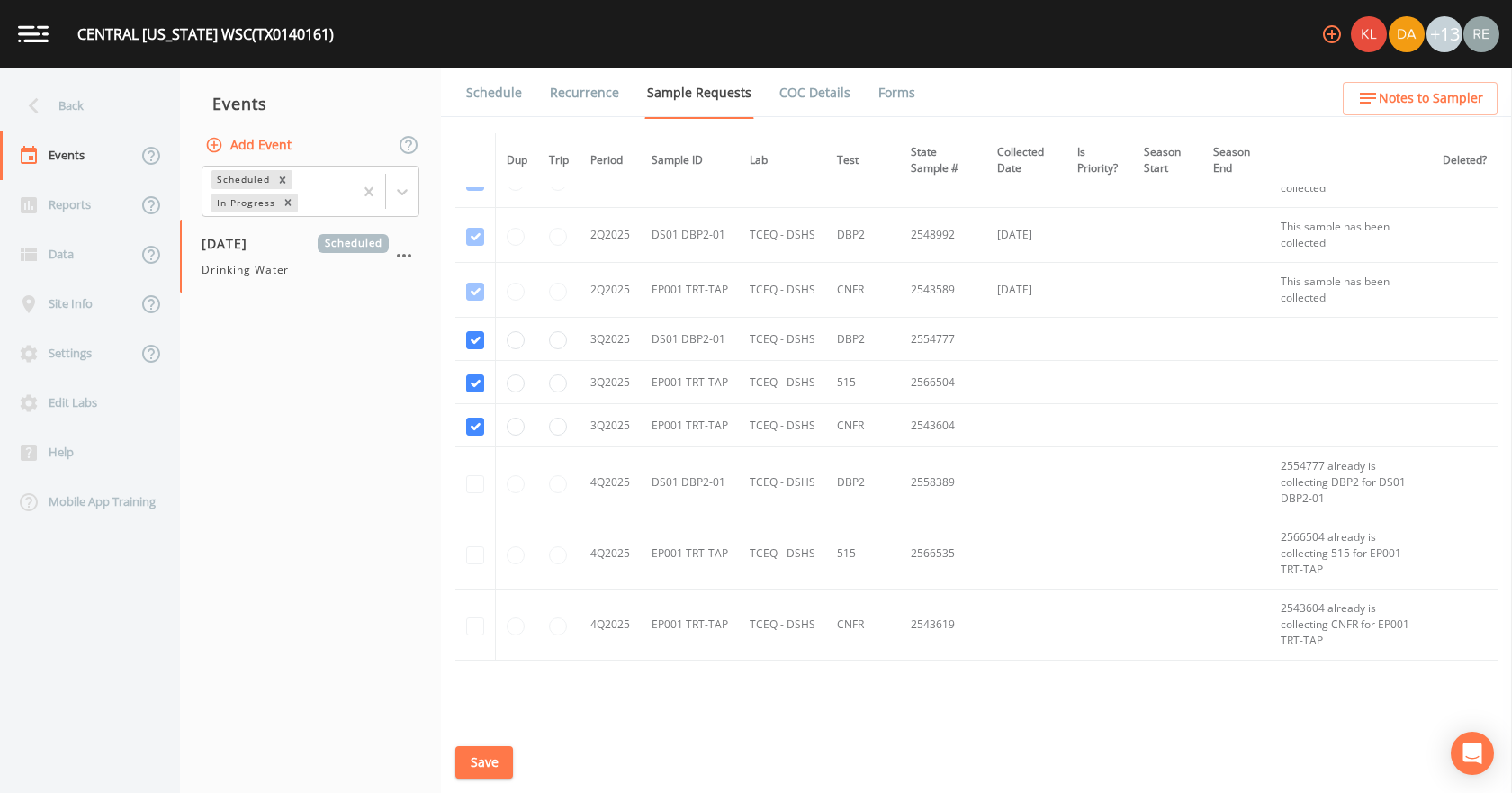
click at [485, 777] on button "Save" at bounding box center [484, 763] width 58 height 33
click at [495, 757] on button "Save" at bounding box center [484, 763] width 58 height 33
click at [495, 84] on link "Schedule" at bounding box center [494, 92] width 61 height 50
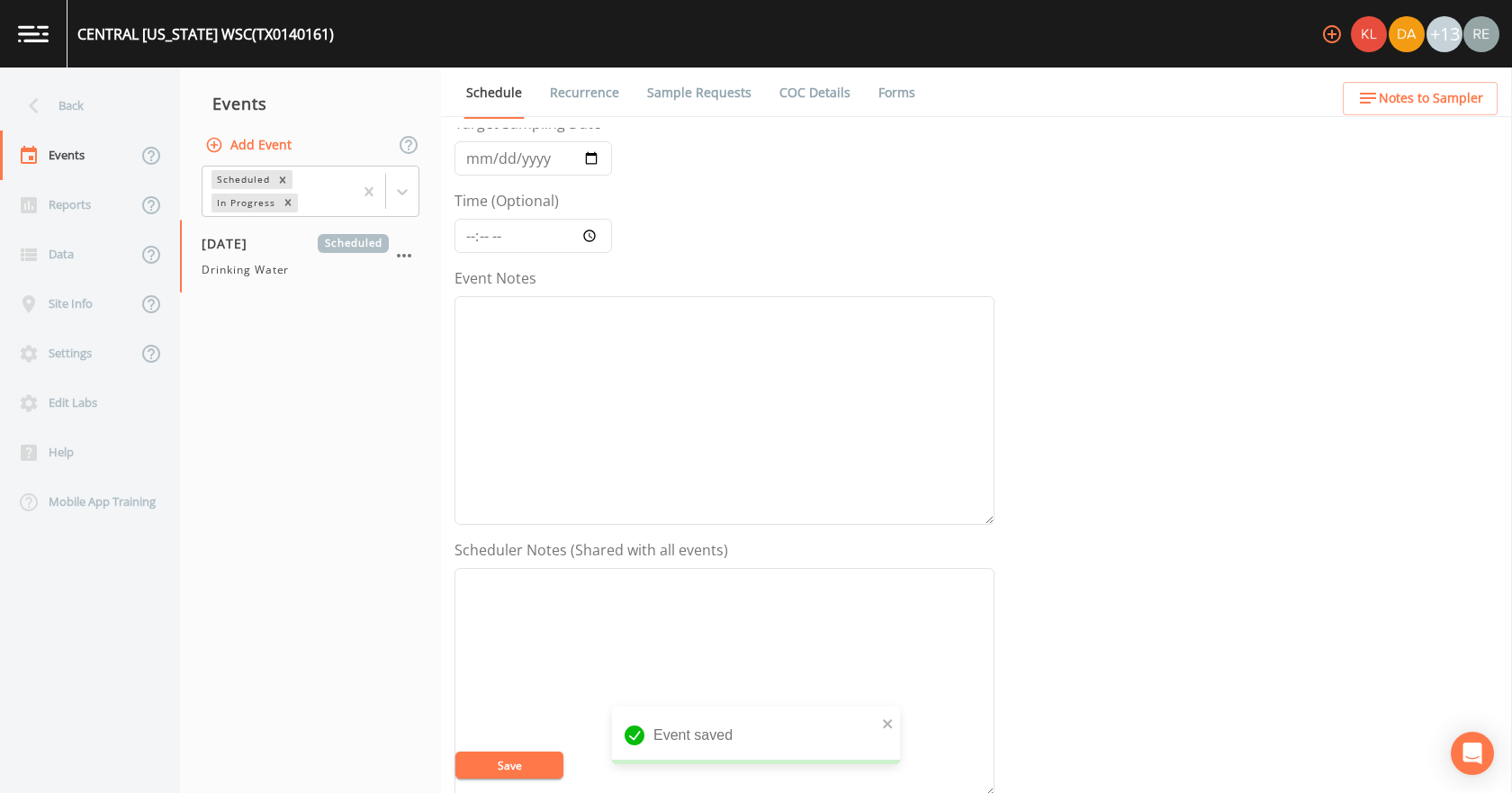
scroll to position [450, 0]
click at [608, 476] on button "Add" at bounding box center [600, 470] width 60 height 33
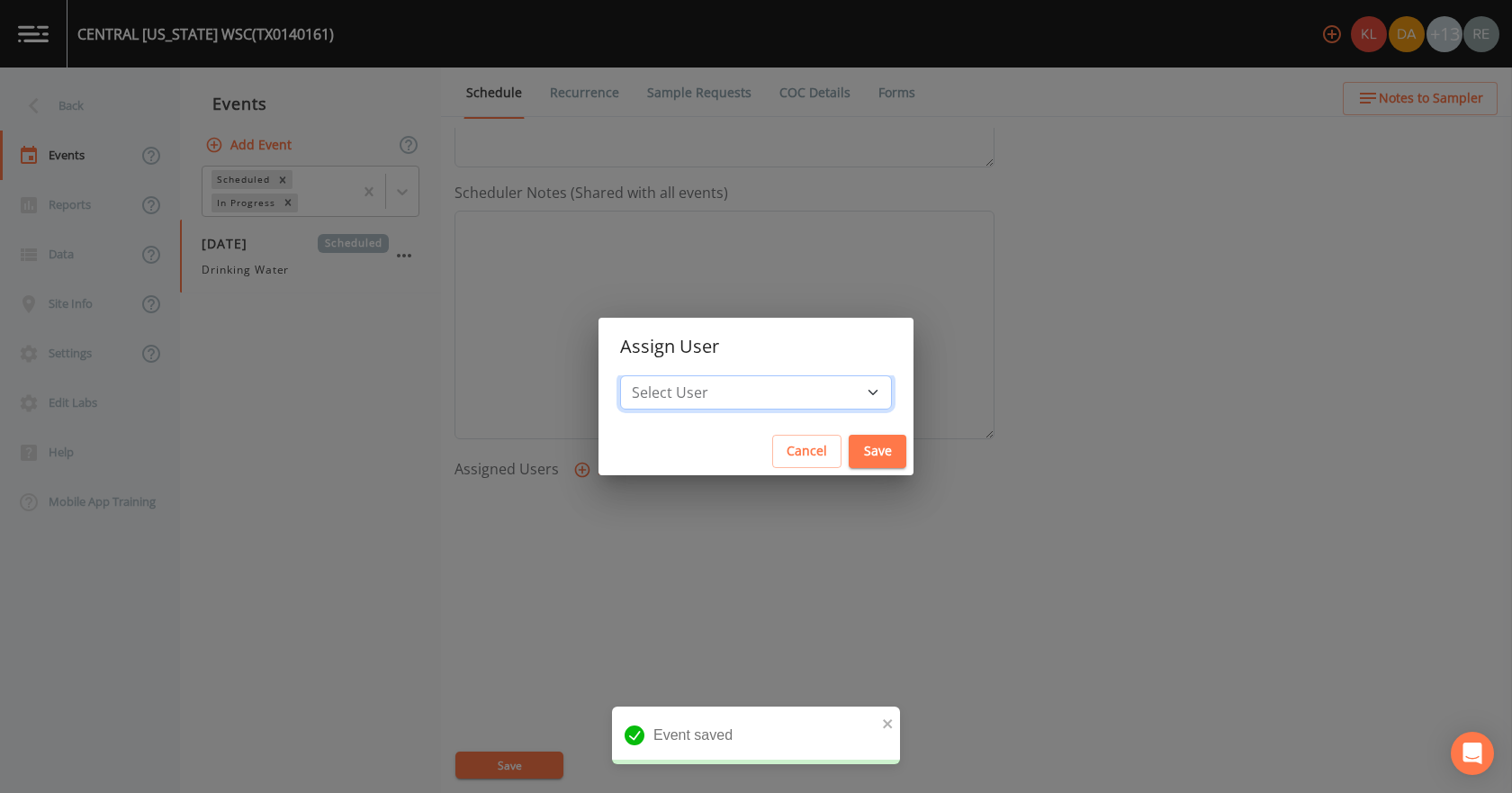
click at [683, 391] on select "Select User [PERSON_NAME] [PERSON_NAME] [PERSON_NAME] [PERSON_NAME] [PERSON_NAM…" at bounding box center [755, 392] width 272 height 34
select select "cda467bf-2385-465e-b0d0-2ef008f7967e"
click at [676, 376] on select "Select User [PERSON_NAME] [PERSON_NAME] [PERSON_NAME] [PERSON_NAME] [PERSON_NAM…" at bounding box center [755, 392] width 272 height 34
click at [848, 463] on button "Save" at bounding box center [877, 452] width 58 height 33
select select
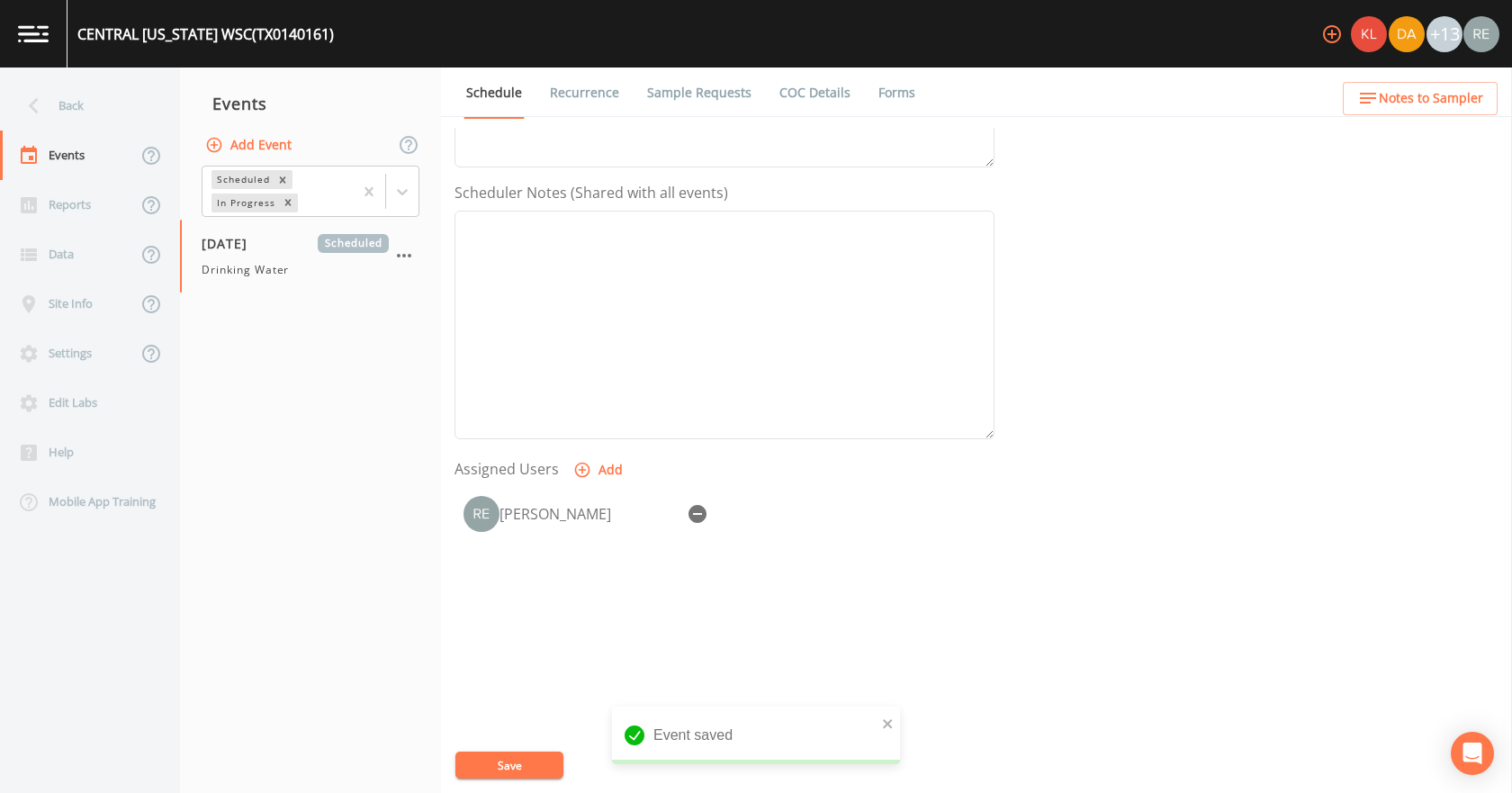
click at [521, 766] on button "Save" at bounding box center [509, 766] width 108 height 27
click at [90, 103] on div "Back" at bounding box center [80, 106] width 162 height 49
